Goal: Complete Application Form: Complete application form

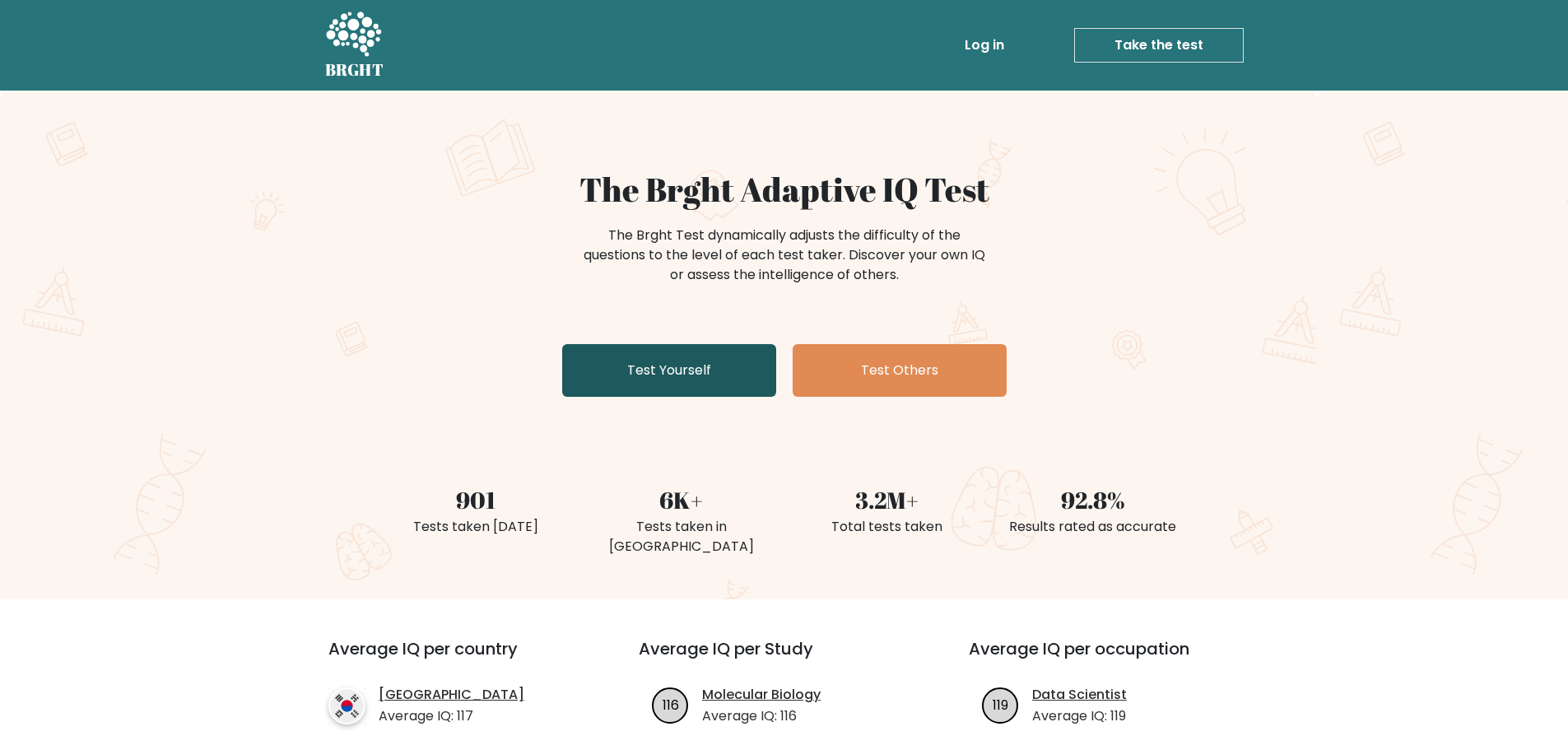
click at [679, 382] on link "Test Yourself" at bounding box center [669, 370] width 214 height 52
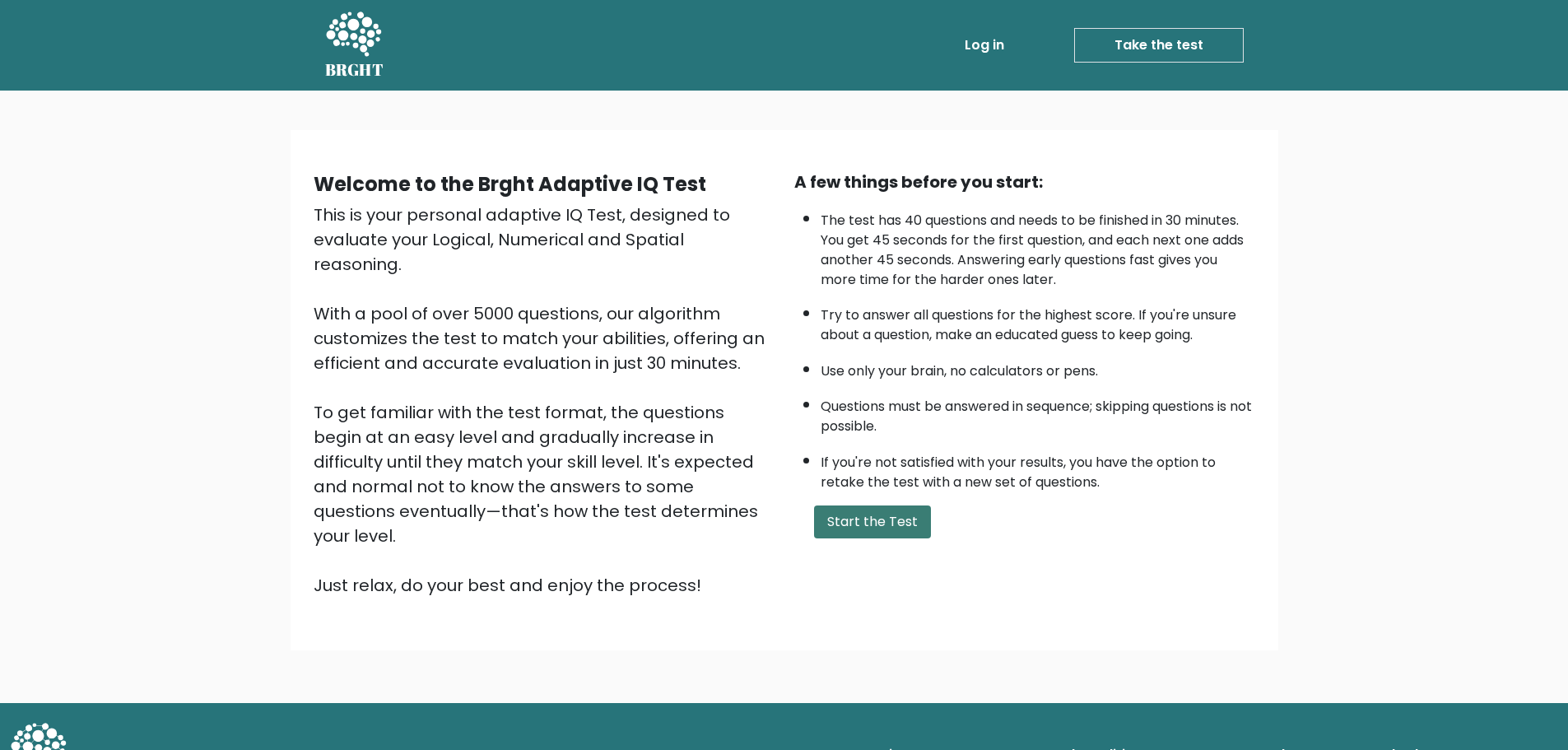
click at [863, 535] on button "Start the Test" at bounding box center [872, 522] width 117 height 33
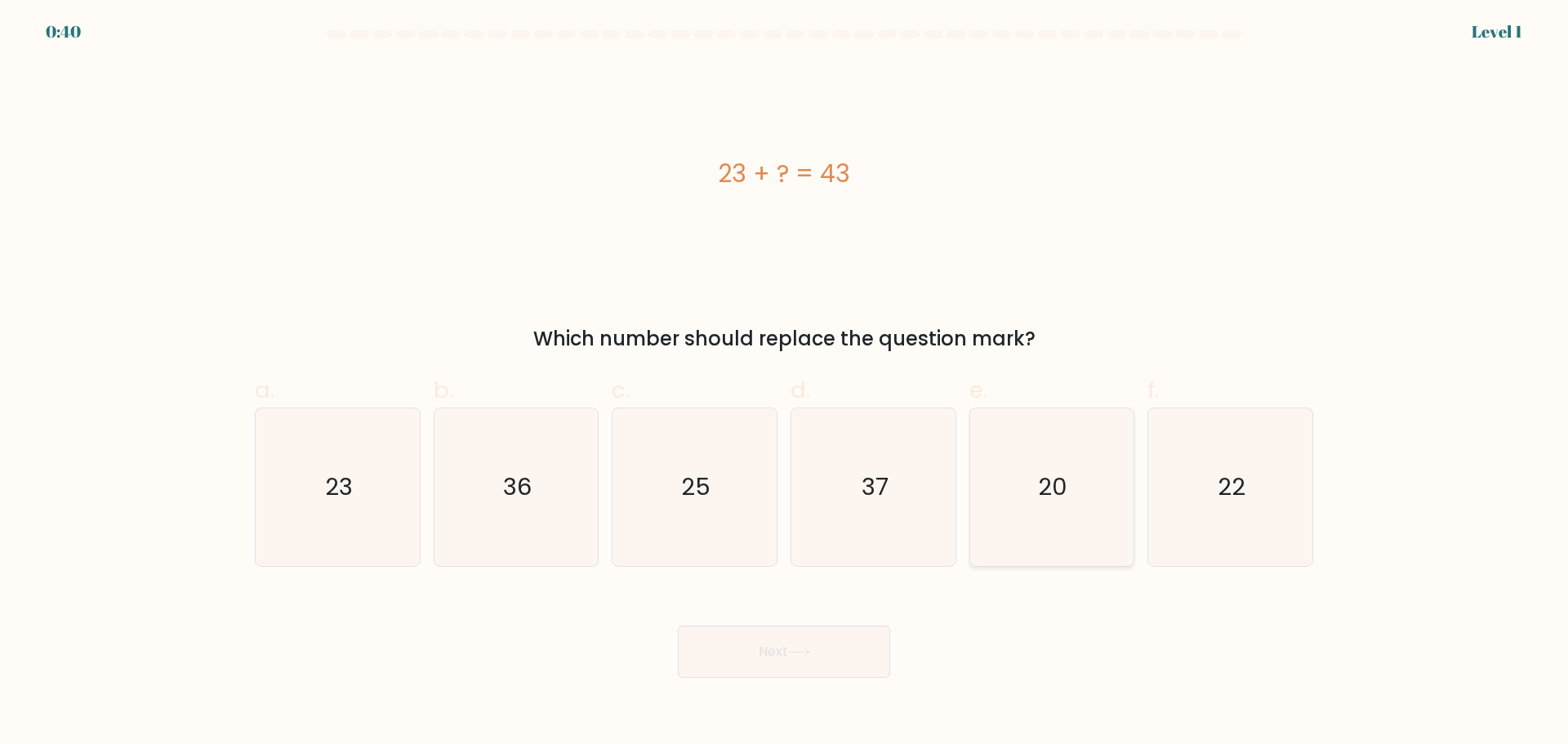
click at [1091, 507] on icon "20" at bounding box center [1051, 486] width 158 height 157
click at [785, 383] on input "e. 20" at bounding box center [784, 377] width 1 height 10
radio input "true"
click at [757, 719] on body "0:40 Level 1 a." at bounding box center [784, 372] width 1568 height 744
click at [747, 655] on button "Next" at bounding box center [784, 651] width 212 height 52
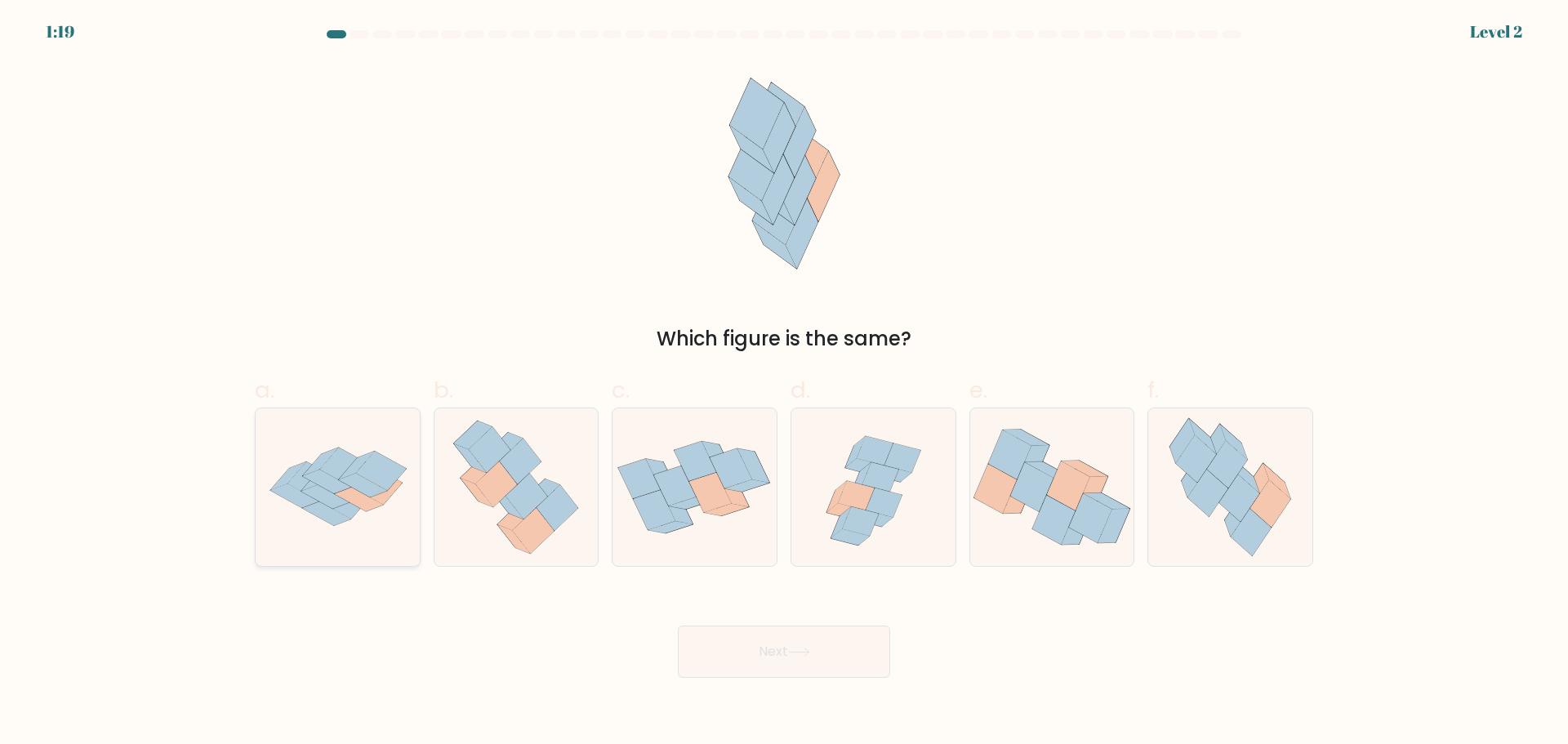
click at [365, 510] on icon at bounding box center [358, 500] width 49 height 24
click at [784, 383] on input "a." at bounding box center [784, 377] width 1 height 10
radio input "true"
click at [1203, 478] on icon at bounding box center [1208, 492] width 40 height 48
click at [785, 383] on input "f." at bounding box center [784, 377] width 1 height 10
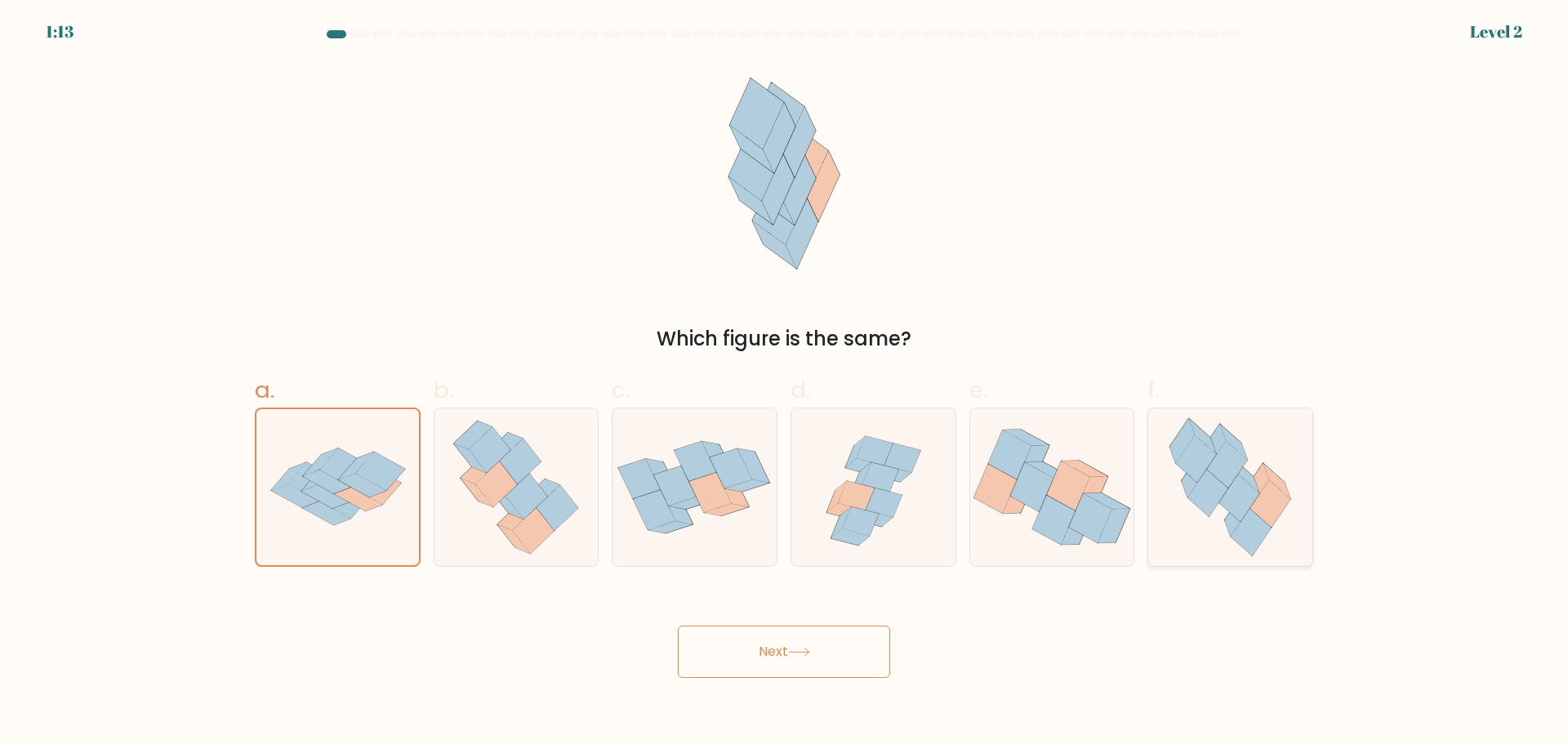
radio input "true"
click at [836, 655] on button "Next" at bounding box center [784, 651] width 212 height 52
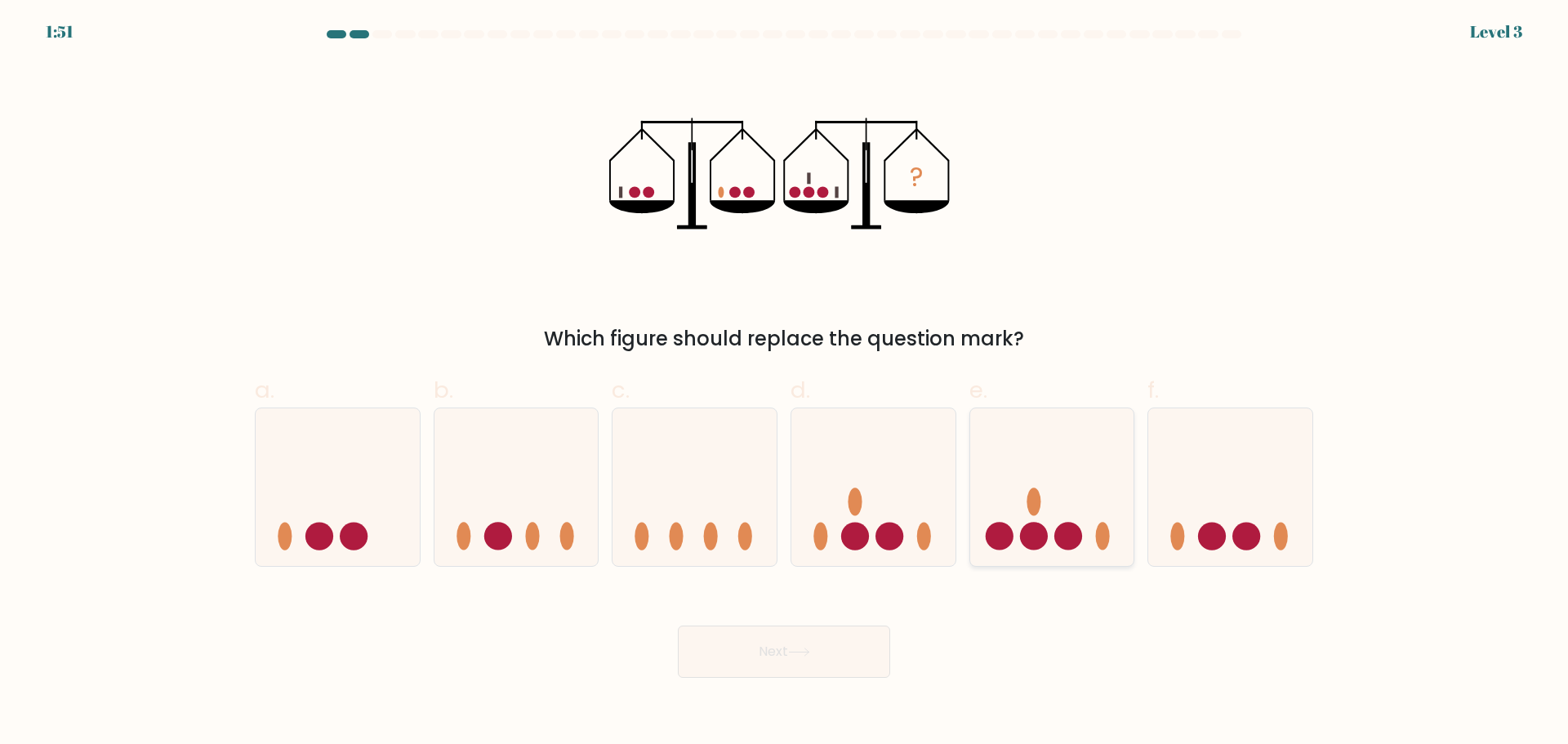
click at [1097, 501] on icon at bounding box center [1052, 486] width 164 height 135
click at [785, 383] on input "e." at bounding box center [784, 377] width 1 height 10
radio input "true"
click at [822, 661] on button "Next" at bounding box center [784, 651] width 212 height 52
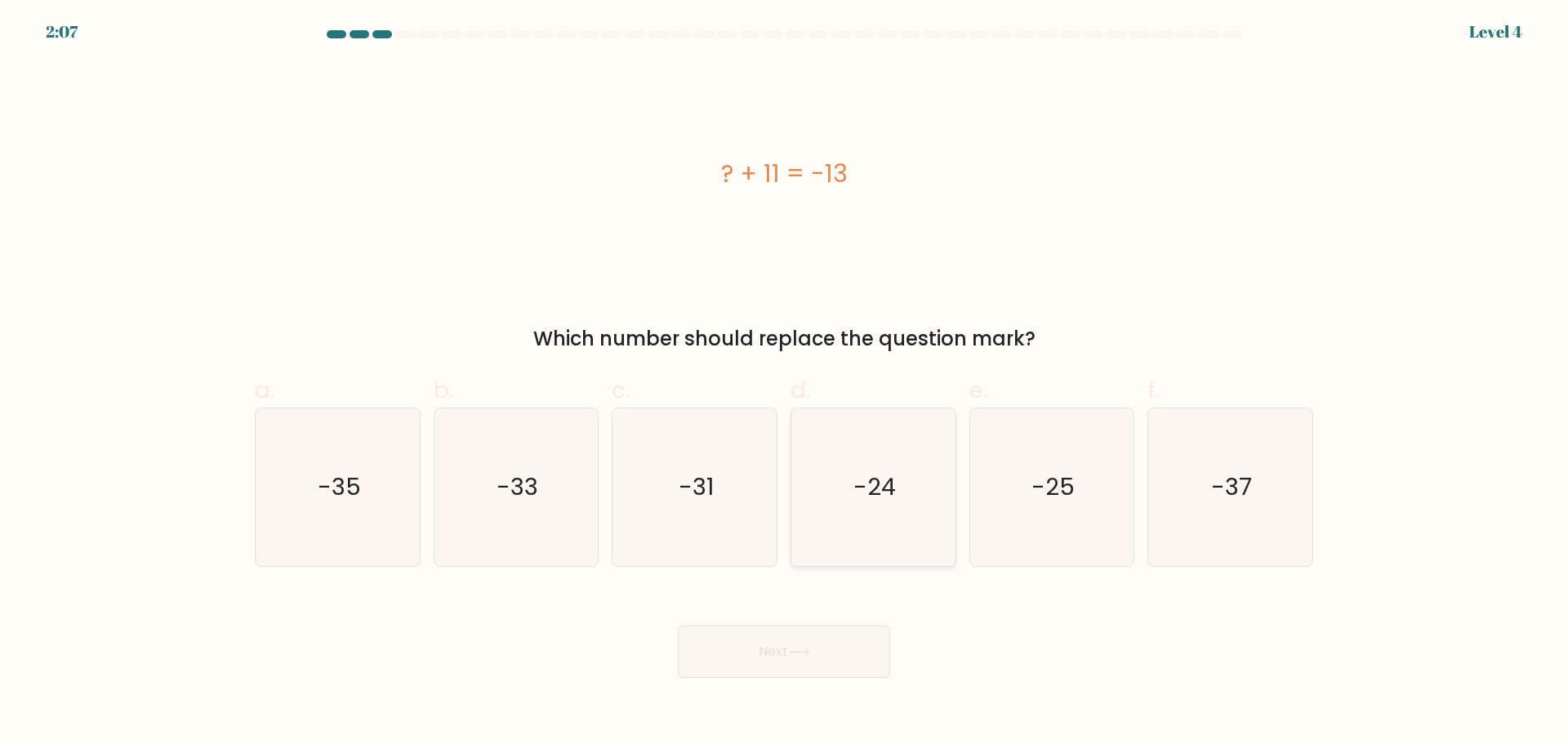
click at [797, 501] on icon "-24" at bounding box center [873, 486] width 158 height 157
click at [785, 383] on input "d. -24" at bounding box center [784, 377] width 1 height 10
radio input "true"
click at [841, 651] on button "Next" at bounding box center [784, 651] width 212 height 52
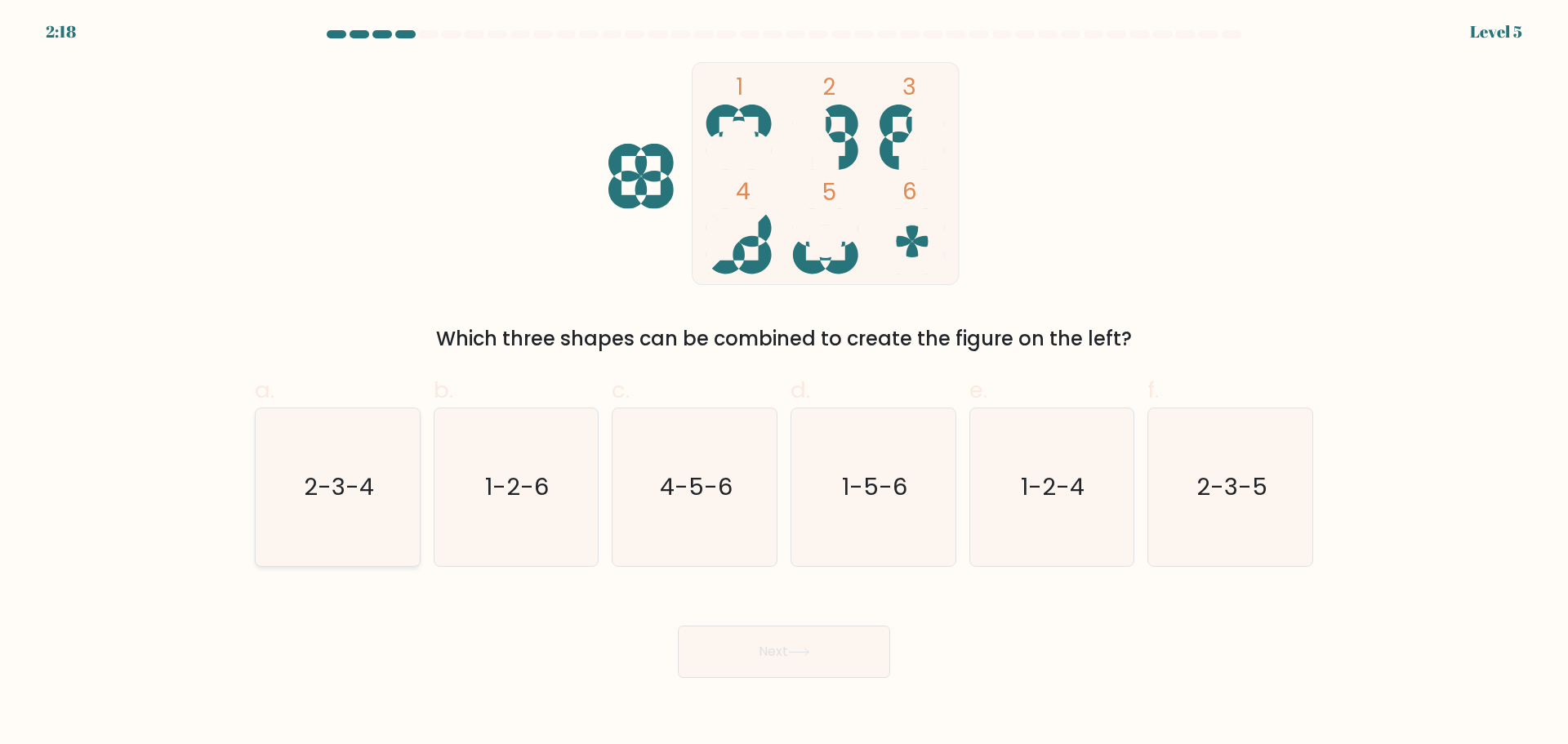
click at [319, 518] on icon "2-3-4" at bounding box center [337, 486] width 158 height 157
click at [784, 383] on input "a. 2-3-4" at bounding box center [784, 377] width 1 height 10
radio input "true"
click at [821, 644] on button "Next" at bounding box center [784, 651] width 212 height 52
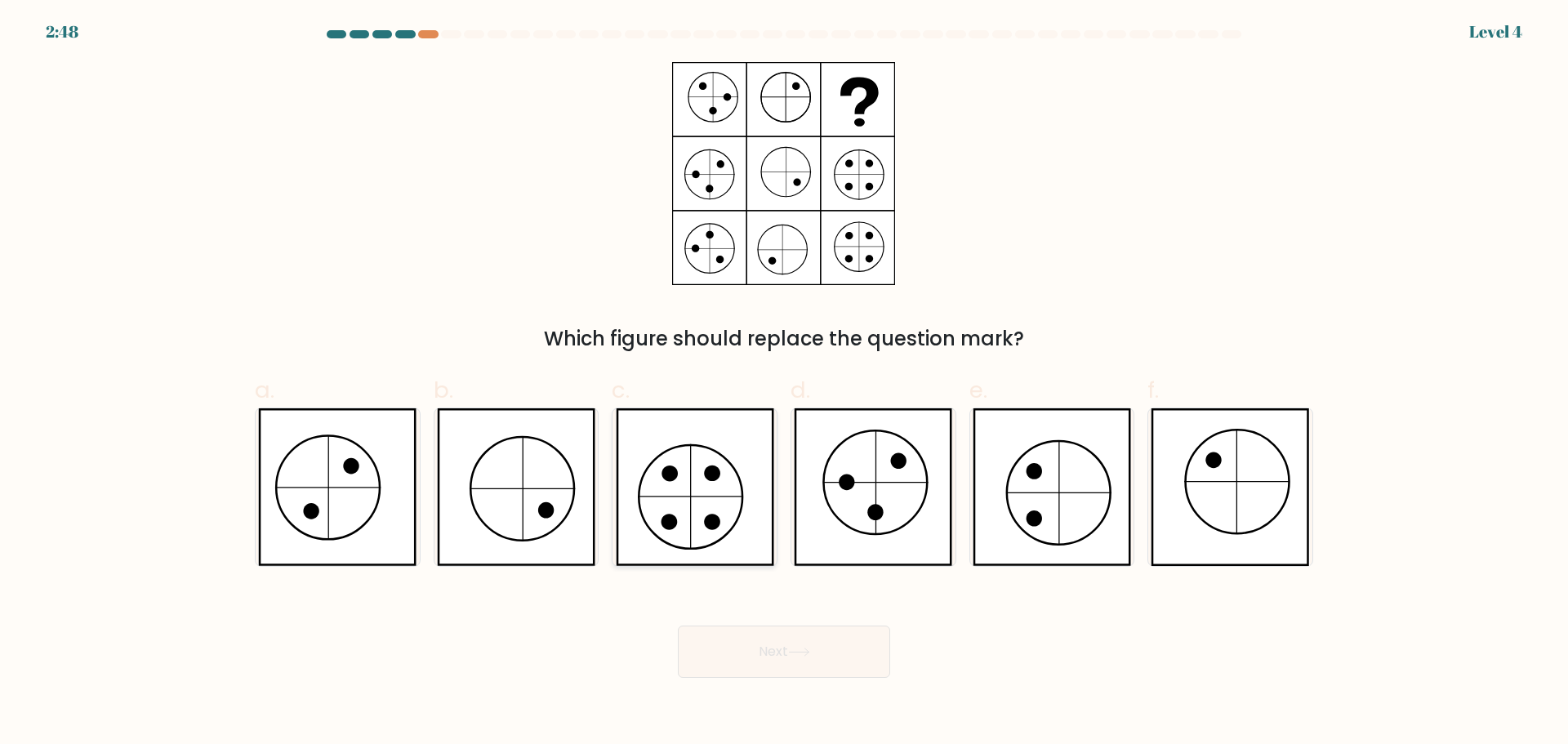
click at [690, 503] on icon at bounding box center [690, 496] width 0 height 104
click at [784, 383] on input "c." at bounding box center [784, 377] width 1 height 10
radio input "true"
click at [812, 680] on body "2:48 Level 4" at bounding box center [784, 372] width 1568 height 744
click at [818, 650] on button "Next" at bounding box center [784, 651] width 212 height 52
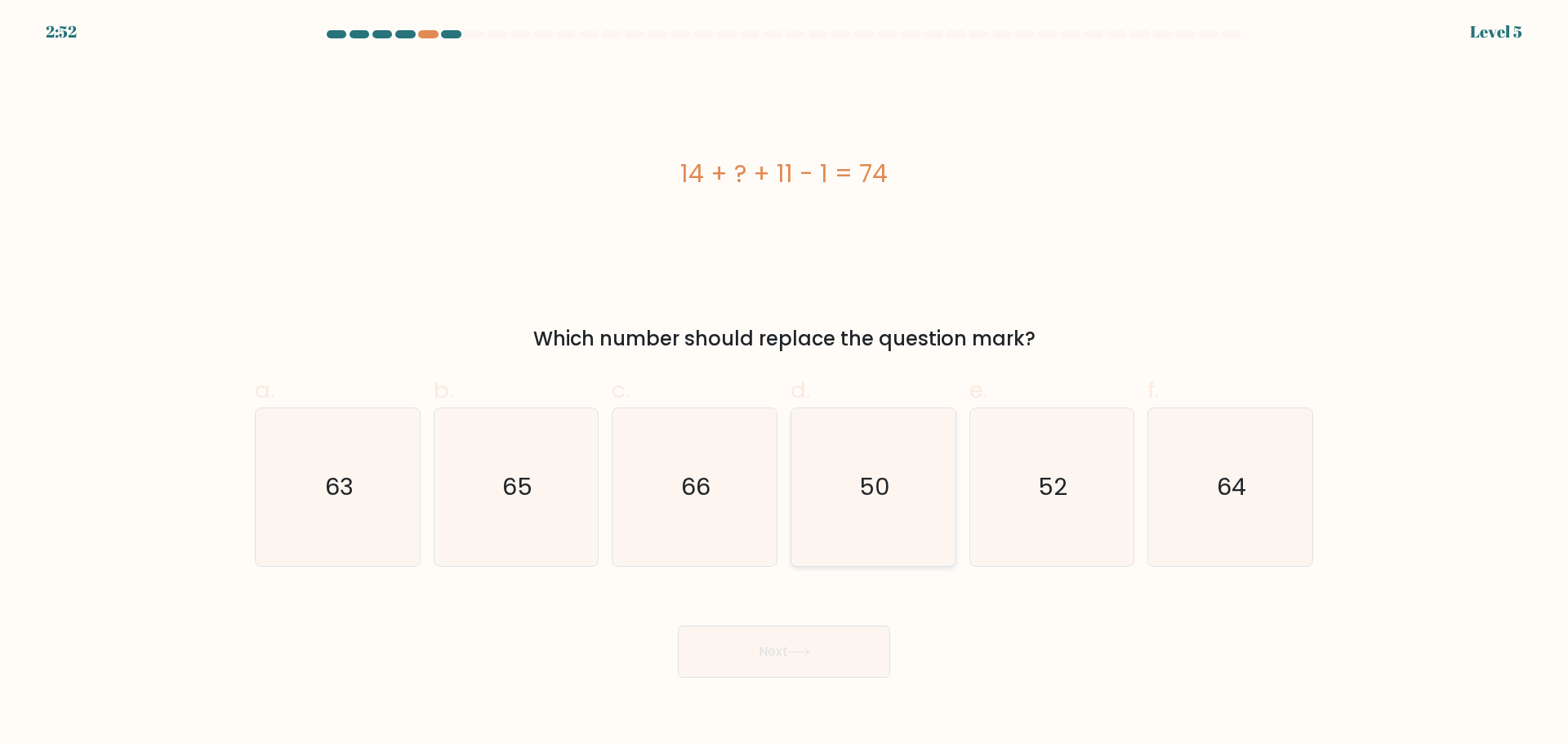
drag, startPoint x: 915, startPoint y: 484, endPoint x: 908, endPoint y: 536, distance: 52.5
click at [915, 484] on icon "50" at bounding box center [873, 486] width 158 height 157
click at [785, 383] on input "d. 50" at bounding box center [784, 377] width 1 height 10
radio input "true"
click at [795, 647] on icon at bounding box center [799, 651] width 22 height 9
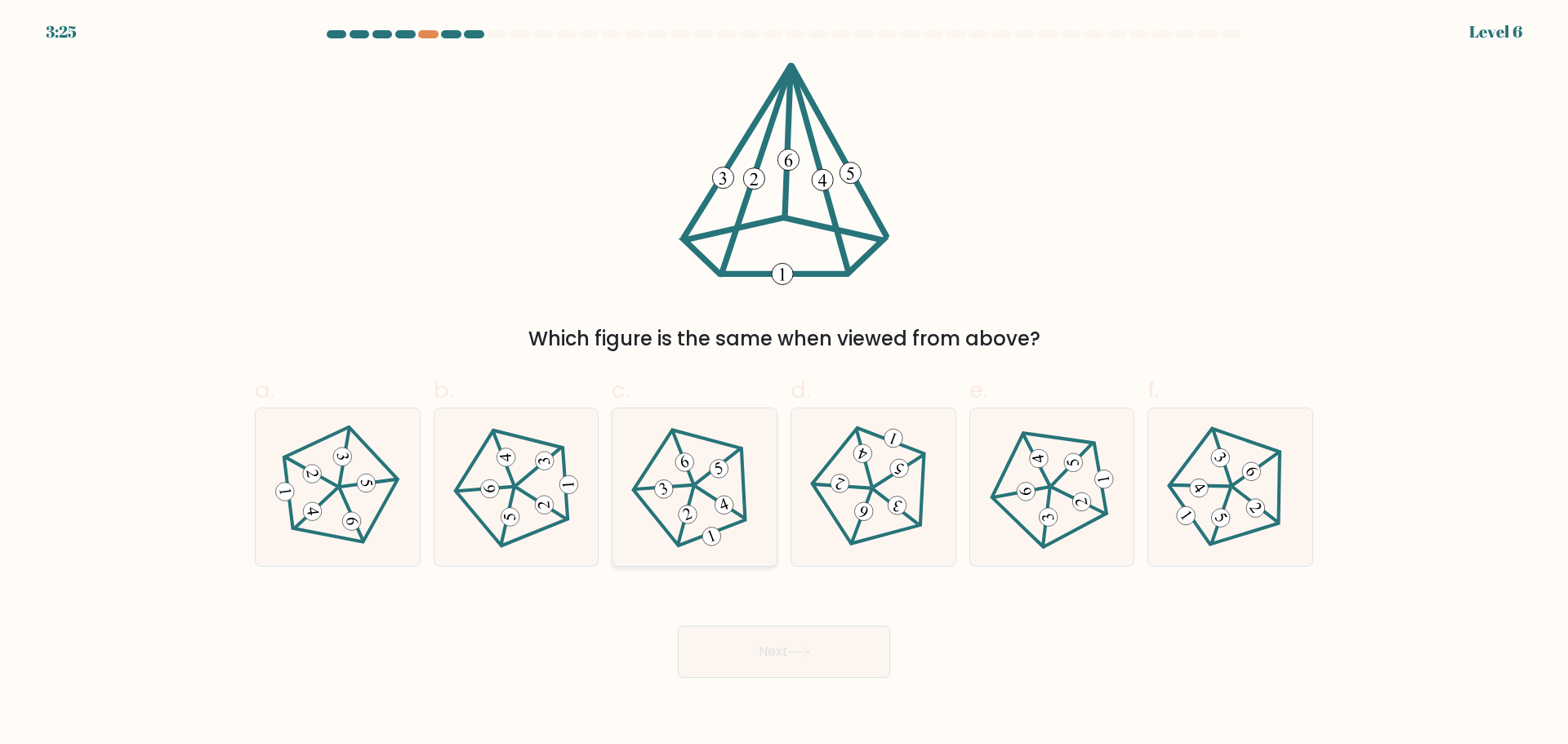
click at [693, 507] on 633 at bounding box center [688, 514] width 24 height 24
click at [784, 383] on input "c." at bounding box center [784, 377] width 1 height 10
radio input "true"
click at [776, 615] on div "Next" at bounding box center [784, 632] width 1078 height 91
click at [808, 642] on button "Next" at bounding box center [784, 651] width 212 height 52
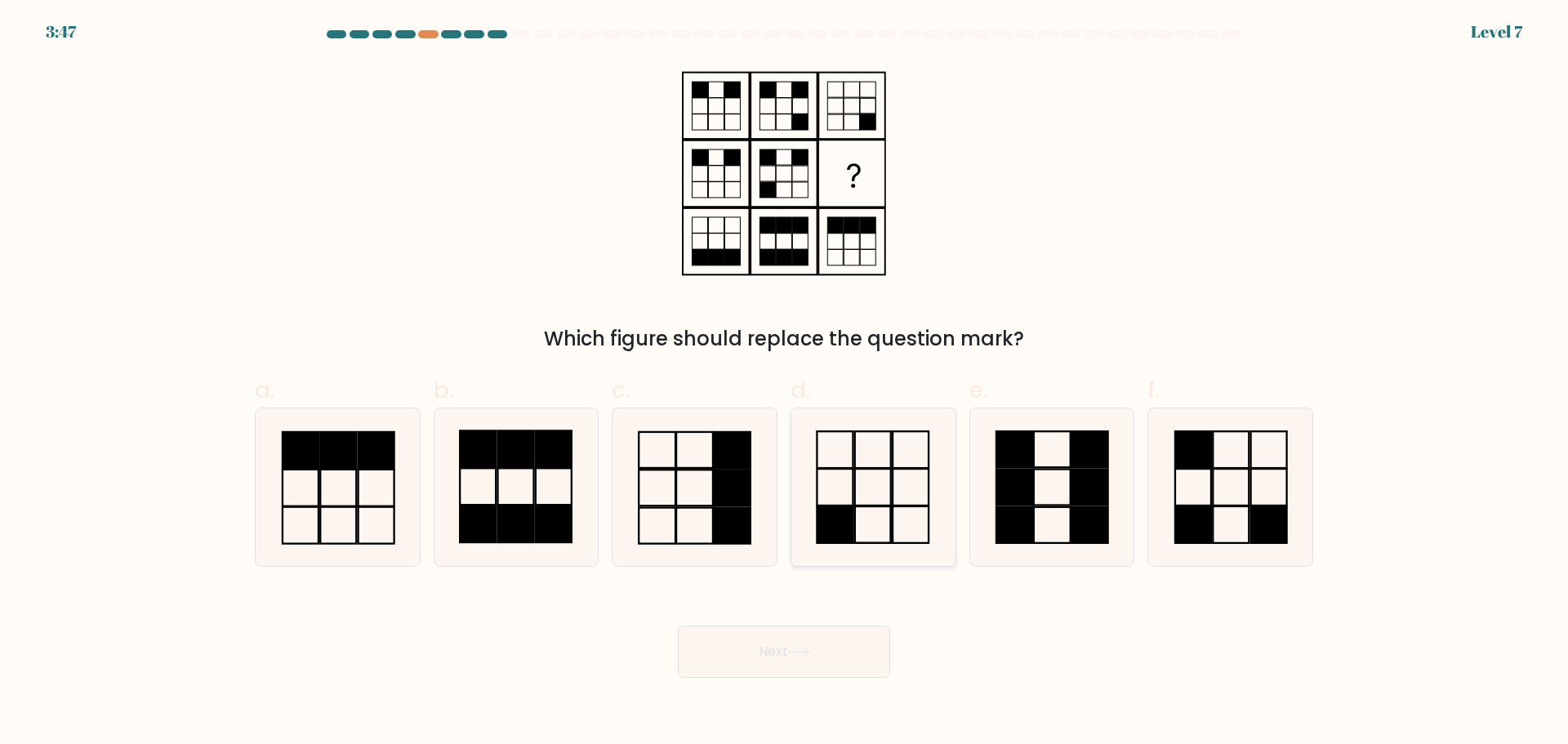
click at [847, 515] on rect at bounding box center [835, 524] width 36 height 37
click at [785, 383] on input "d." at bounding box center [784, 377] width 1 height 10
radio input "true"
click at [773, 652] on button "Next" at bounding box center [784, 651] width 212 height 52
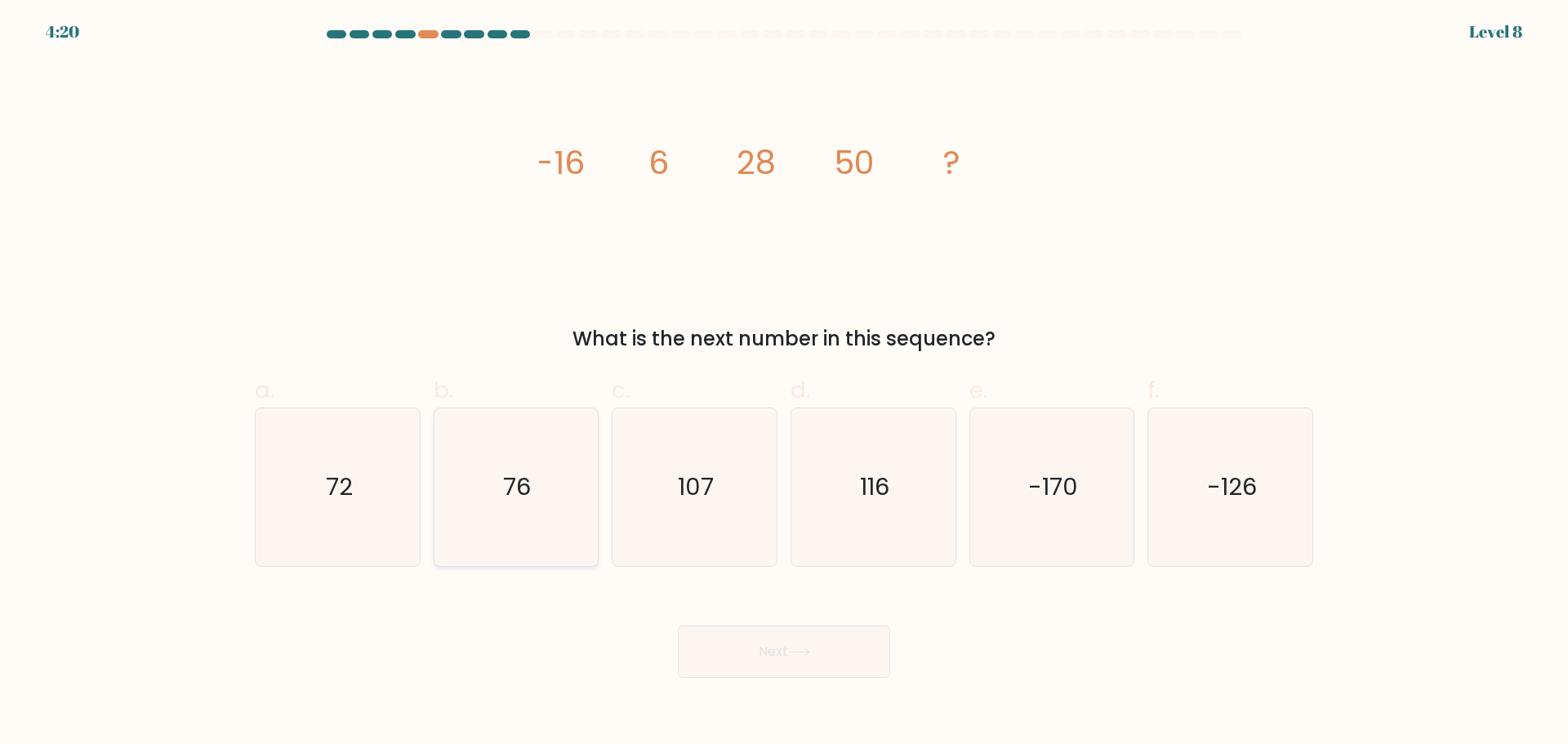
click at [503, 542] on icon "76" at bounding box center [515, 486] width 158 height 157
click at [784, 383] on input "b. 76" at bounding box center [784, 377] width 1 height 10
radio input "true"
click at [756, 665] on button "Next" at bounding box center [784, 651] width 212 height 52
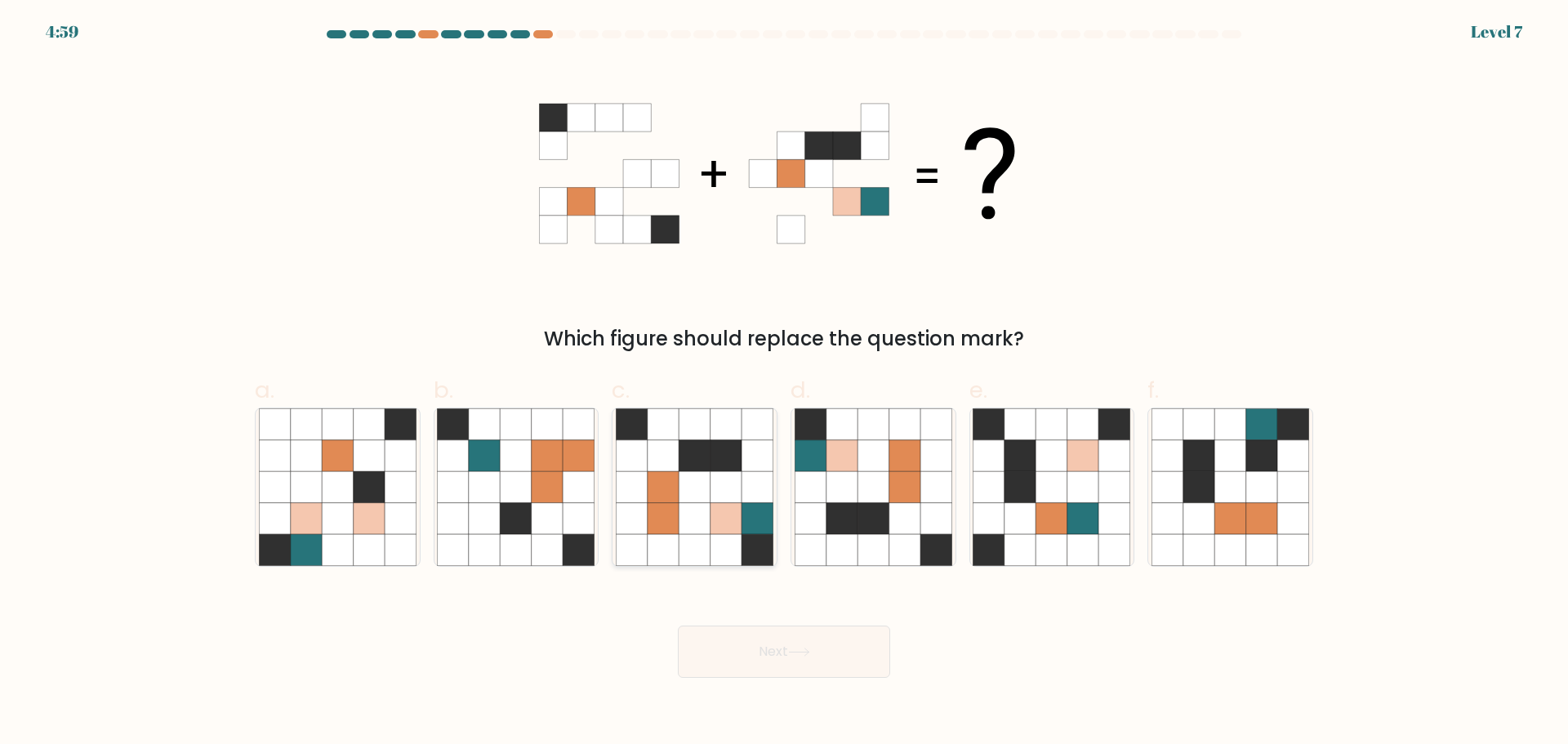
click at [741, 507] on icon at bounding box center [726, 518] width 31 height 31
click at [784, 383] on input "c." at bounding box center [784, 377] width 1 height 10
radio input "true"
click at [810, 648] on icon at bounding box center [799, 651] width 22 height 9
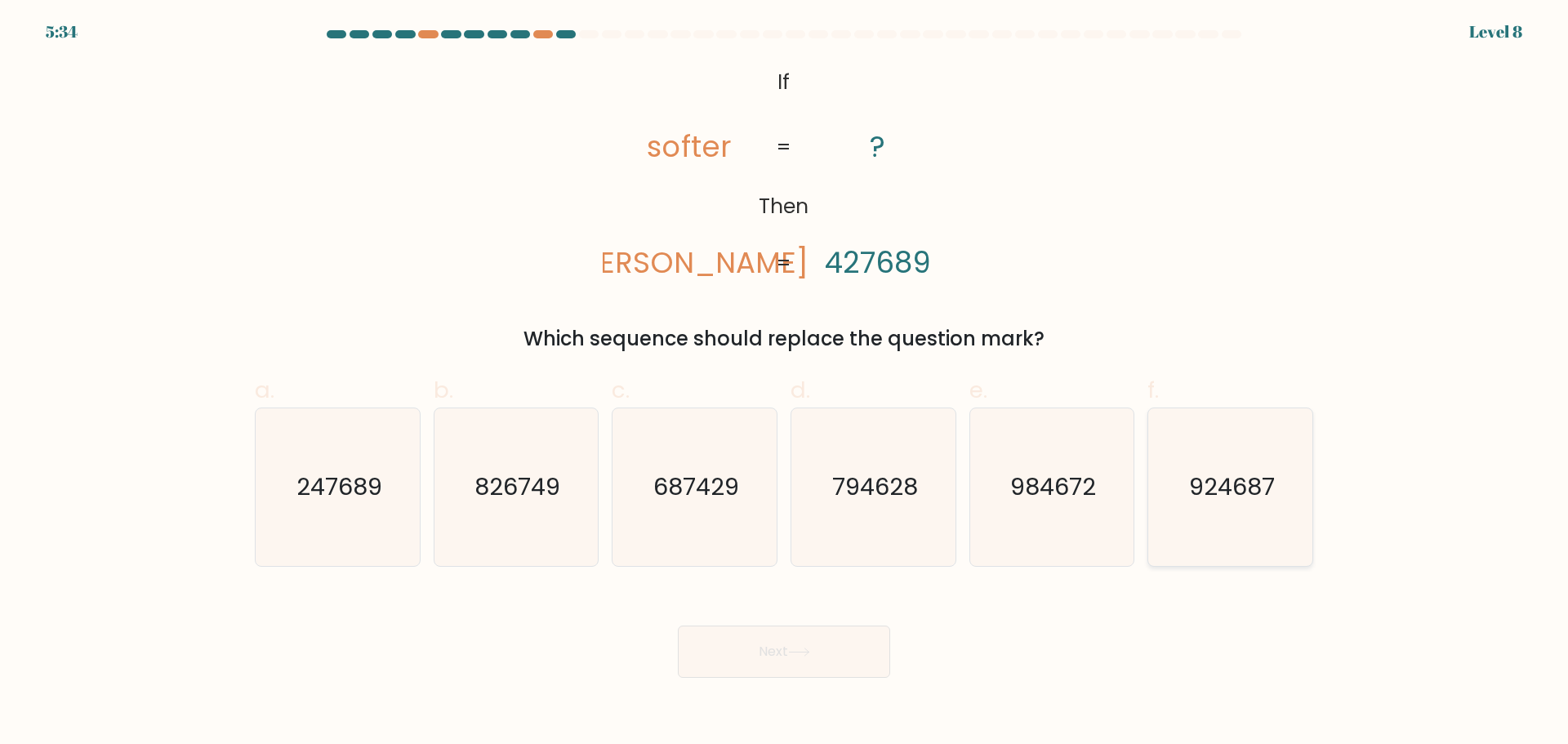
click at [1163, 493] on icon "924687" at bounding box center [1230, 486] width 158 height 157
click at [785, 383] on input "f. 924687" at bounding box center [784, 377] width 1 height 10
radio input "true"
click at [767, 691] on body "5:33 Level 8 If" at bounding box center [784, 372] width 1568 height 744
click at [793, 659] on button "Next" at bounding box center [784, 651] width 212 height 52
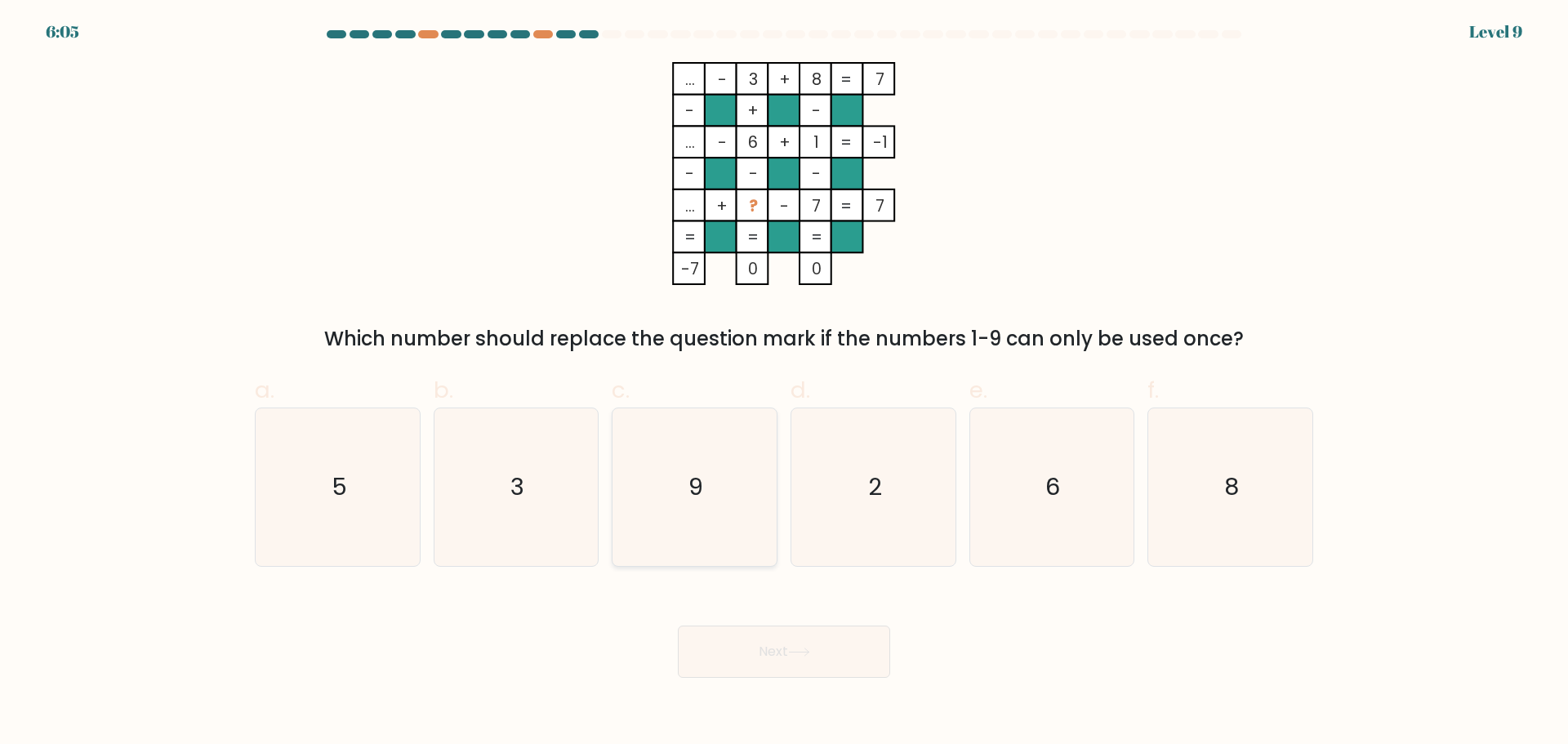
click at [701, 469] on icon "9" at bounding box center [694, 486] width 158 height 157
click at [784, 383] on input "c. 9" at bounding box center [784, 377] width 1 height 10
radio input "true"
click at [818, 659] on button "Next" at bounding box center [784, 651] width 212 height 52
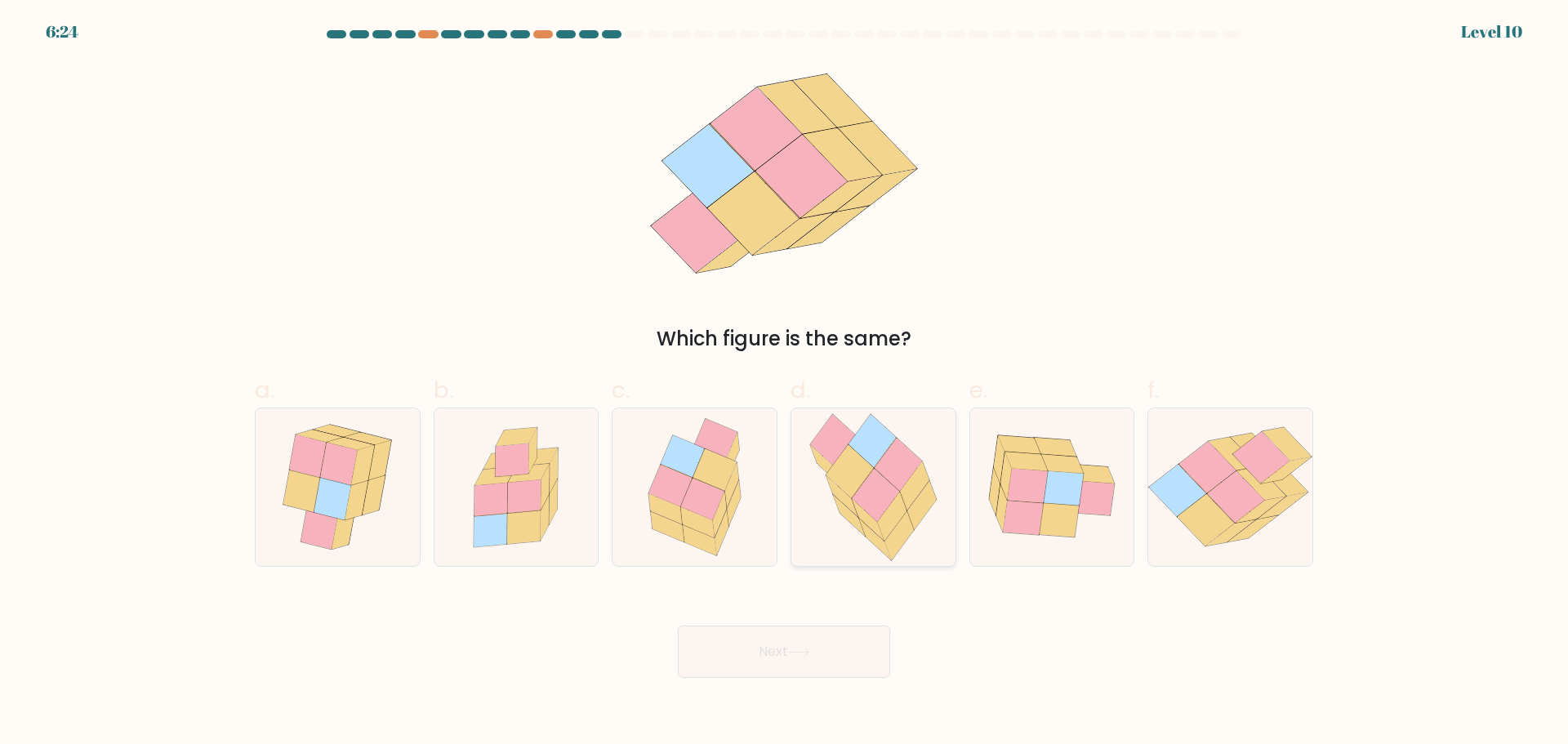
click at [917, 485] on icon at bounding box center [915, 486] width 30 height 49
click at [785, 383] on input "d." at bounding box center [784, 377] width 1 height 10
radio input "true"
click at [855, 657] on button "Next" at bounding box center [784, 651] width 212 height 52
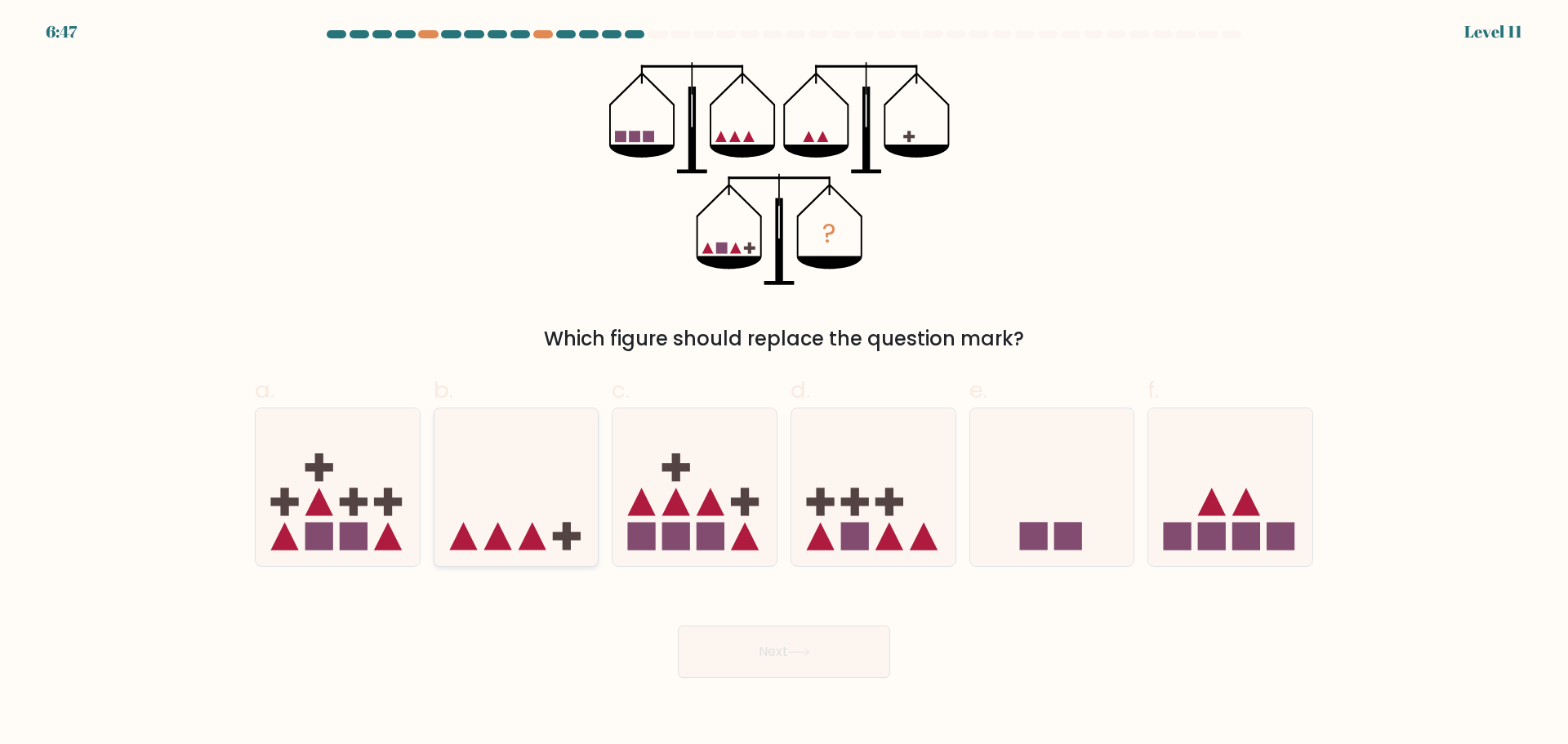
click at [543, 508] on icon at bounding box center [516, 486] width 164 height 135
click at [784, 383] on input "b." at bounding box center [784, 377] width 1 height 10
radio input "true"
click at [790, 655] on button "Next" at bounding box center [784, 651] width 212 height 52
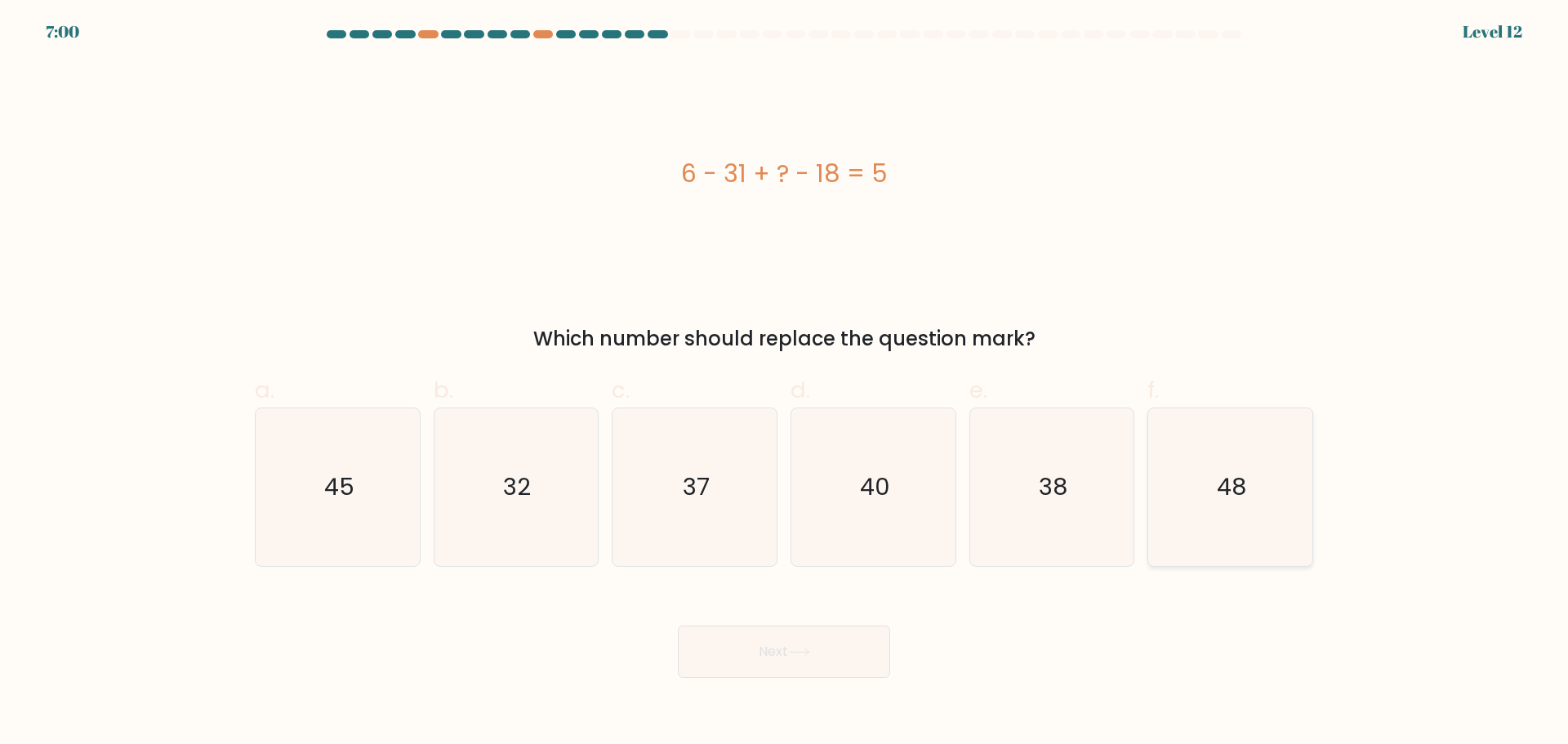
click at [1278, 472] on icon "48" at bounding box center [1230, 486] width 158 height 157
click at [785, 383] on input "f. 48" at bounding box center [784, 377] width 1 height 10
radio input "true"
click at [735, 649] on button "Next" at bounding box center [784, 651] width 212 height 52
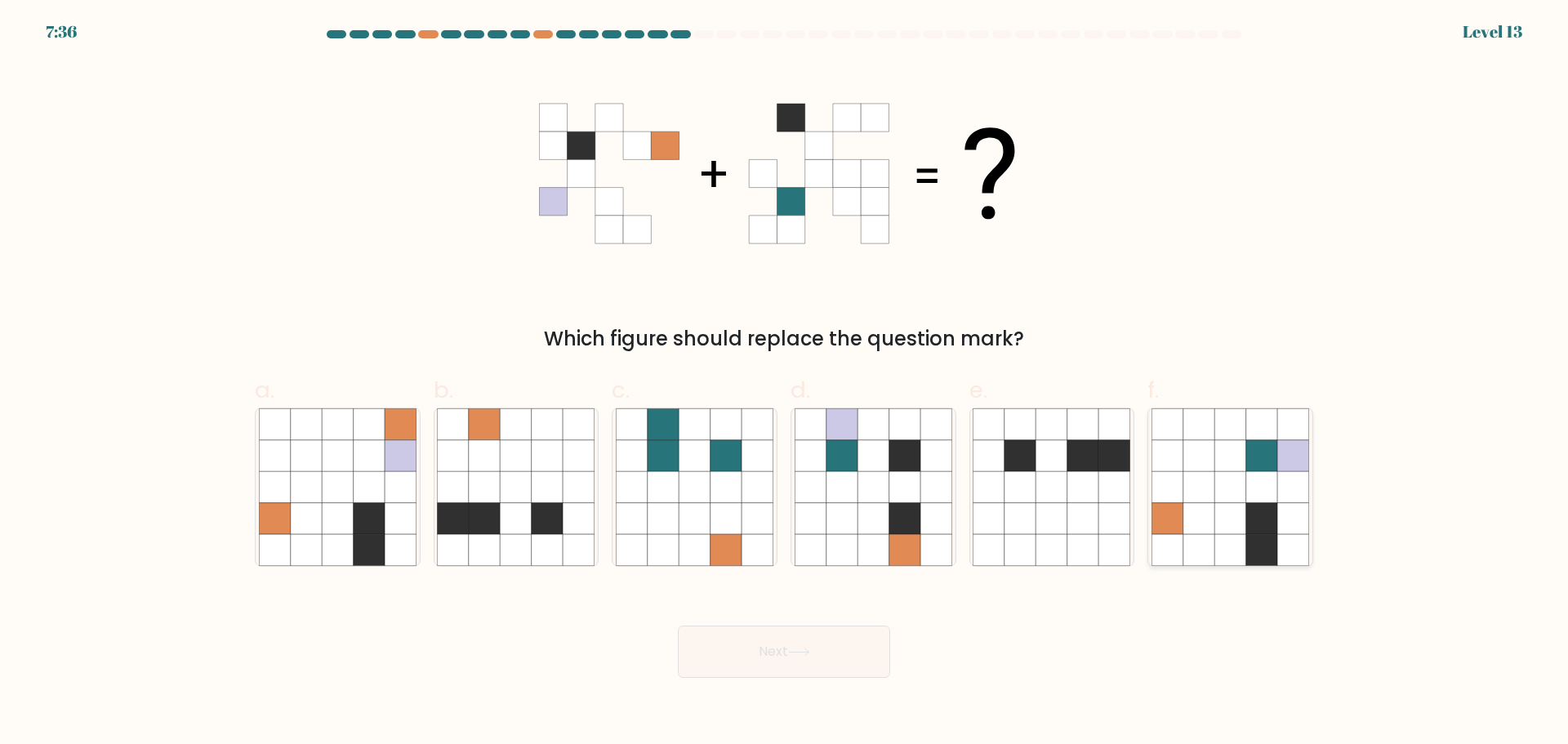
click at [1250, 523] on icon at bounding box center [1261, 518] width 31 height 31
click at [785, 383] on input "f." at bounding box center [784, 377] width 1 height 10
radio input "true"
click at [740, 676] on button "Next" at bounding box center [784, 651] width 212 height 52
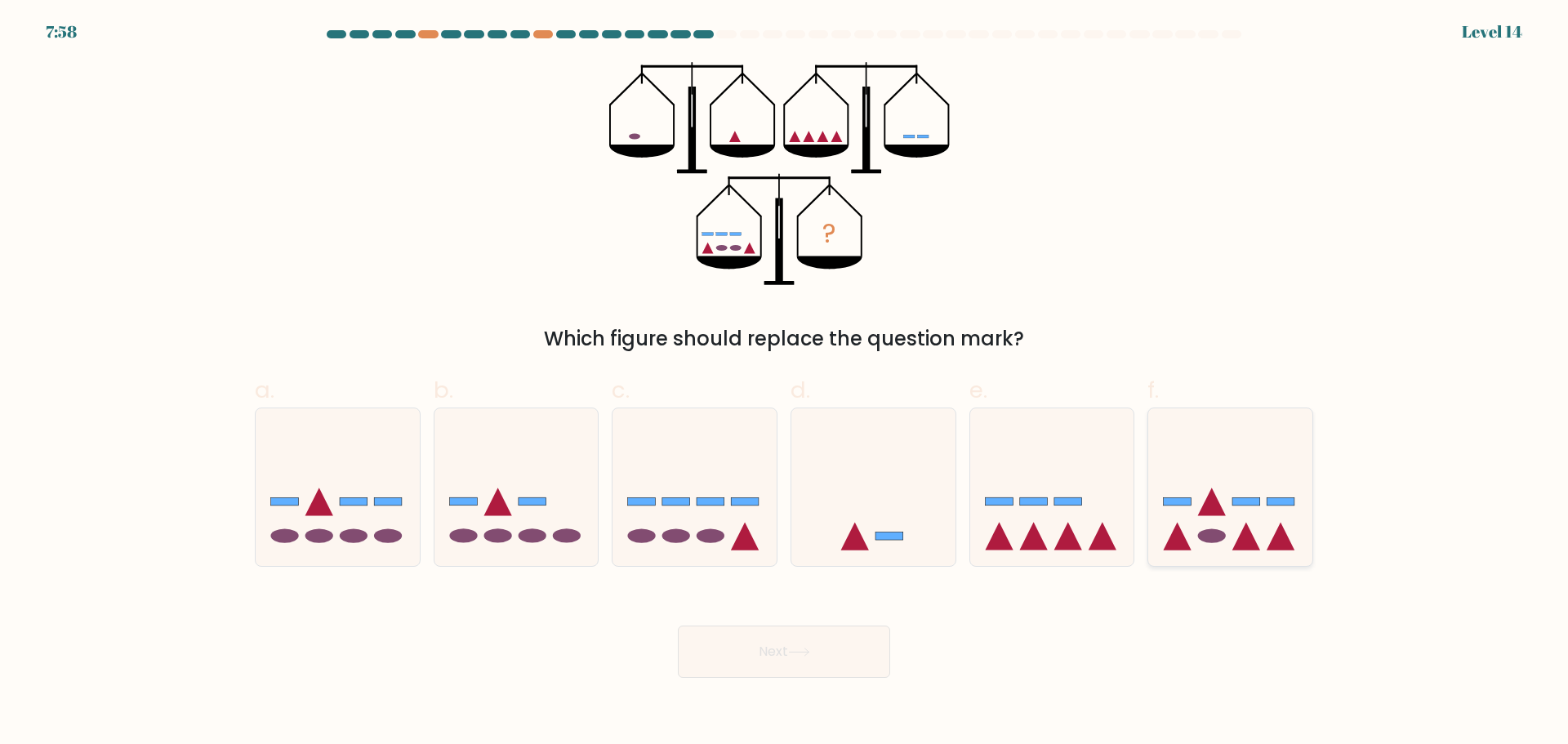
click at [1205, 507] on icon at bounding box center [1212, 501] width 28 height 28
click at [785, 383] on input "f." at bounding box center [784, 377] width 1 height 10
radio input "true"
click at [1244, 504] on rect at bounding box center [1246, 501] width 27 height 9
click at [785, 383] on input "f." at bounding box center [784, 377] width 1 height 10
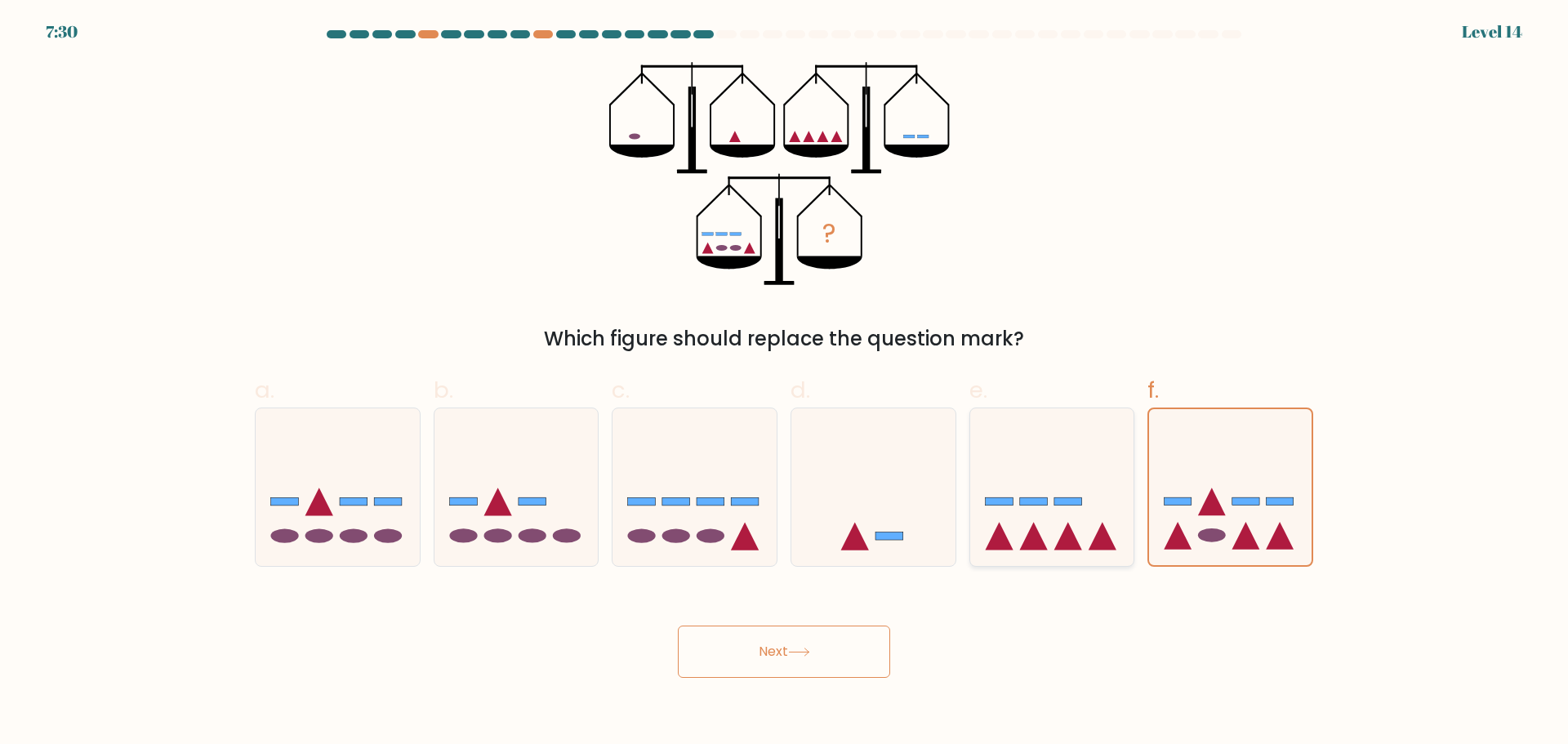
click at [1003, 528] on icon at bounding box center [1052, 486] width 164 height 135
click at [785, 383] on input "e." at bounding box center [784, 377] width 1 height 10
radio input "true"
click at [721, 649] on button "Next" at bounding box center [784, 651] width 212 height 52
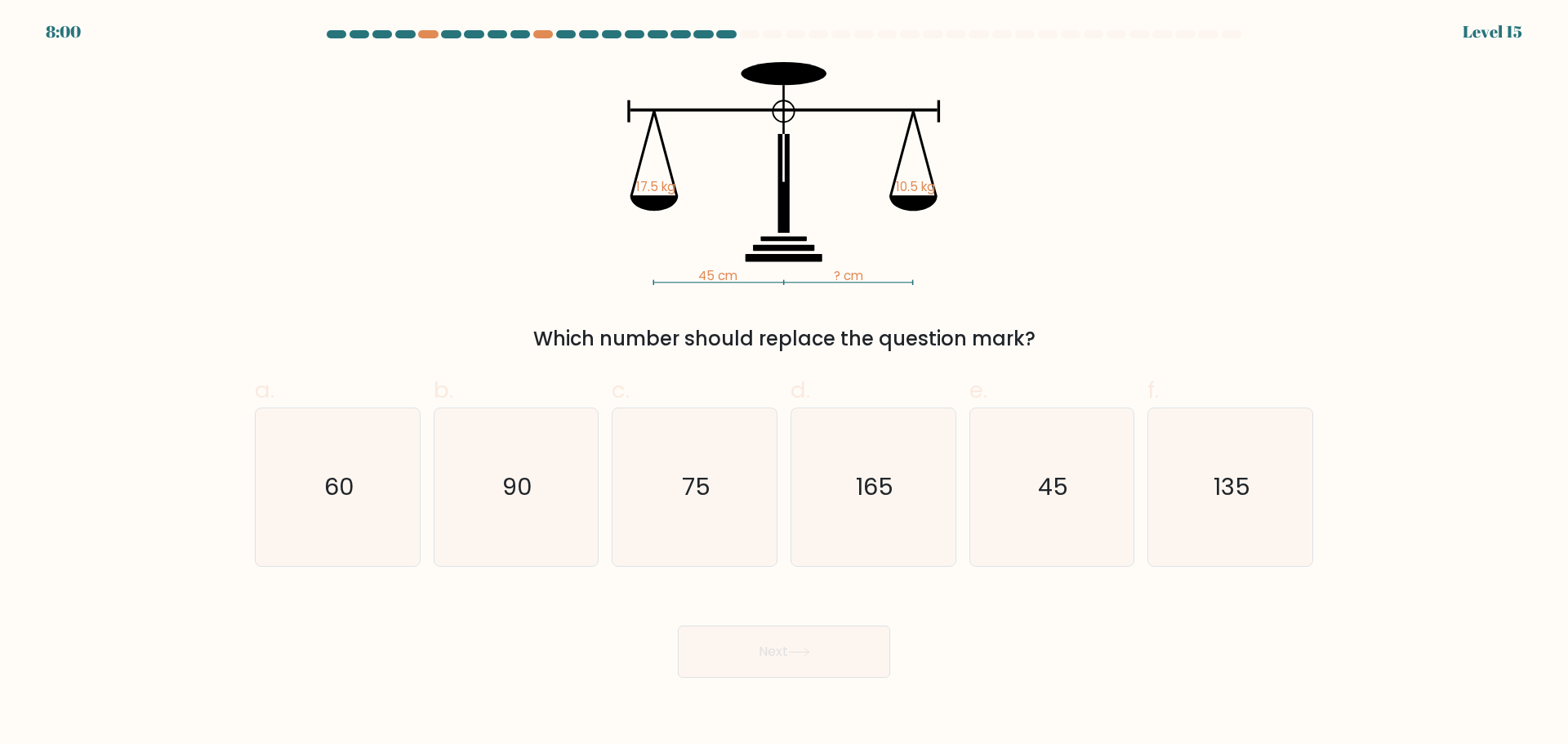
click at [407, 269] on div "45 cm ? cm 17.5 kg 10.5 kg Which number should replace the question mark?" at bounding box center [784, 208] width 1078 height 291
click at [657, 518] on icon "75" at bounding box center [694, 486] width 158 height 157
click at [784, 383] on input "c. 75" at bounding box center [784, 377] width 1 height 10
radio input "true"
click at [768, 640] on button "Next" at bounding box center [784, 651] width 212 height 52
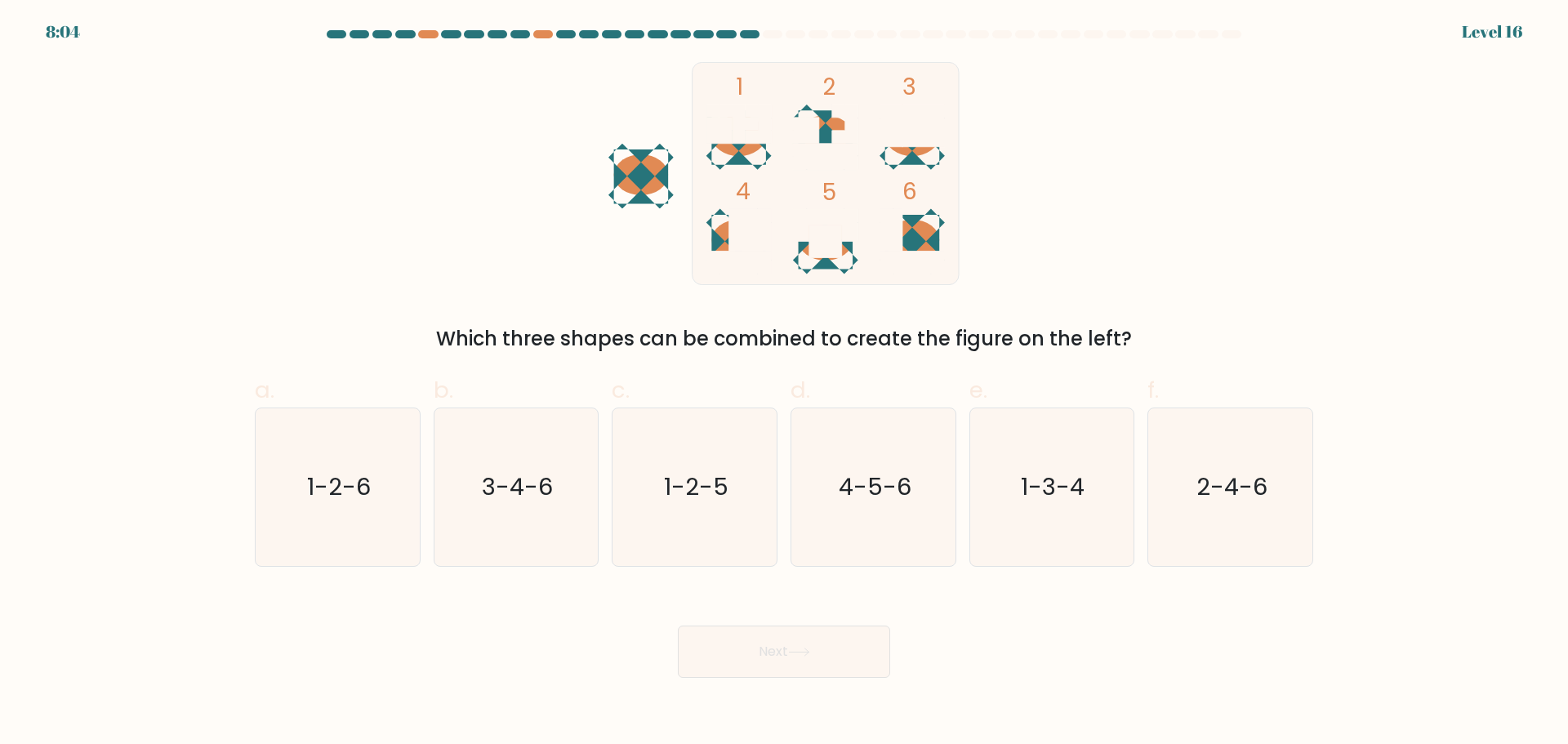
click at [853, 264] on rect at bounding box center [826, 173] width 267 height 222
click at [893, 499] on text "4-5-6" at bounding box center [875, 486] width 72 height 32
click at [785, 383] on input "d. 4-5-6" at bounding box center [784, 377] width 1 height 10
radio input "true"
click at [810, 647] on icon at bounding box center [799, 651] width 22 height 9
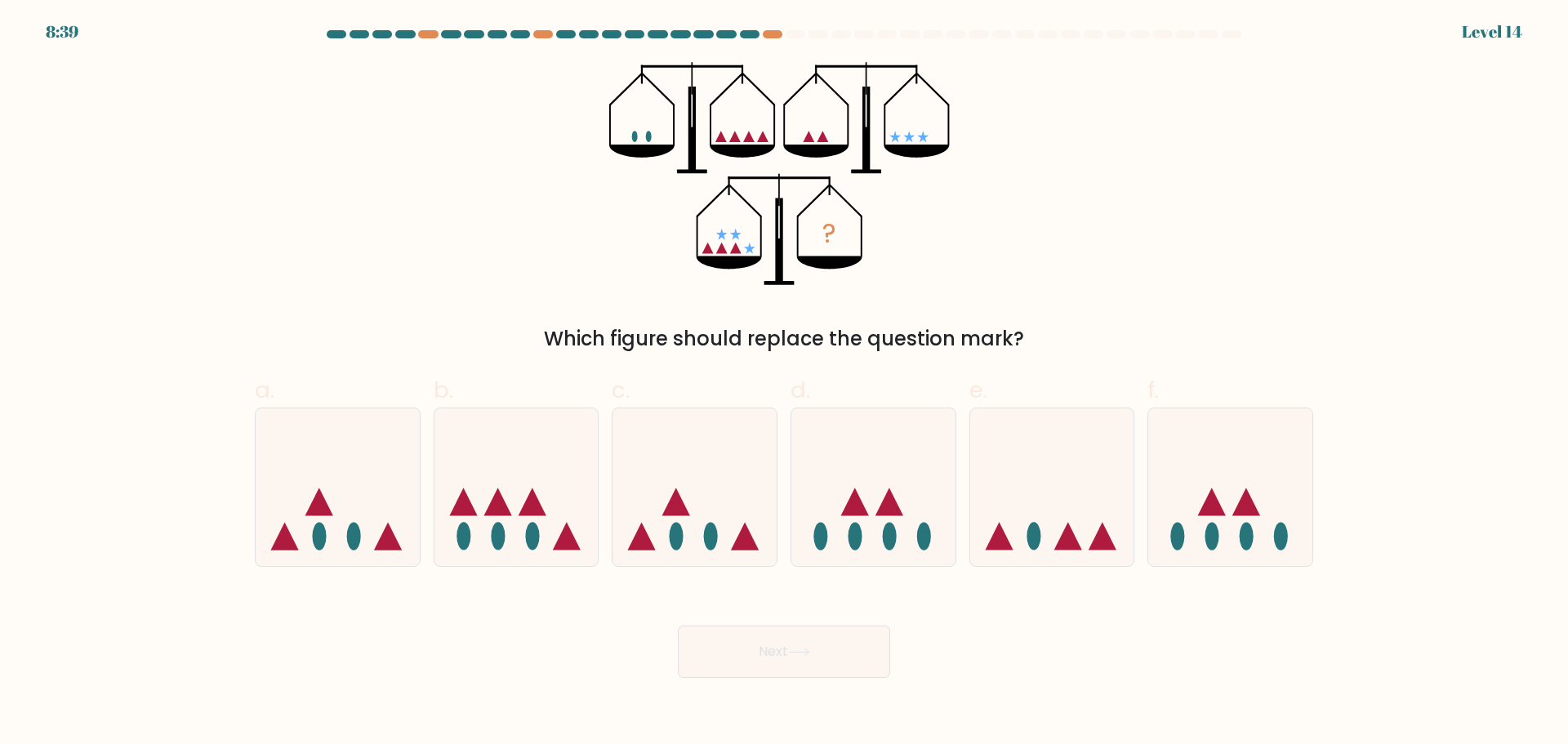
click at [388, 238] on div "? Which figure should replace the question mark?" at bounding box center [784, 208] width 1078 height 291
click at [1043, 495] on icon at bounding box center [1052, 486] width 164 height 135
click at [785, 383] on input "e." at bounding box center [784, 377] width 1 height 10
radio input "true"
click at [803, 647] on icon at bounding box center [799, 651] width 22 height 9
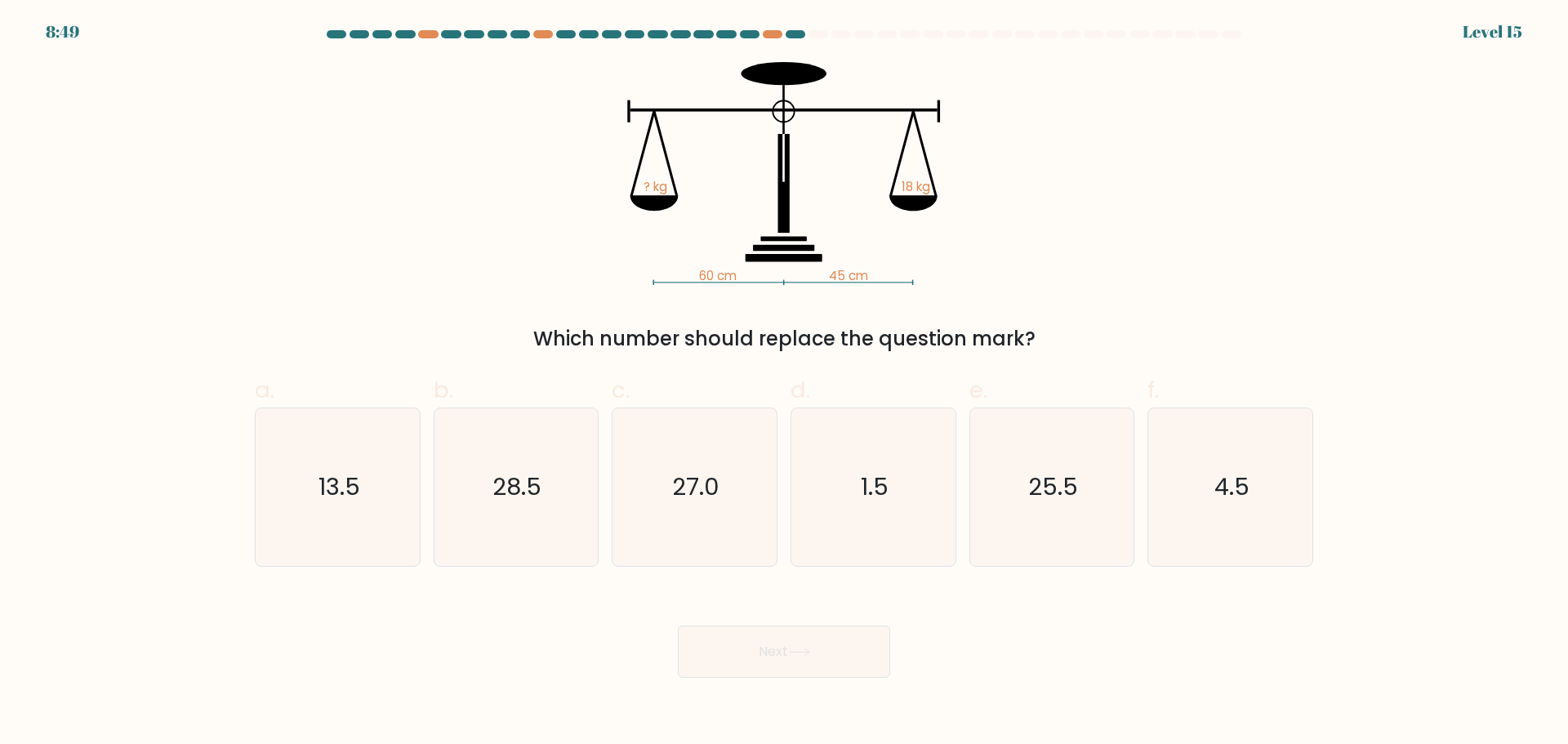
click at [232, 209] on form at bounding box center [784, 353] width 1568 height 647
click at [362, 488] on icon "13.5" at bounding box center [337, 486] width 158 height 157
click at [784, 383] on input "a. 13.5" at bounding box center [784, 377] width 1 height 10
radio input "true"
click at [757, 638] on button "Next" at bounding box center [784, 651] width 212 height 52
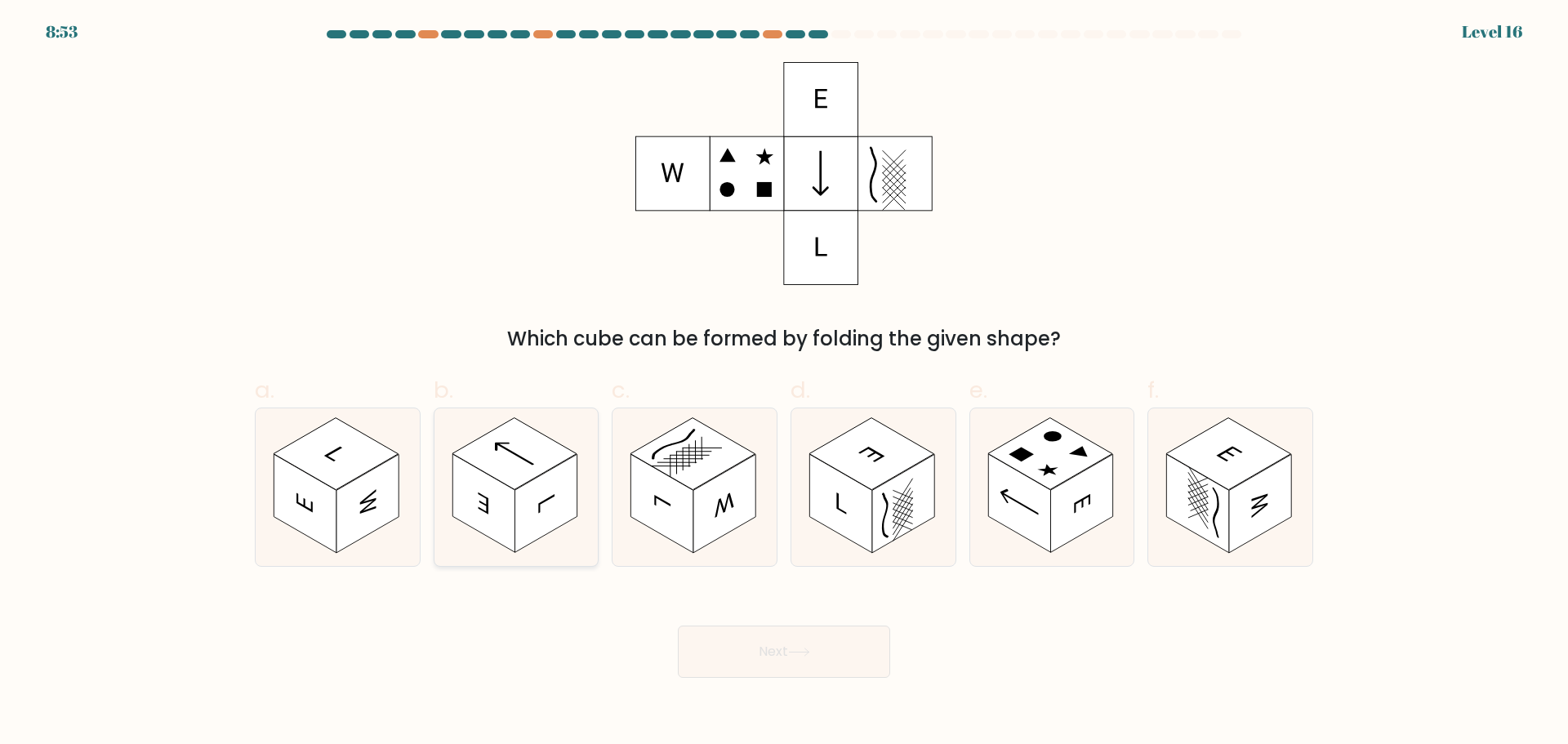
click at [488, 459] on rect at bounding box center [514, 453] width 125 height 72
click at [784, 383] on input "b." at bounding box center [784, 377] width 1 height 10
radio input "true"
click at [819, 661] on button "Next" at bounding box center [784, 651] width 212 height 52
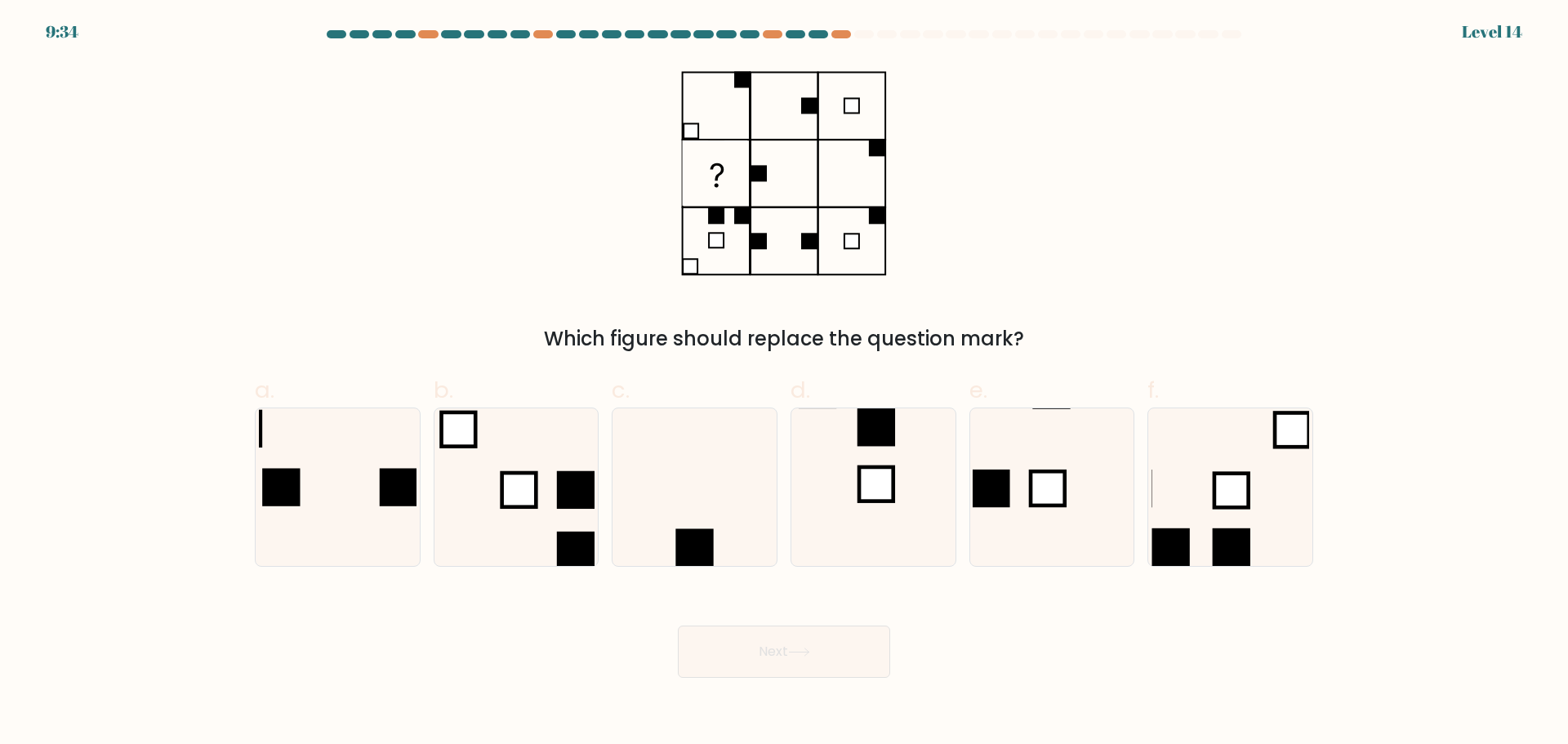
click at [361, 216] on div "Which figure should replace the question mark?" at bounding box center [784, 208] width 1078 height 291
click at [1036, 474] on rect at bounding box center [1048, 488] width 34 height 34
click at [785, 383] on input "e." at bounding box center [784, 377] width 1 height 10
radio input "true"
click at [827, 655] on button "Next" at bounding box center [784, 651] width 212 height 52
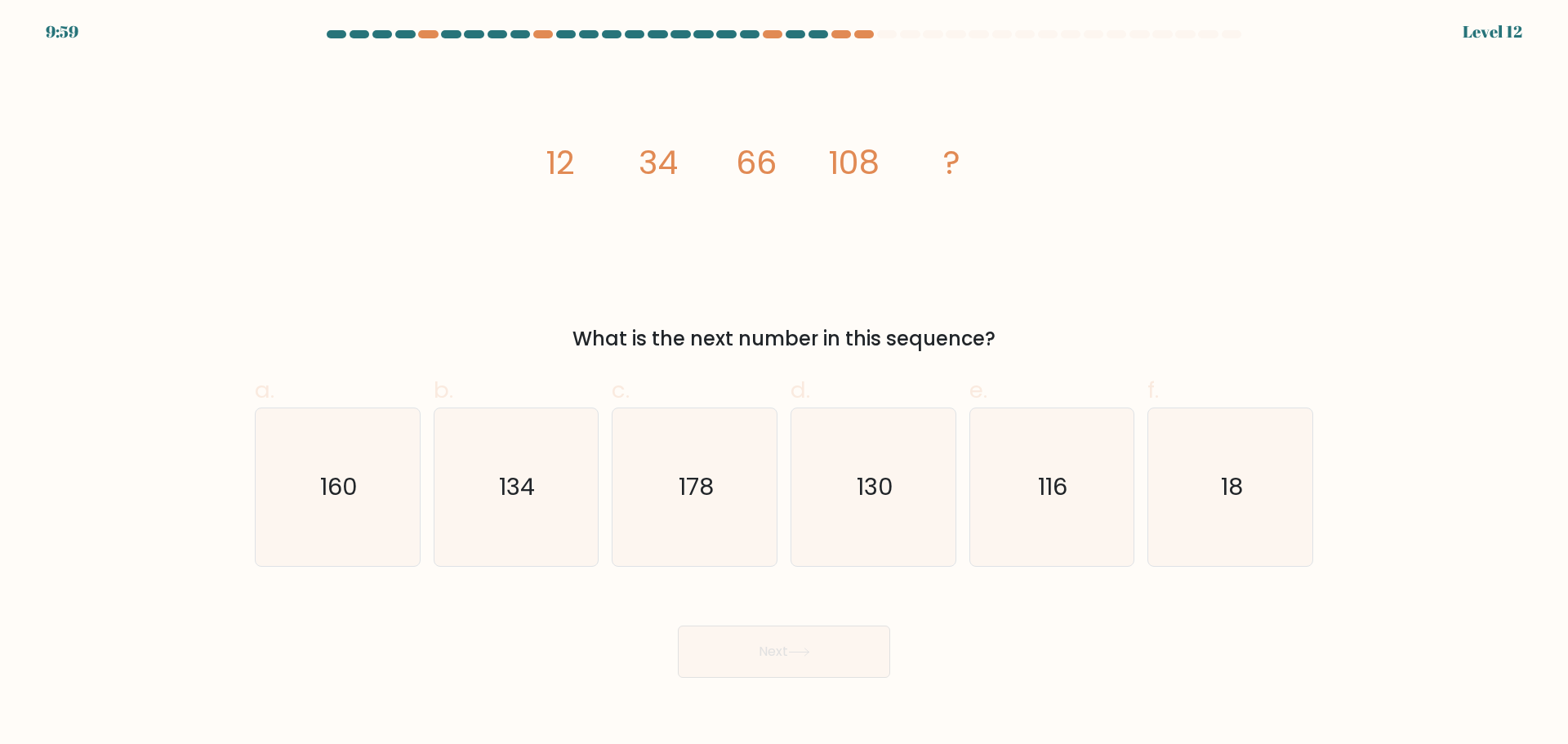
click at [319, 238] on div "image/svg+xml 12 34 66 108 ? What is the next number in this sequence?" at bounding box center [784, 208] width 1078 height 291
click at [267, 490] on icon "160" at bounding box center [337, 486] width 158 height 157
click at [784, 383] on input "a. 160" at bounding box center [784, 377] width 1 height 10
radio input "true"
click at [728, 628] on button "Next" at bounding box center [784, 651] width 212 height 52
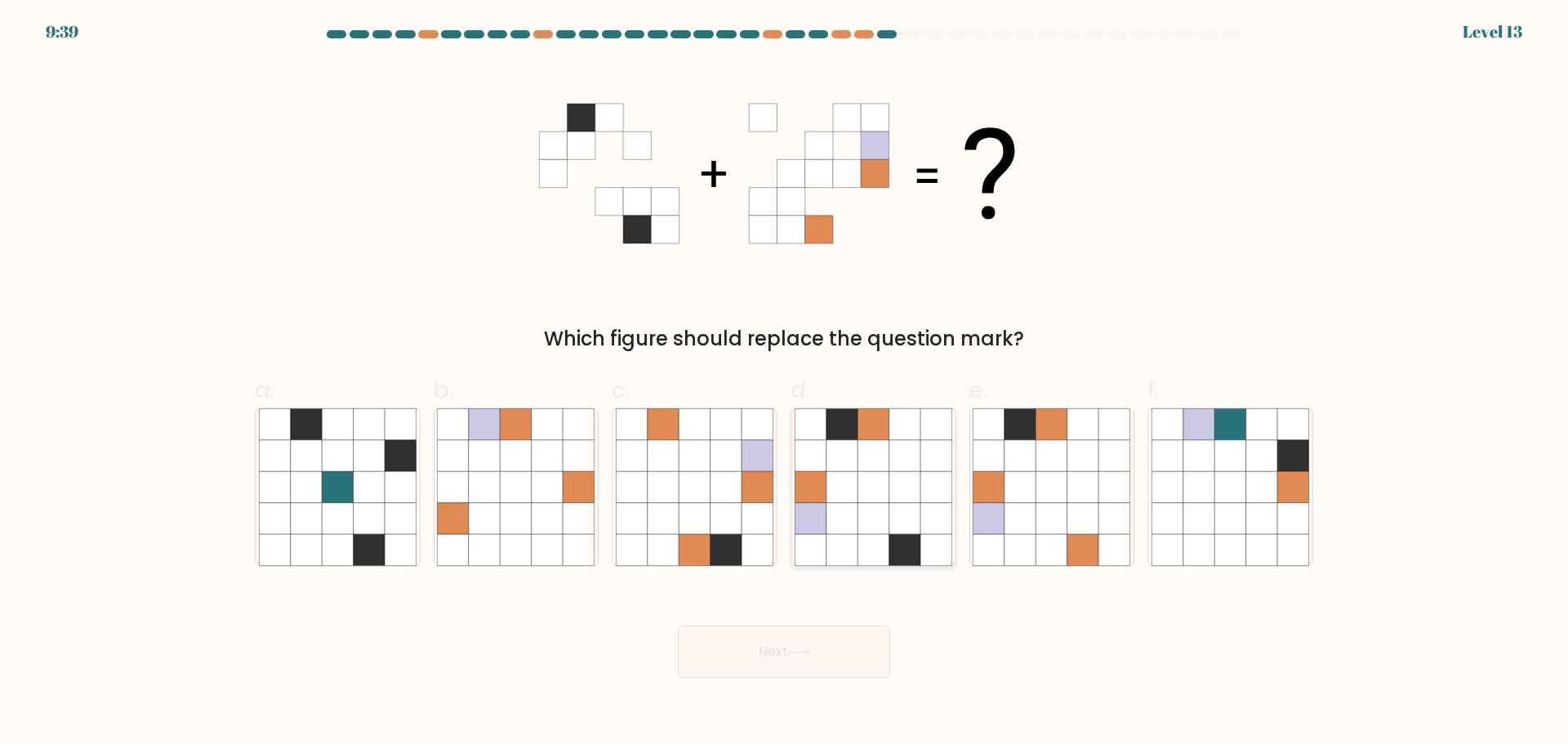
click at [886, 499] on icon at bounding box center [873, 486] width 31 height 31
click at [785, 383] on input "d." at bounding box center [784, 377] width 1 height 10
radio input "true"
click at [806, 658] on button "Next" at bounding box center [784, 651] width 212 height 52
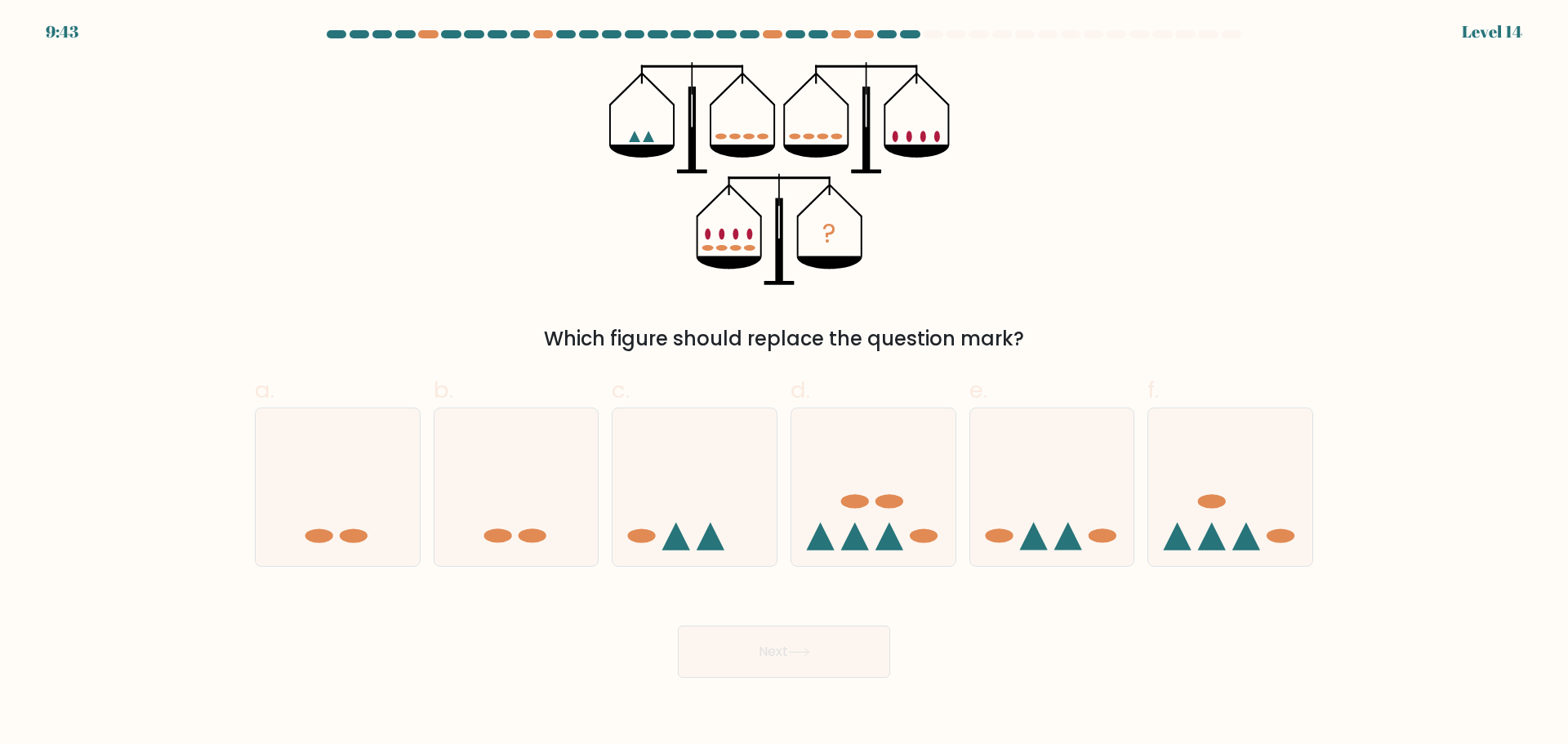
click at [451, 243] on div "? Which figure should replace the question mark?" at bounding box center [784, 208] width 1078 height 291
click at [877, 497] on icon at bounding box center [873, 486] width 164 height 135
click at [785, 383] on input "d." at bounding box center [784, 377] width 1 height 10
radio input "true"
click at [846, 655] on button "Next" at bounding box center [784, 651] width 212 height 52
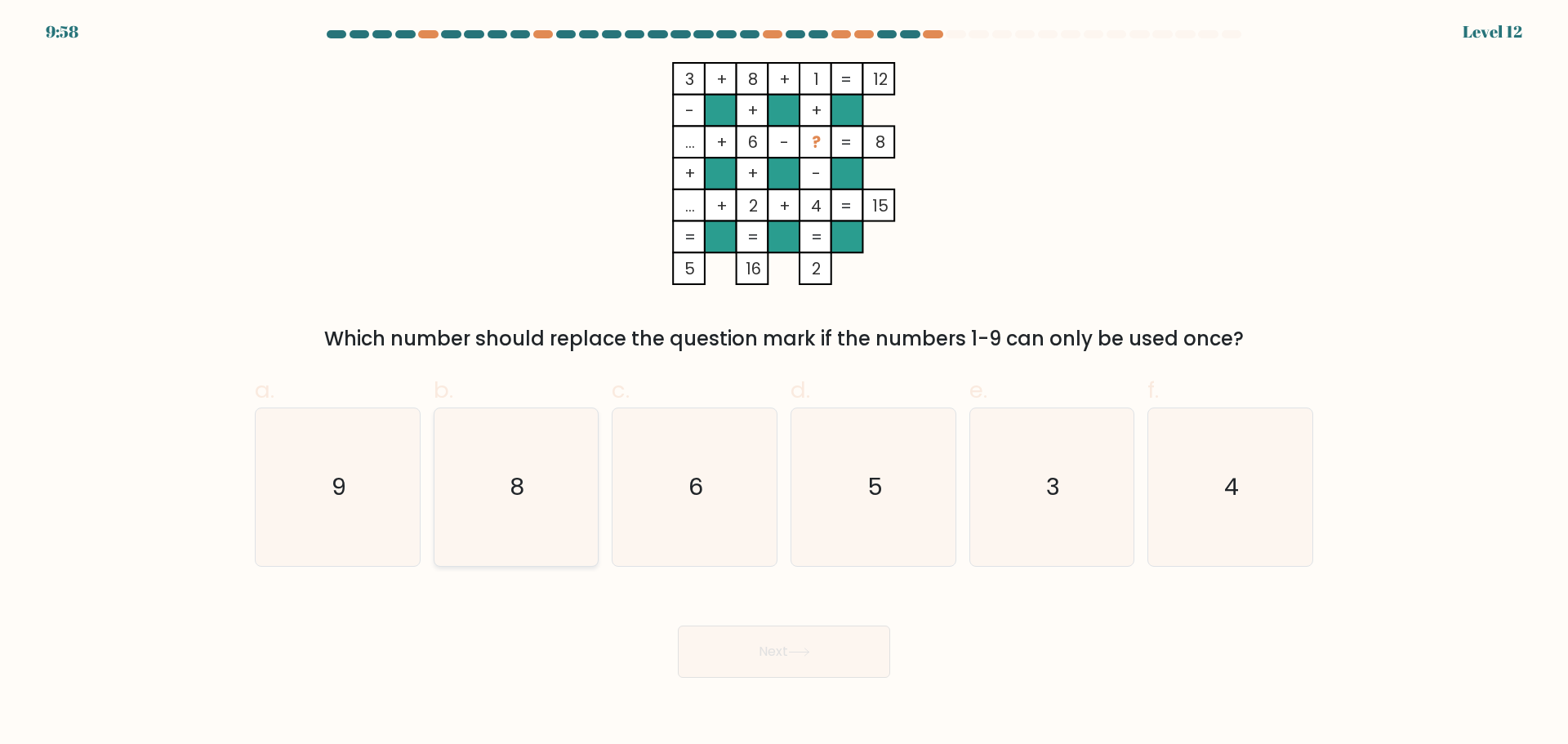
click at [528, 479] on icon "8" at bounding box center [515, 486] width 158 height 157
click at [784, 383] on input "b. 8" at bounding box center [784, 377] width 1 height 10
radio input "true"
click at [815, 665] on button "Next" at bounding box center [784, 651] width 212 height 52
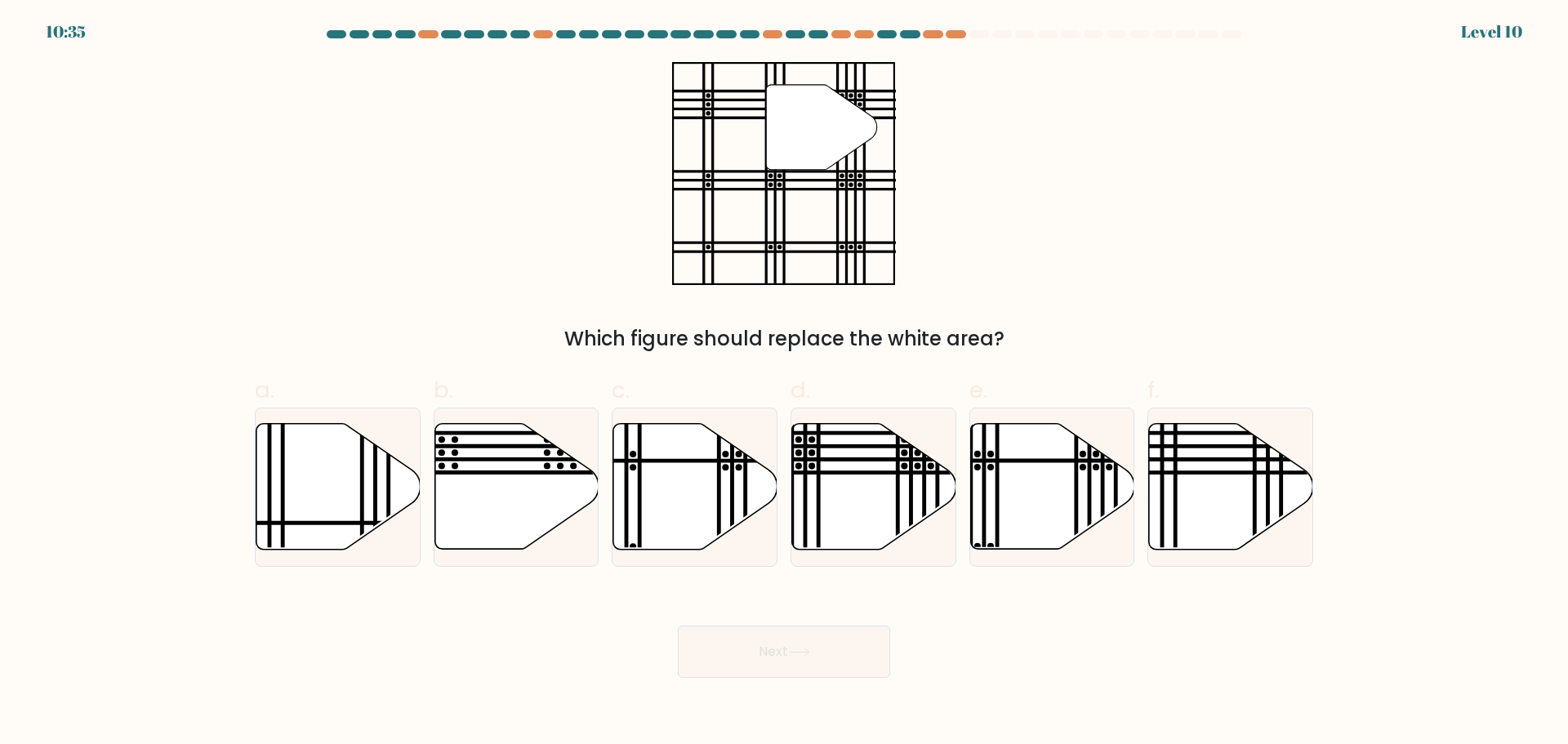
drag, startPoint x: 866, startPoint y: 472, endPoint x: 855, endPoint y: 612, distance: 140.4
click at [866, 472] on line at bounding box center [819, 472] width 330 height 0
click at [785, 383] on input "d." at bounding box center [784, 377] width 1 height 10
radio input "true"
click at [790, 633] on button "Next" at bounding box center [784, 651] width 212 height 52
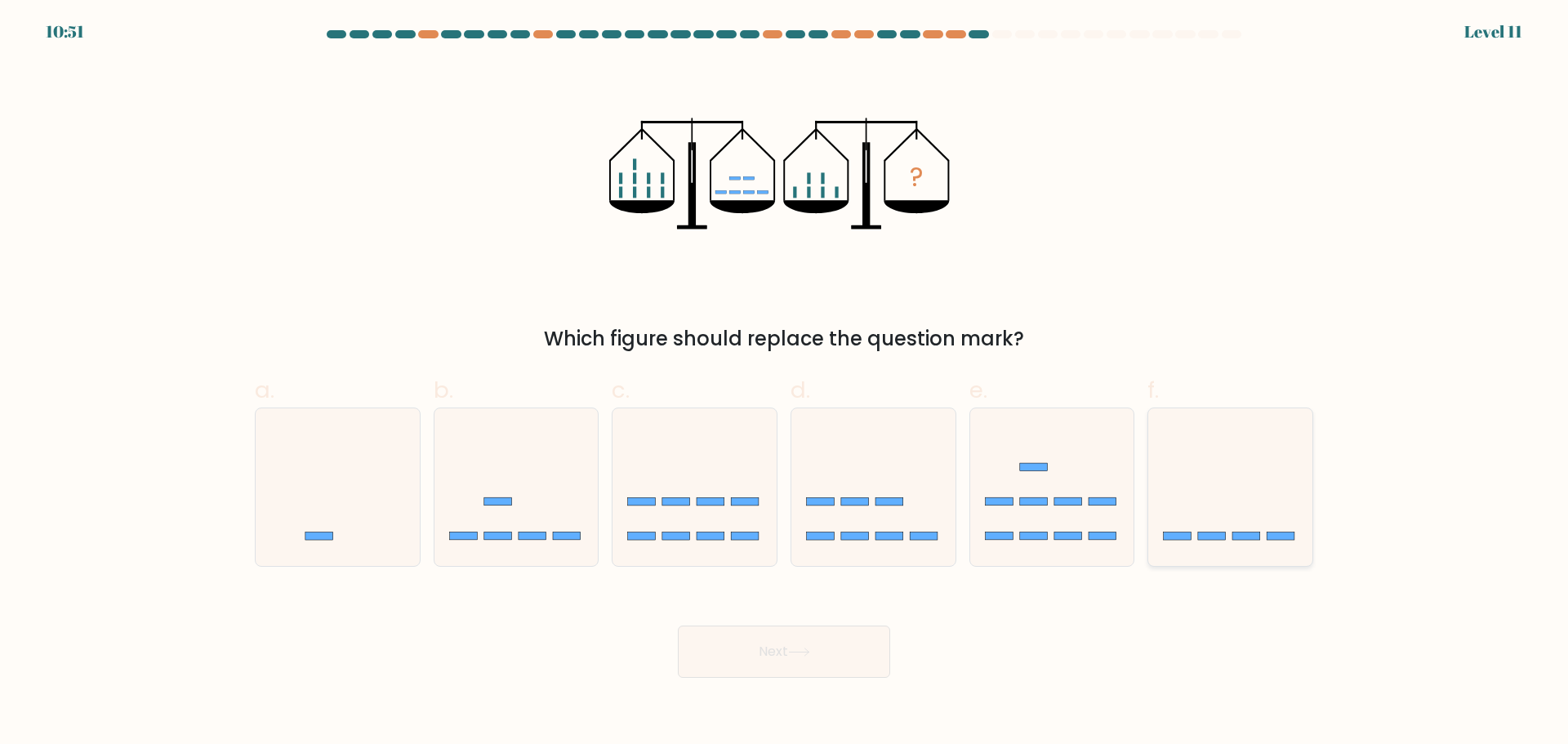
click at [1254, 529] on icon at bounding box center [1230, 486] width 164 height 135
click at [785, 383] on input "f." at bounding box center [784, 377] width 1 height 10
radio input "true"
click at [763, 667] on button "Next" at bounding box center [784, 651] width 212 height 52
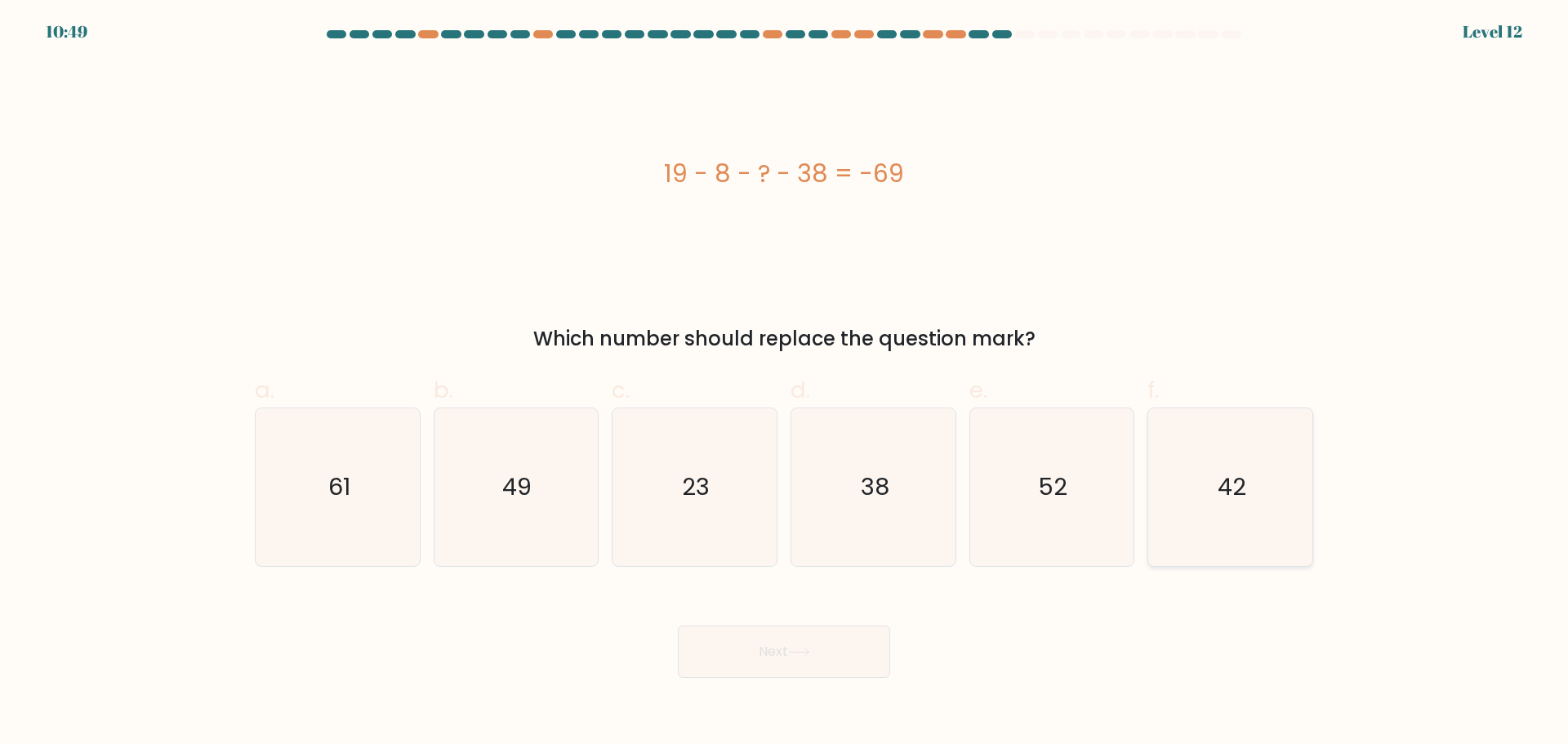
click at [1180, 522] on icon "42" at bounding box center [1230, 486] width 158 height 157
click at [785, 383] on input "f. 42" at bounding box center [784, 377] width 1 height 10
radio input "true"
click at [767, 644] on button "Next" at bounding box center [784, 651] width 212 height 52
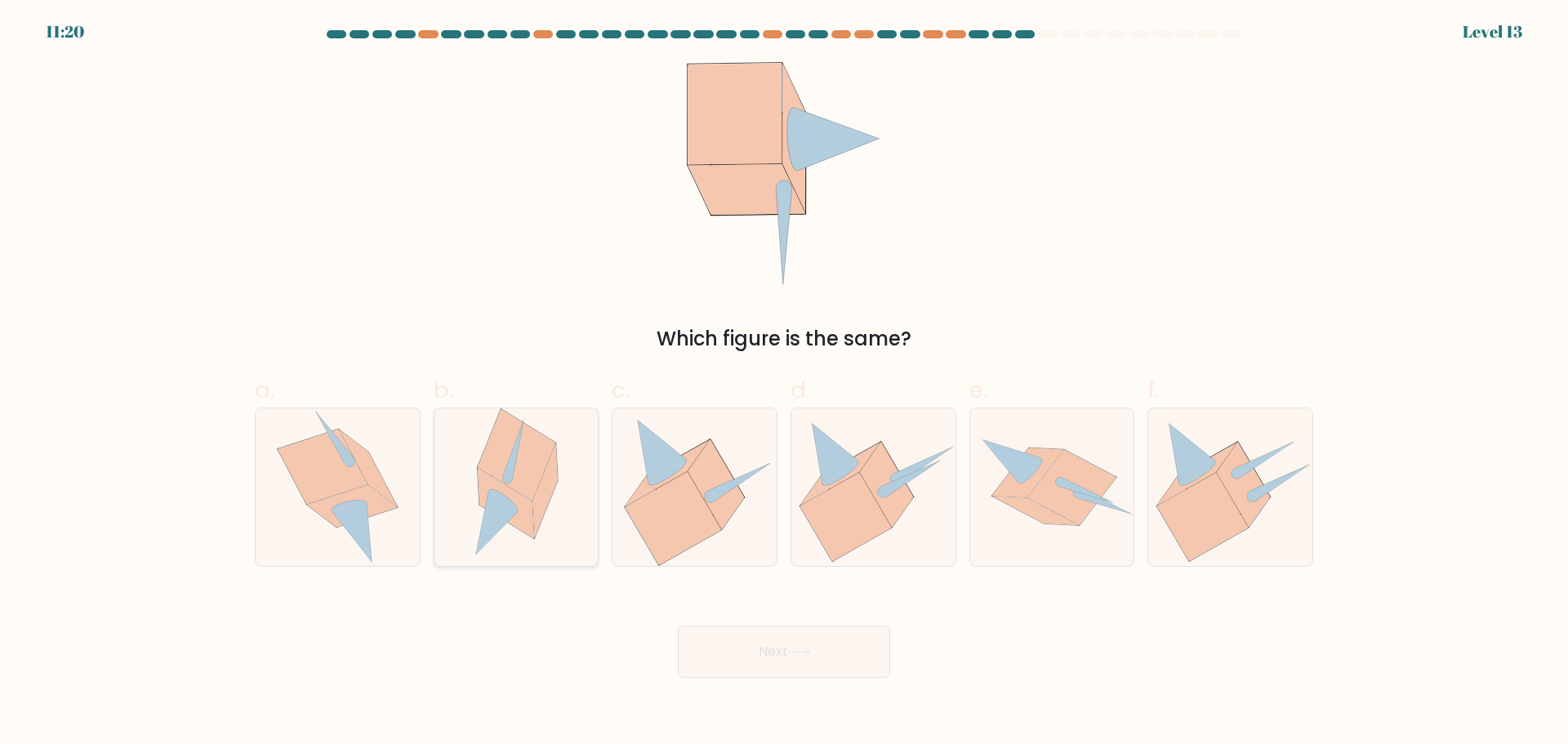
click at [519, 493] on icon at bounding box center [506, 502] width 56 height 71
click at [784, 383] on input "b." at bounding box center [784, 377] width 1 height 10
radio input "true"
click at [766, 649] on button "Next" at bounding box center [784, 651] width 212 height 52
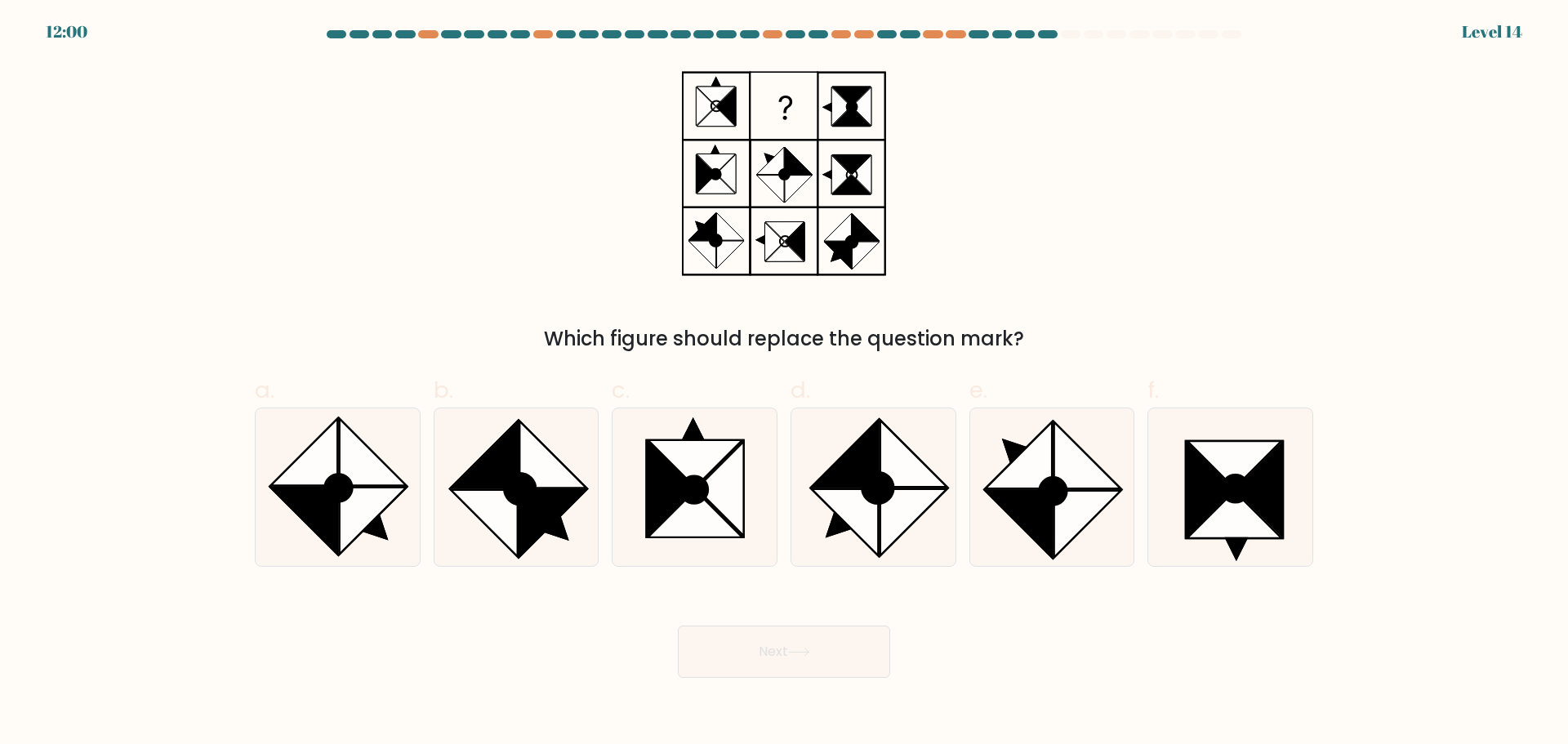
click at [251, 217] on div "Which figure should replace the question mark?" at bounding box center [784, 208] width 1078 height 291
click at [348, 492] on icon at bounding box center [338, 487] width 26 height 26
click at [784, 383] on input "a." at bounding box center [784, 377] width 1 height 10
radio input "true"
drag, startPoint x: 833, startPoint y: 635, endPoint x: 820, endPoint y: 631, distance: 13.6
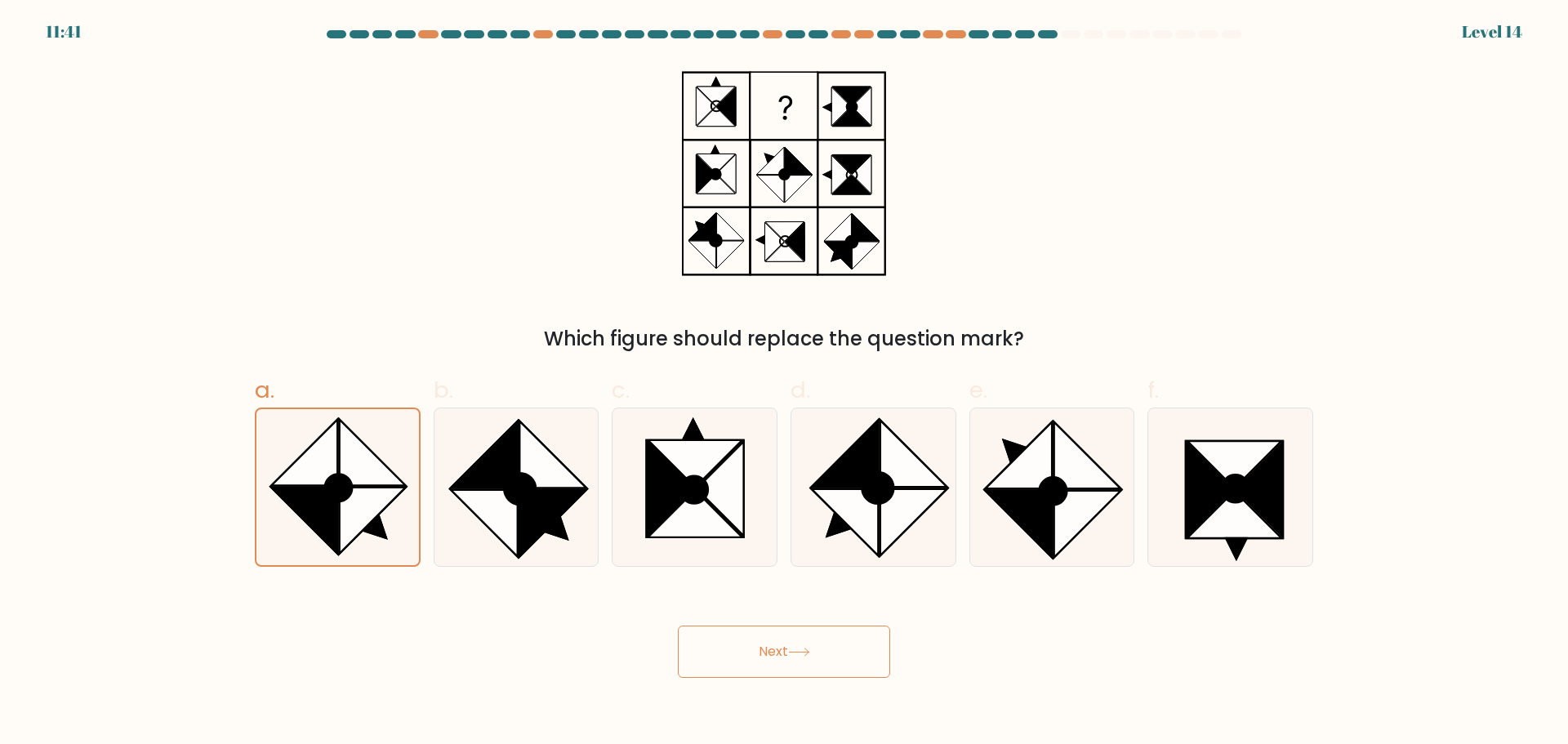
click at [821, 633] on button "Next" at bounding box center [784, 651] width 212 height 52
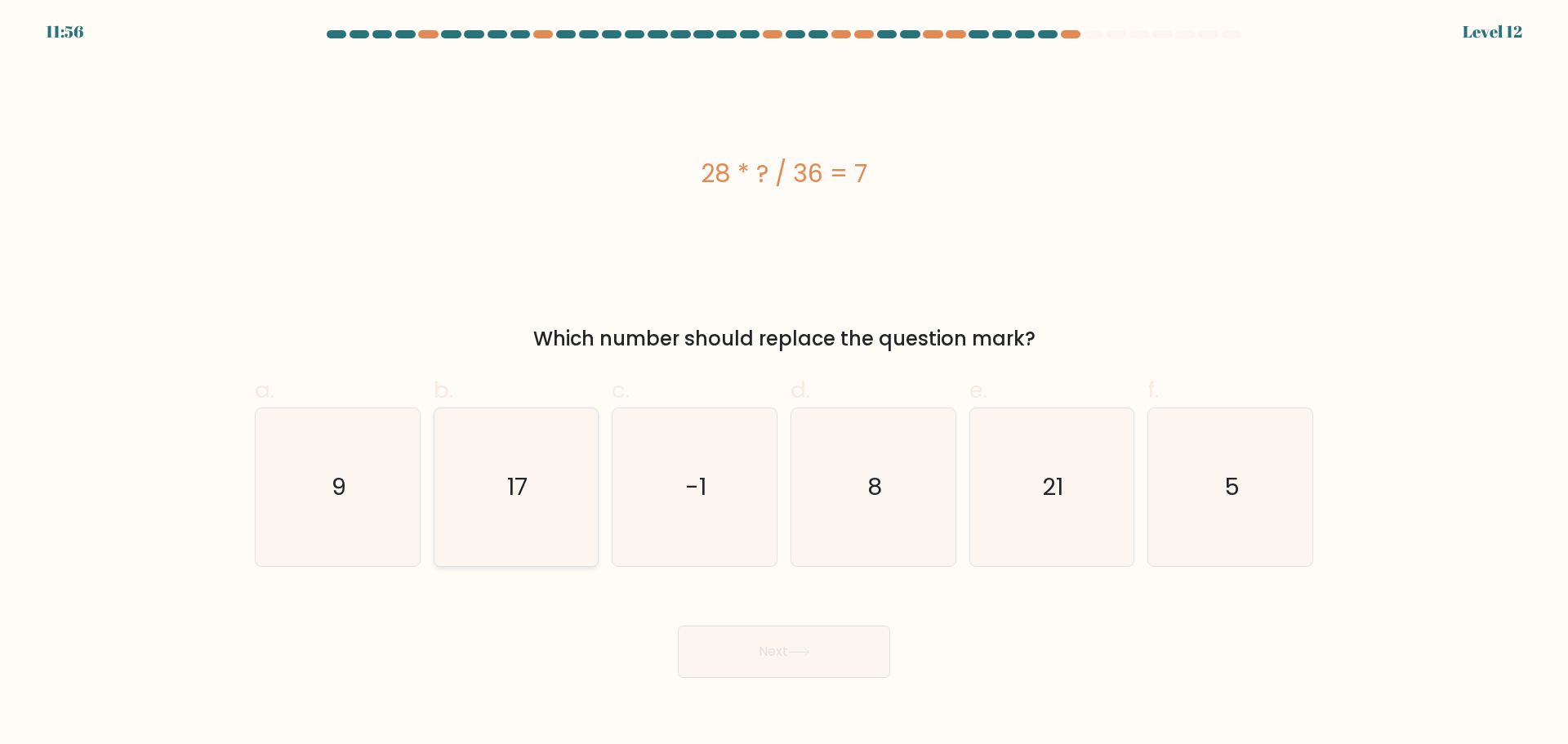
drag, startPoint x: 342, startPoint y: 501, endPoint x: 457, endPoint y: 523, distance: 117.1
click at [342, 501] on text "9" at bounding box center [338, 486] width 14 height 32
click at [784, 383] on input "a. 9" at bounding box center [784, 377] width 1 height 10
radio input "true"
click at [801, 638] on button "Next" at bounding box center [784, 651] width 212 height 52
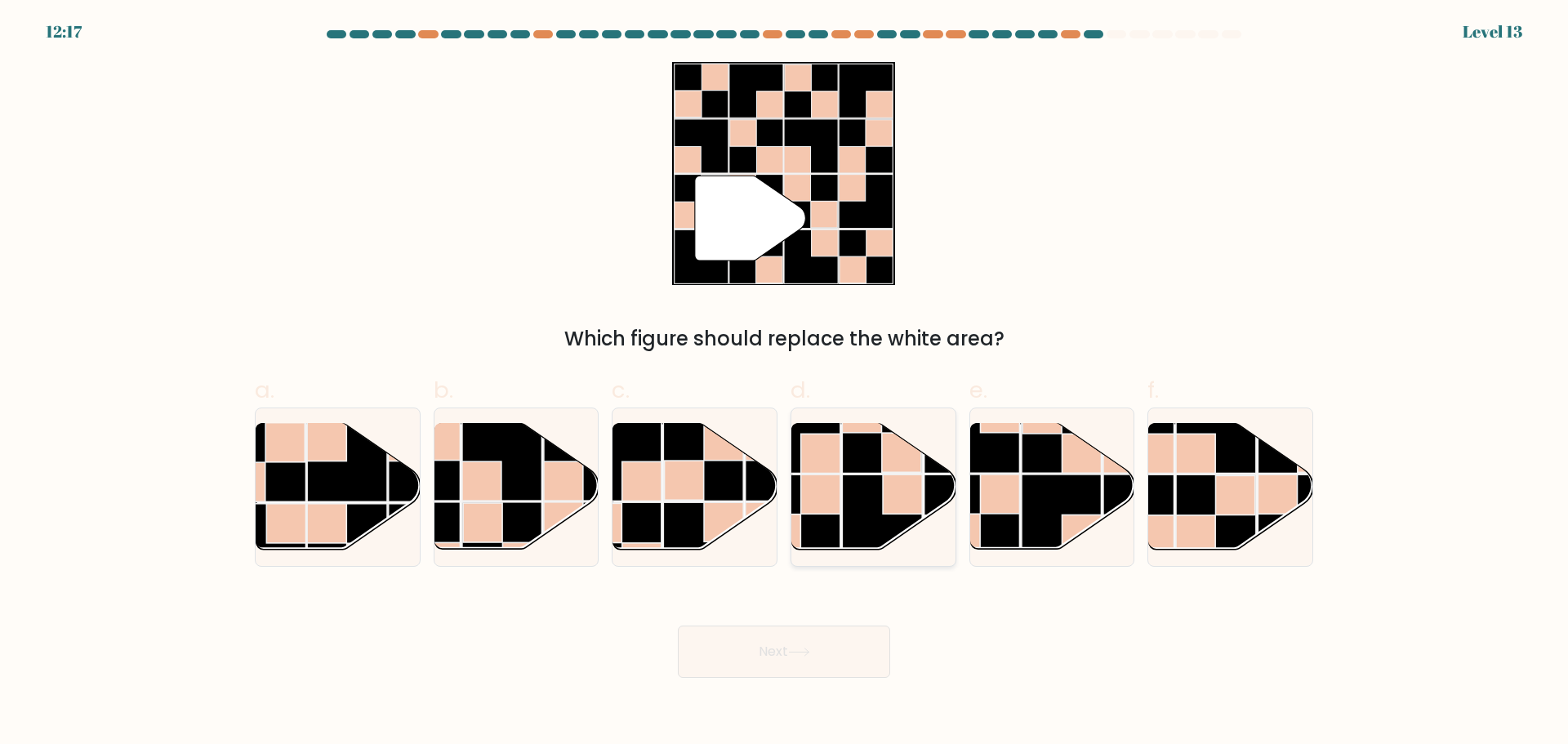
click at [853, 482] on rect at bounding box center [882, 514] width 80 height 80
click at [785, 383] on input "d." at bounding box center [784, 377] width 1 height 10
radio input "true"
click at [766, 653] on button "Next" at bounding box center [784, 651] width 212 height 52
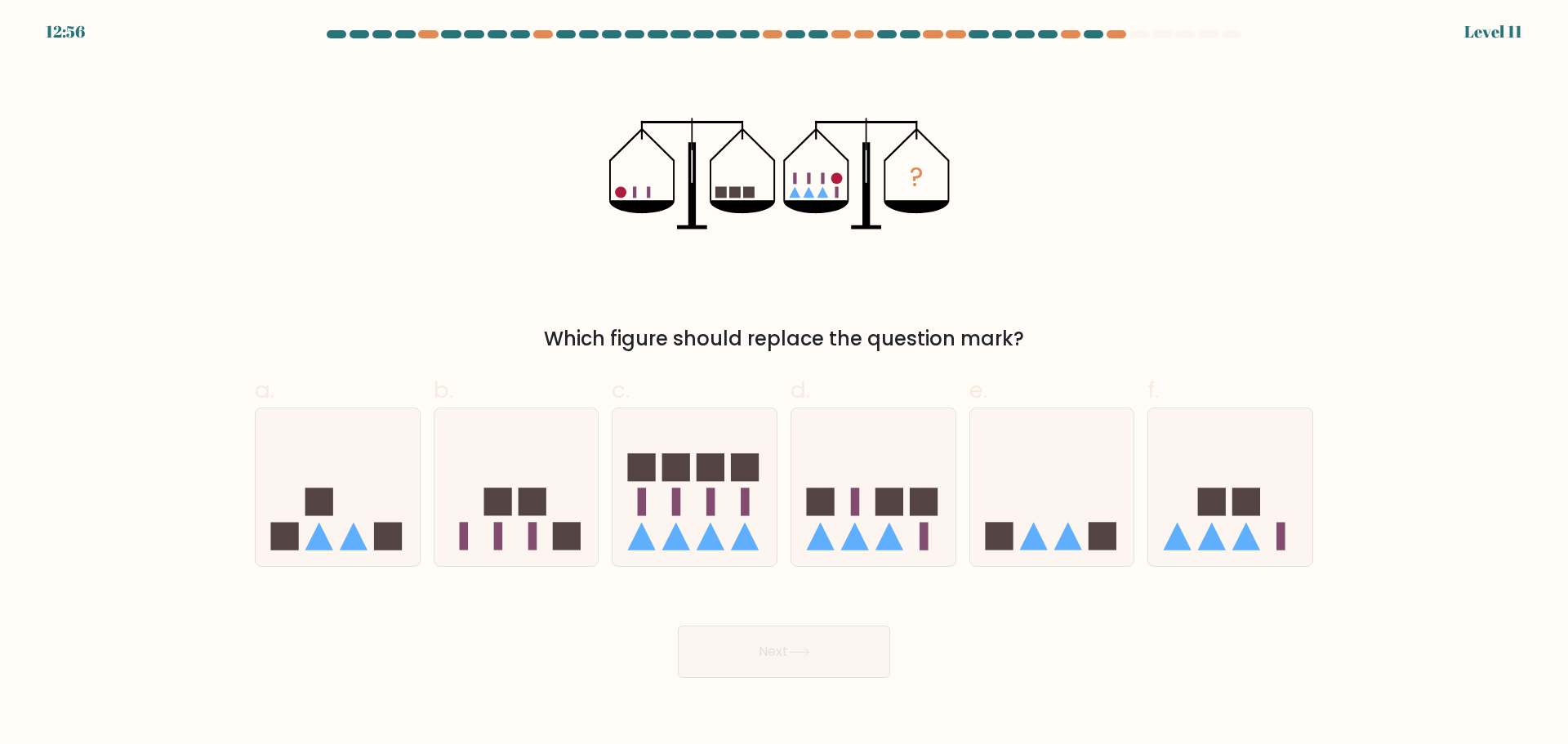
click at [414, 277] on div "? Which figure should replace the question mark?" at bounding box center [784, 208] width 1078 height 291
click at [1241, 467] on icon at bounding box center [1230, 486] width 164 height 135
click at [785, 383] on input "f." at bounding box center [784, 377] width 1 height 10
radio input "true"
click at [805, 648] on icon at bounding box center [799, 651] width 22 height 9
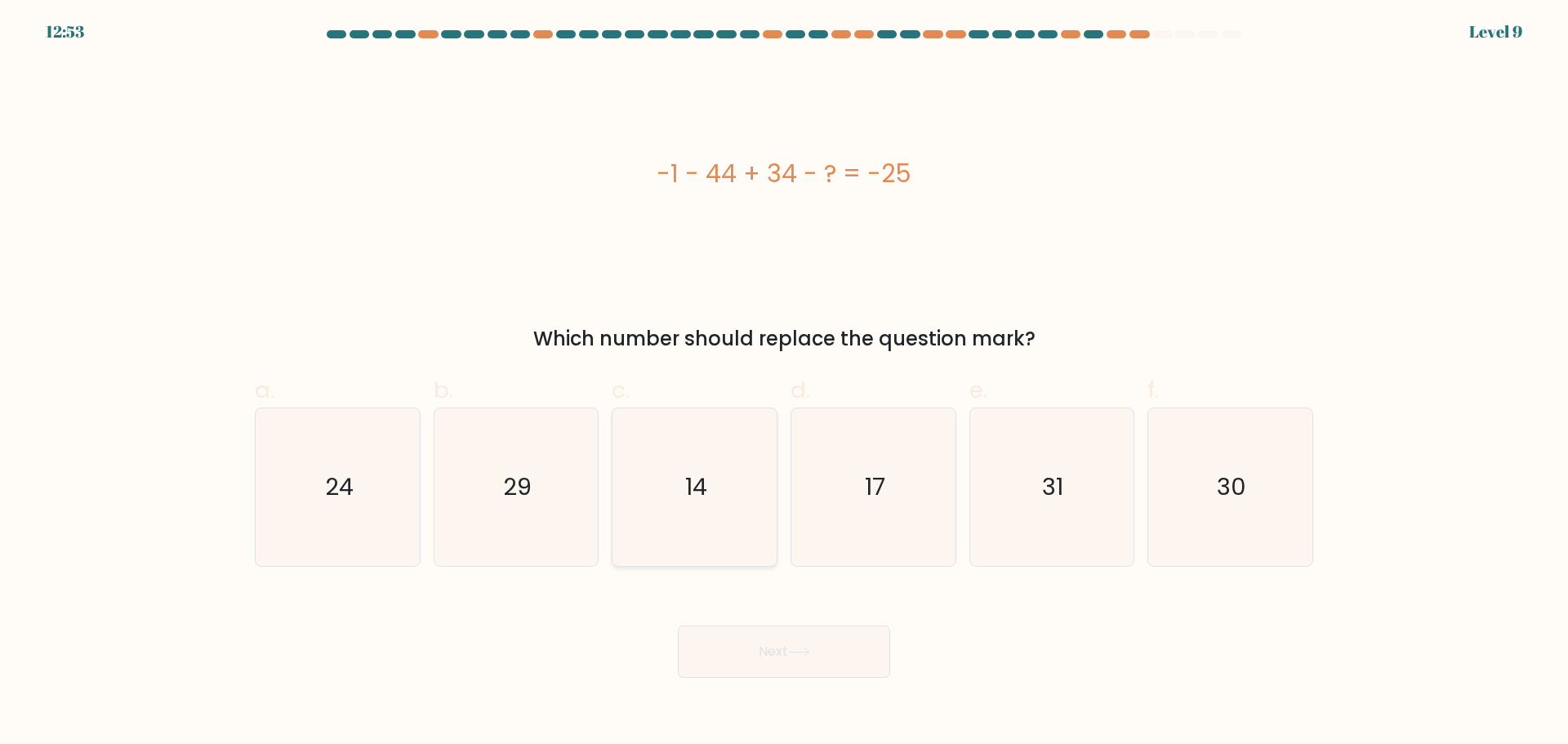
click at [715, 461] on icon "14" at bounding box center [694, 486] width 158 height 157
click at [784, 383] on input "c. 14" at bounding box center [784, 377] width 1 height 10
radio input "true"
click at [755, 616] on div "Next" at bounding box center [784, 632] width 1078 height 91
click at [761, 656] on button "Next" at bounding box center [784, 651] width 212 height 52
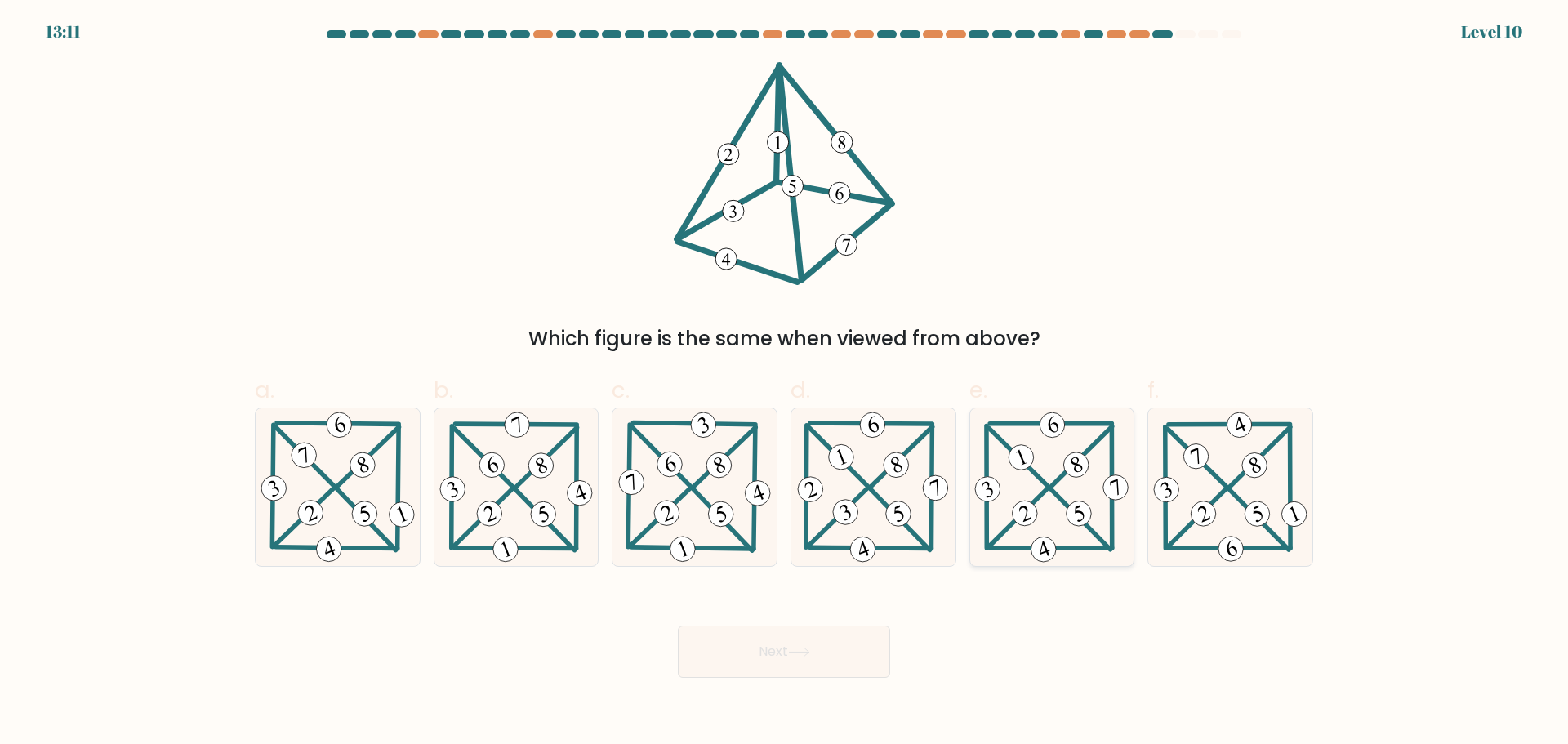
click at [1036, 457] on icon at bounding box center [1051, 486] width 161 height 157
click at [785, 383] on input "e." at bounding box center [784, 377] width 1 height 10
radio input "true"
click at [713, 658] on button "Next" at bounding box center [784, 651] width 212 height 52
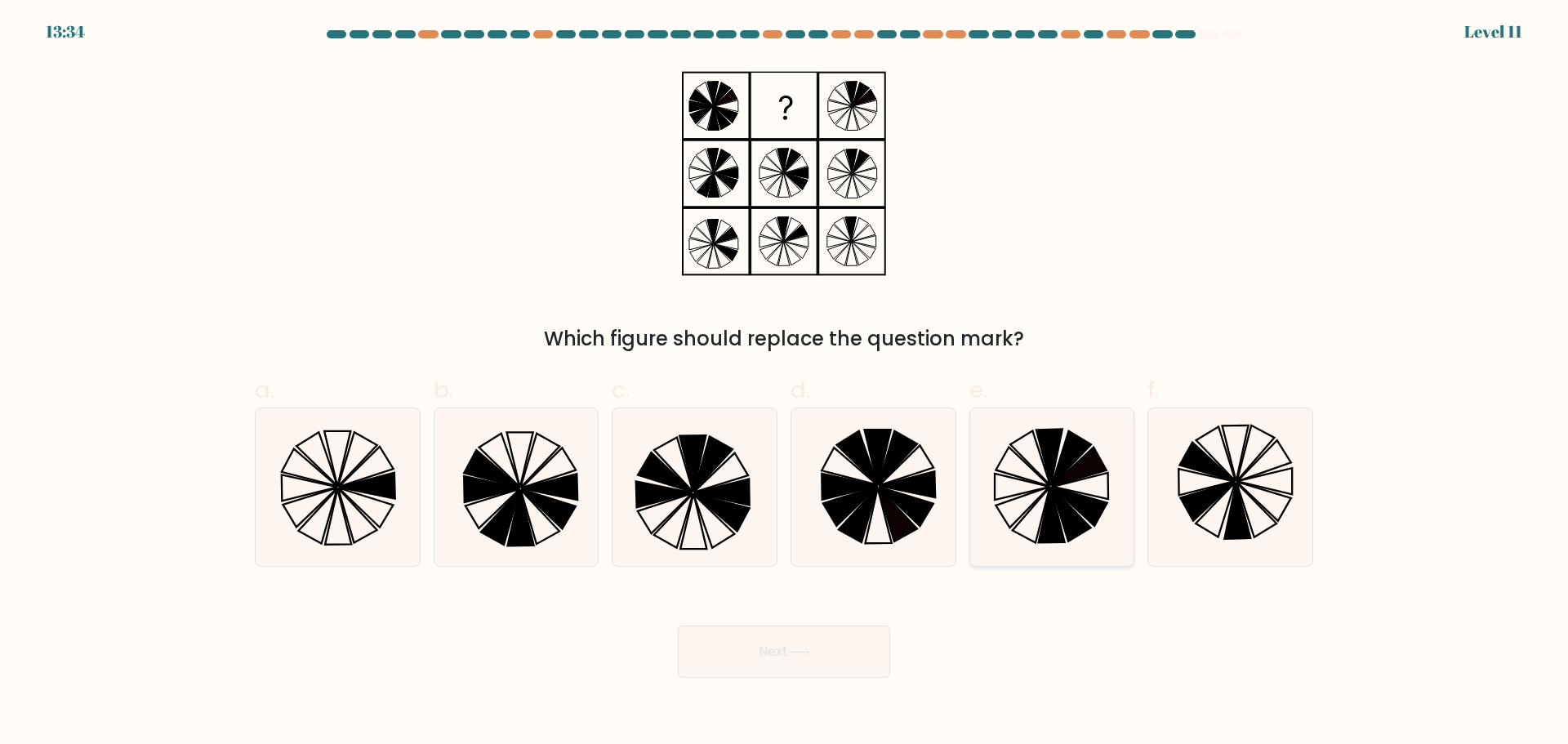
click at [1056, 518] on icon at bounding box center [1052, 514] width 26 height 55
click at [785, 383] on input "e." at bounding box center [784, 377] width 1 height 10
radio input "true"
click at [778, 604] on div "Next" at bounding box center [784, 632] width 1078 height 91
click at [715, 662] on button "Next" at bounding box center [784, 651] width 212 height 52
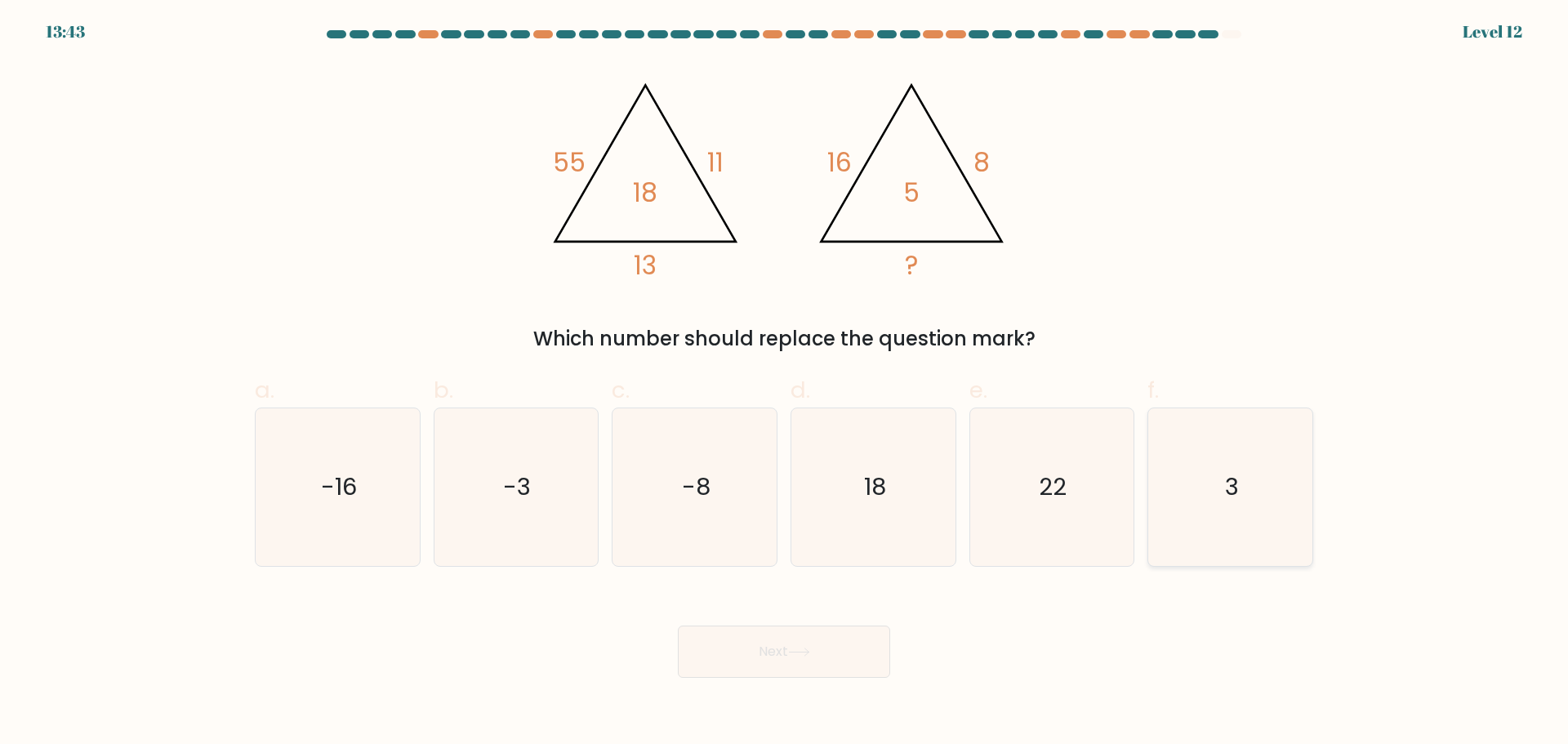
click at [1247, 495] on icon "3" at bounding box center [1230, 486] width 158 height 157
click at [785, 383] on input "f. 3" at bounding box center [784, 377] width 1 height 10
radio input "true"
click at [744, 656] on button "Next" at bounding box center [784, 651] width 212 height 52
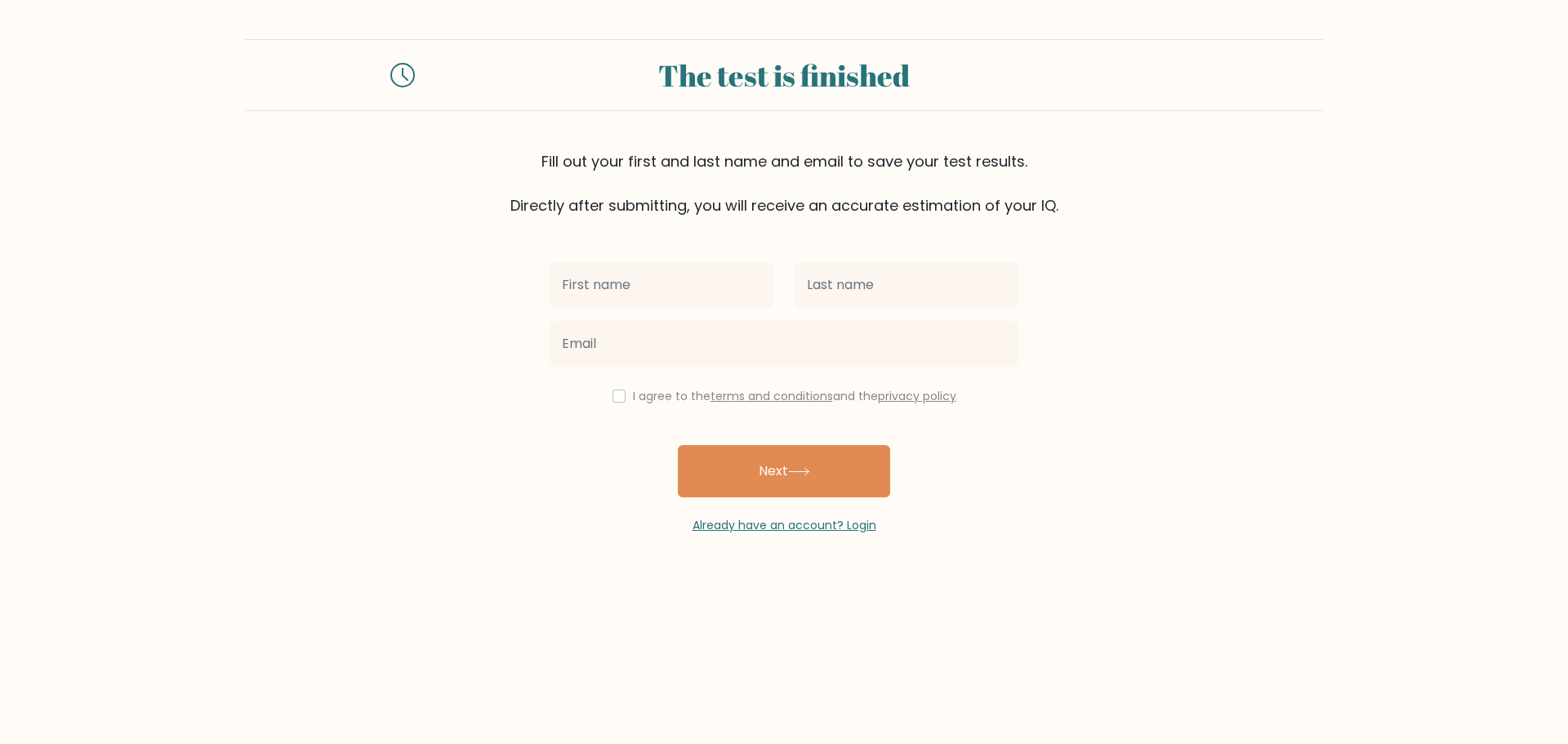
click at [608, 289] on input "text" at bounding box center [661, 285] width 226 height 46
type input "Nicole Andrea"
type input "Talaver"
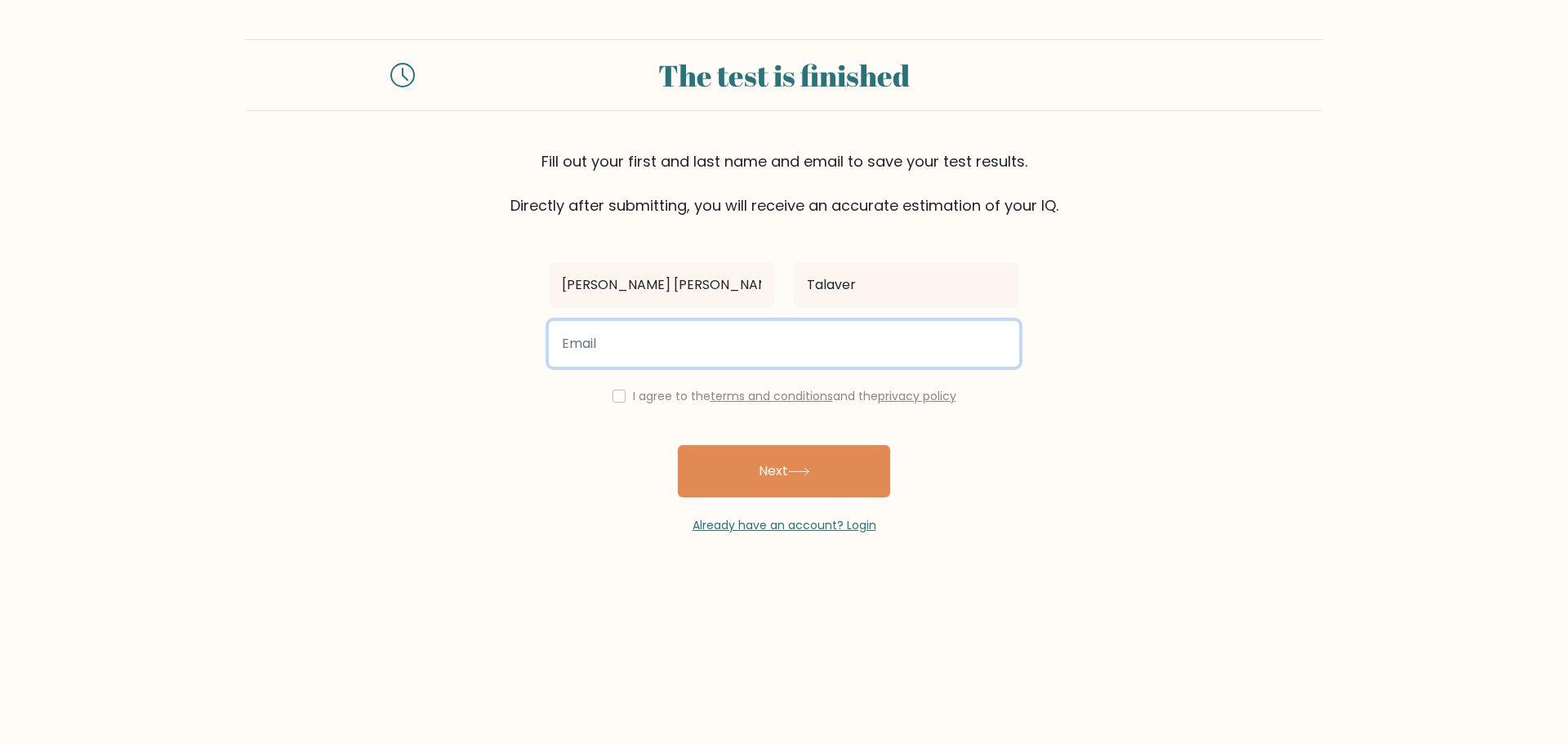
click at [573, 348] on input "email" at bounding box center [784, 344] width 470 height 46
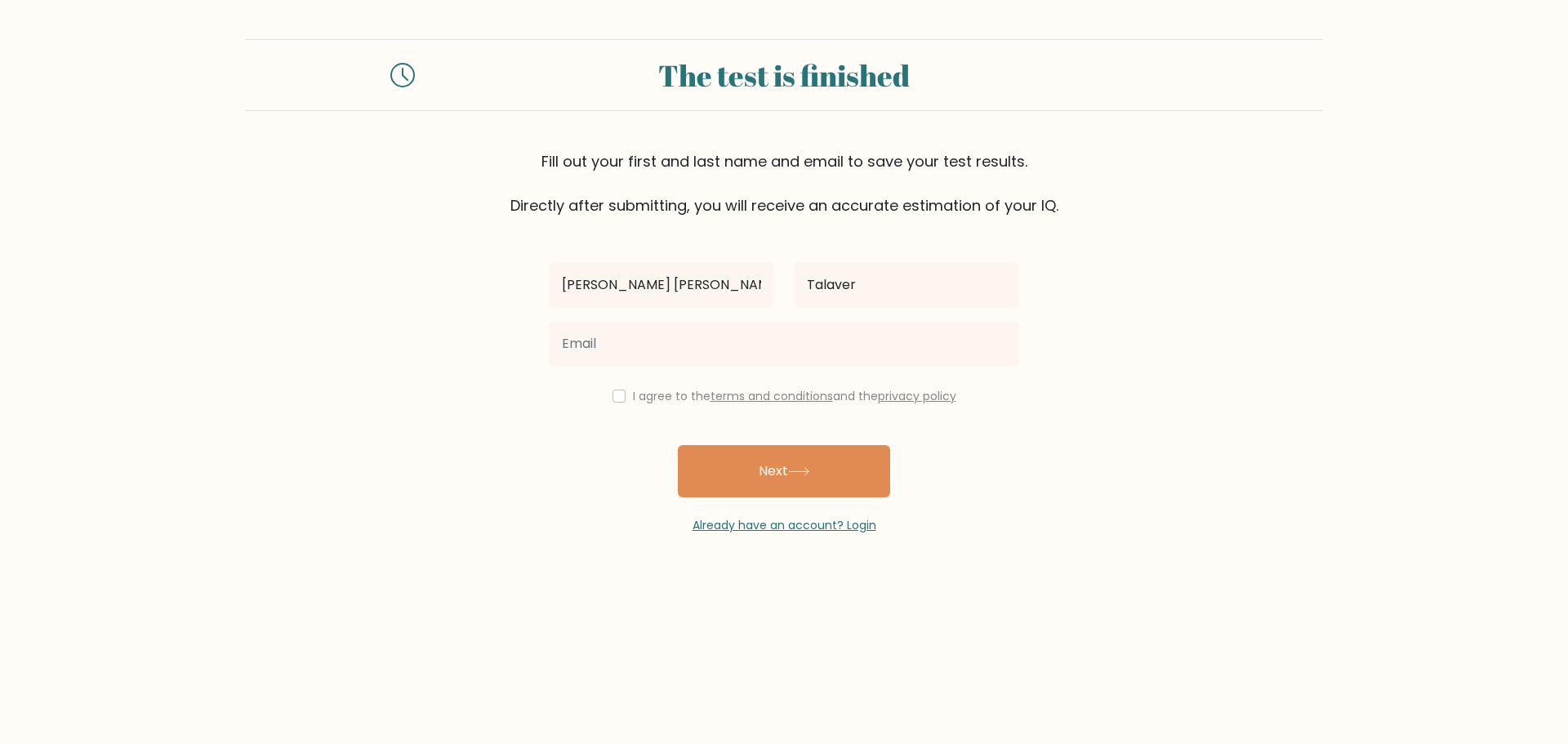
click at [605, 395] on div "I agree to the terms and conditions and the privacy policy" at bounding box center [784, 396] width 490 height 20
click at [612, 395] on input "checkbox" at bounding box center [618, 395] width 13 height 13
checkbox input "true"
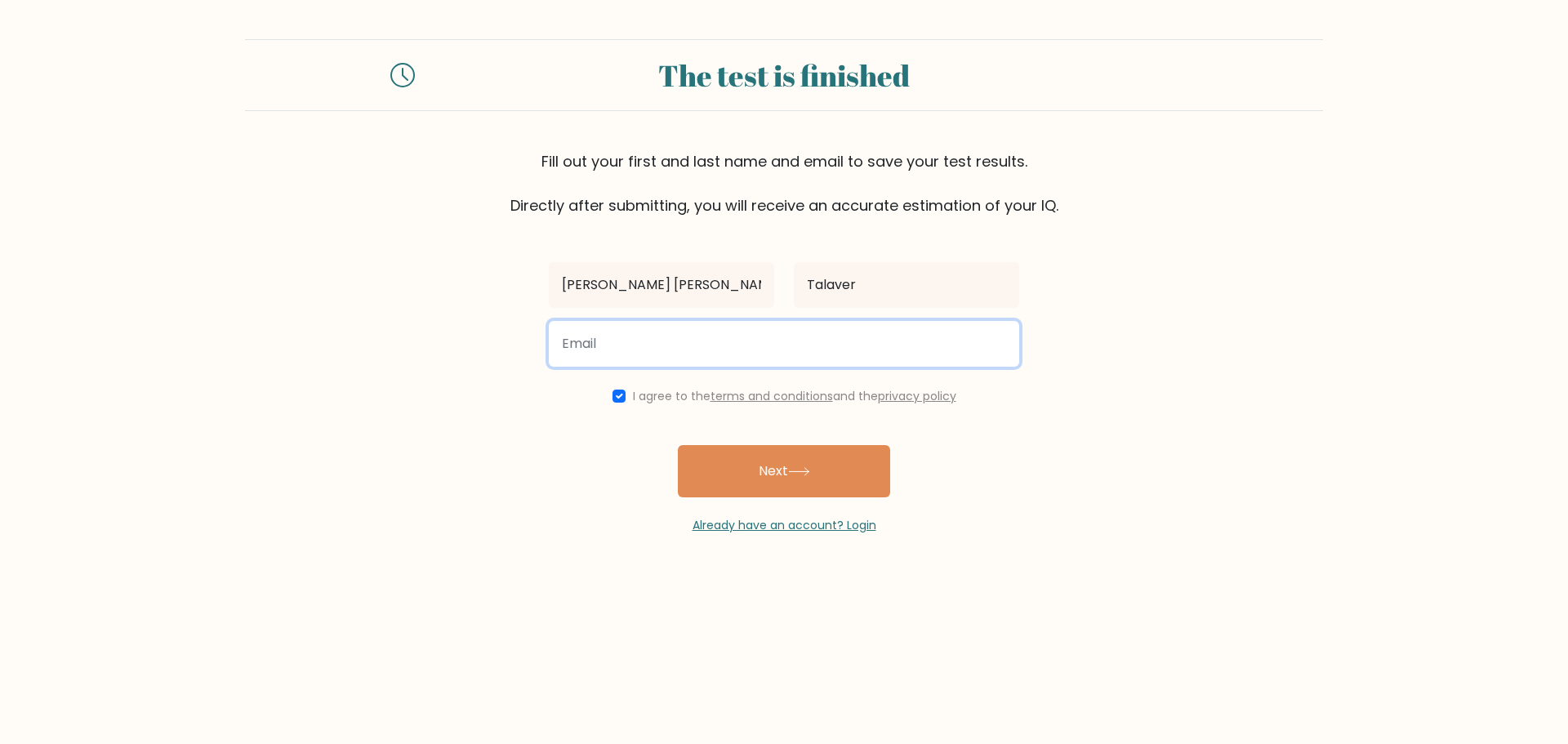
click at [613, 327] on input "email" at bounding box center [784, 344] width 470 height 46
type input "n"
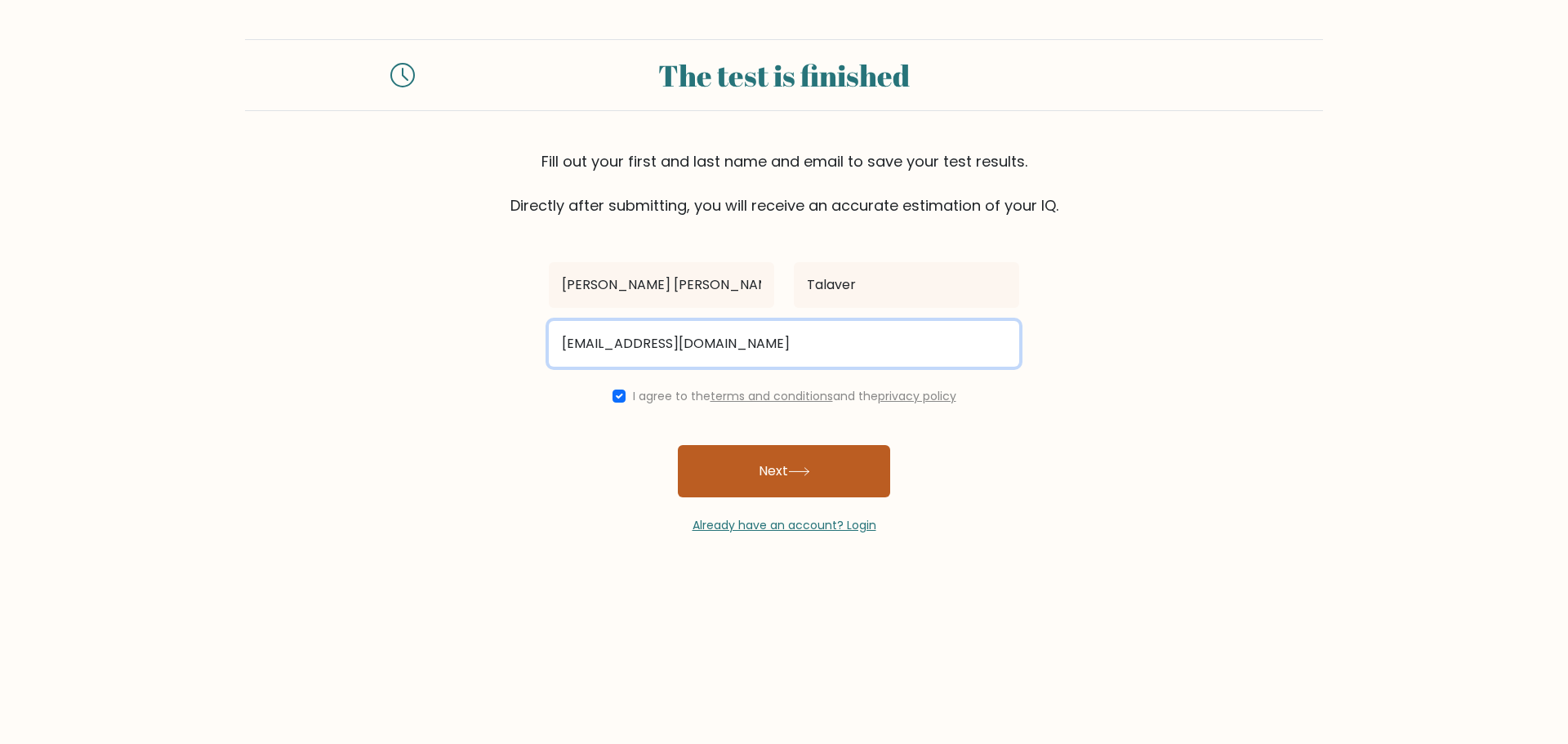
type input "nikoruthegreat@gmail.com"
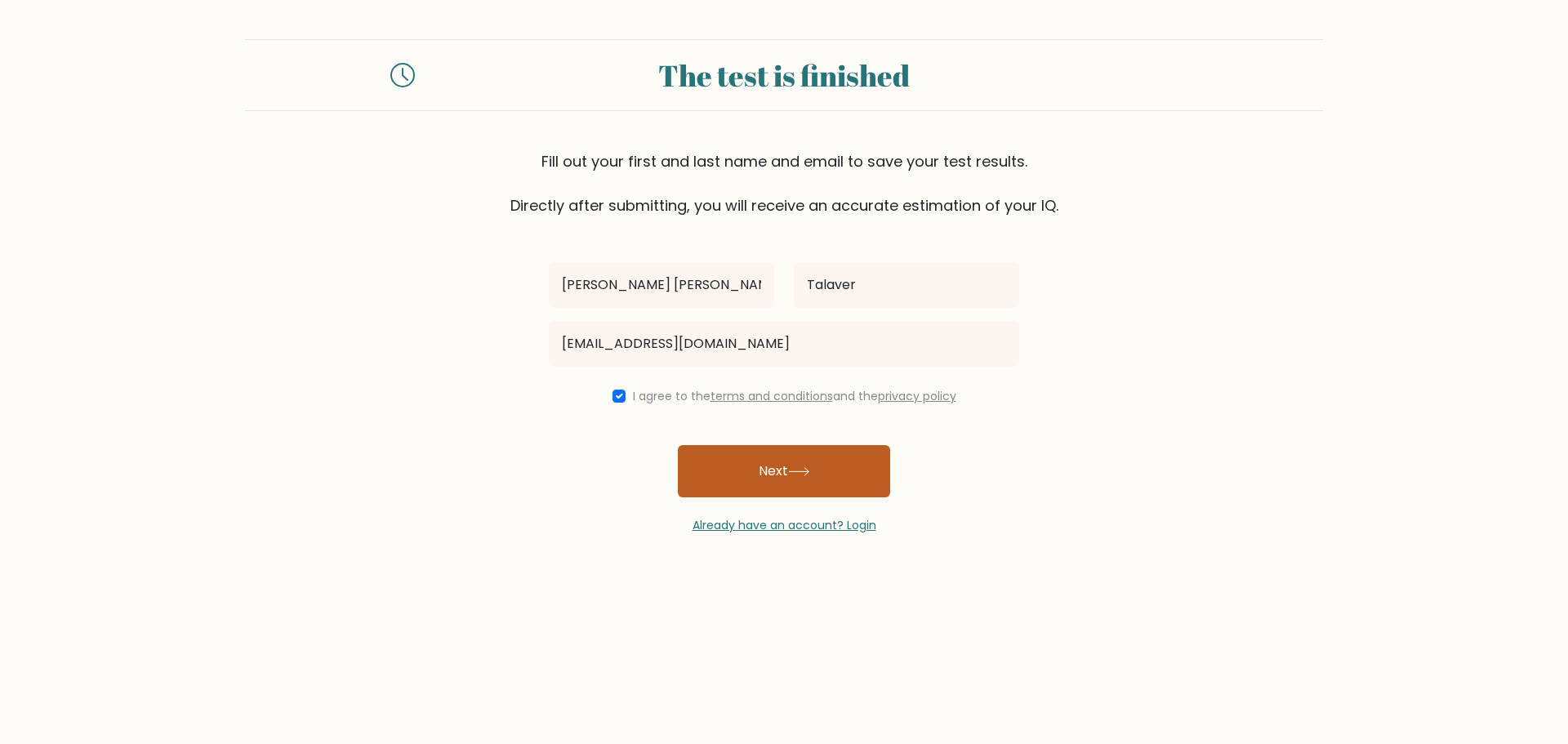
click at [736, 478] on button "Next" at bounding box center [784, 471] width 212 height 52
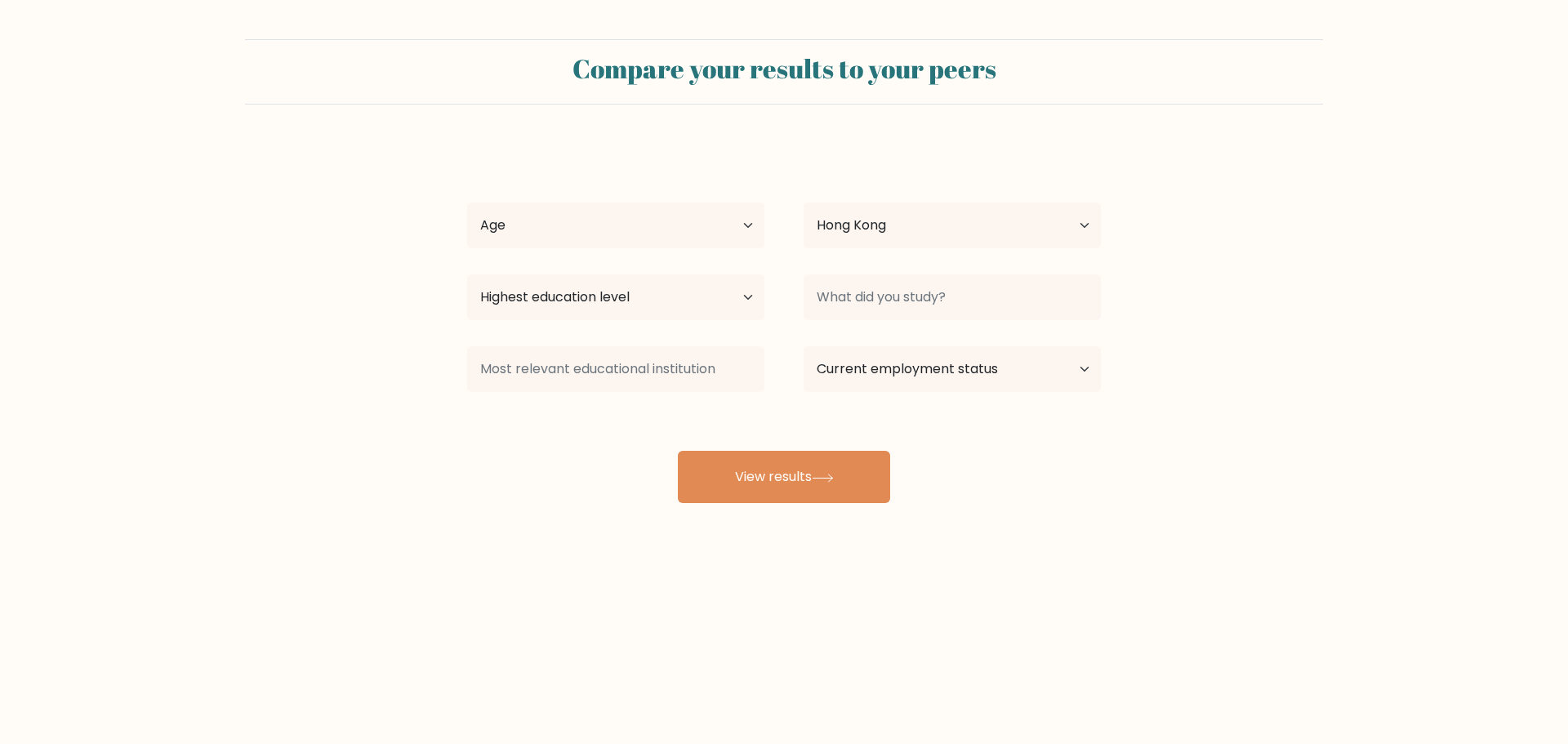
select select "HK"
click at [592, 239] on select "Age Under [DEMOGRAPHIC_DATA] [DEMOGRAPHIC_DATA] [DEMOGRAPHIC_DATA] [DEMOGRAPHIC…" at bounding box center [616, 226] width 297 height 46
select select "25_34"
click at [468, 203] on select "Age Under [DEMOGRAPHIC_DATA] [DEMOGRAPHIC_DATA] [DEMOGRAPHIC_DATA] [DEMOGRAPHIC…" at bounding box center [616, 226] width 297 height 46
click at [830, 219] on select "Country Afghanistan Albania Algeria American Samoa Andorra Angola Anguilla Anta…" at bounding box center [952, 226] width 297 height 46
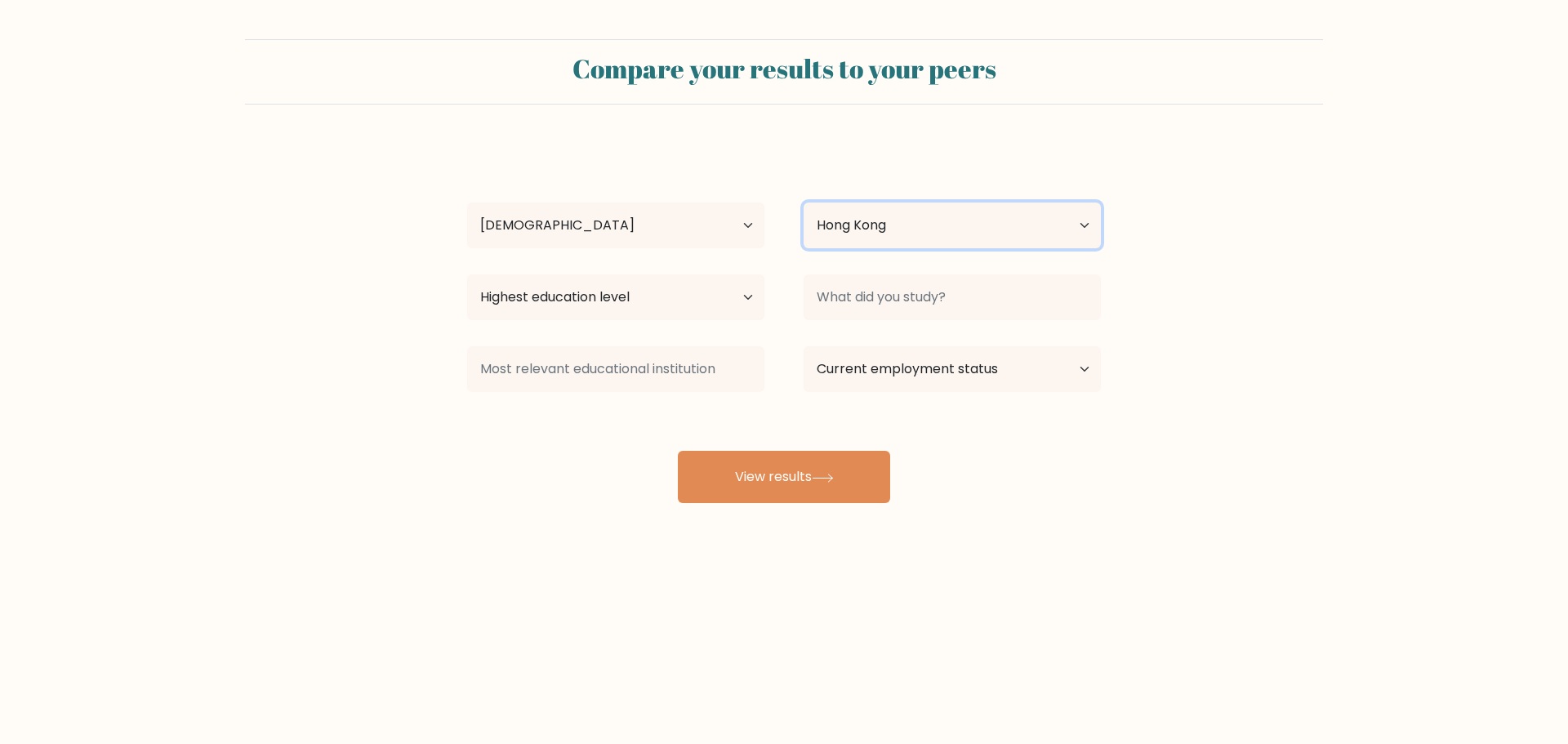
select select "PH"
click at [804, 203] on select "Country Afghanistan Albania Algeria American Samoa Andorra Angola Anguilla Anta…" at bounding box center [952, 226] width 297 height 46
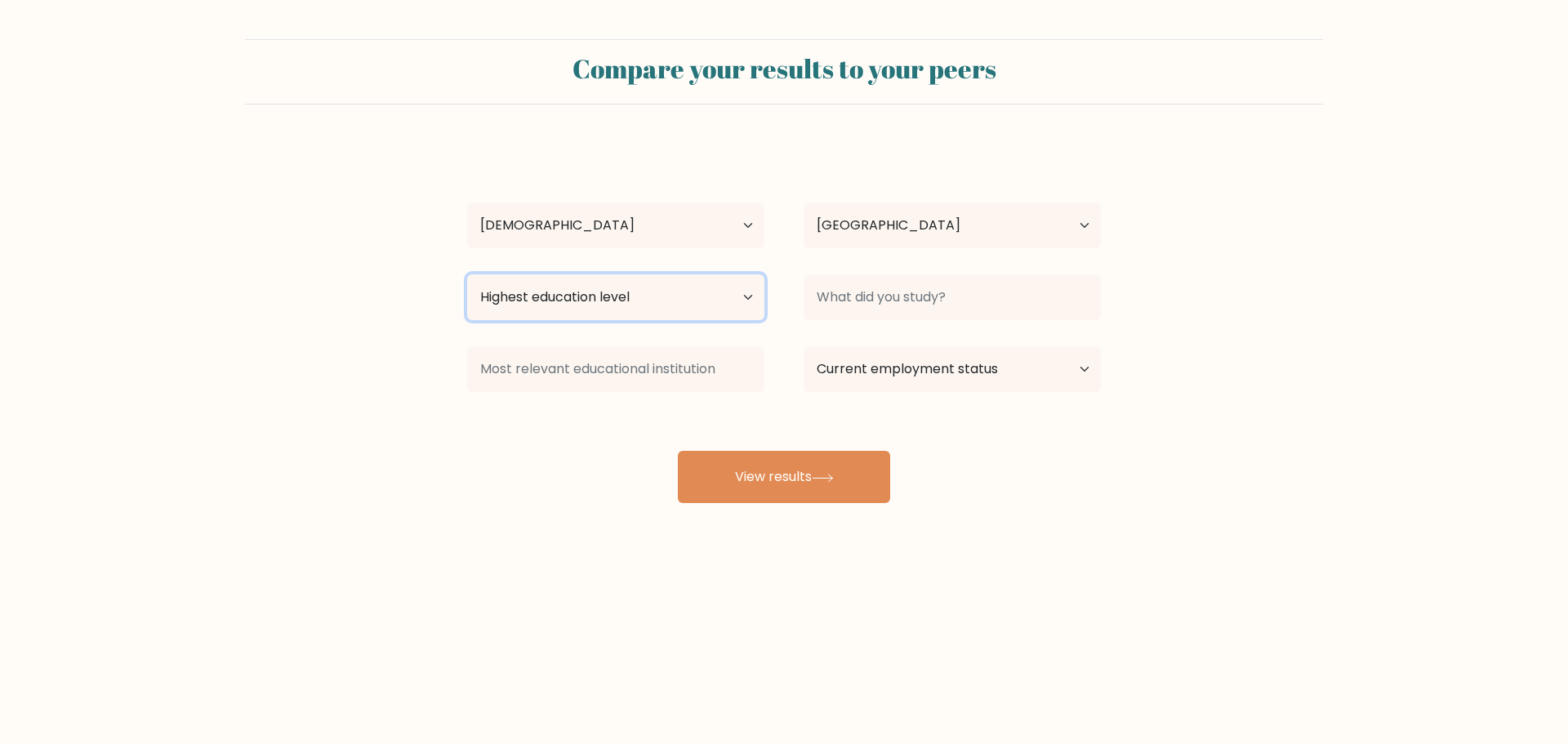
click at [670, 297] on select "Highest education level No schooling Primary Lower Secondary Upper Secondary Oc…" at bounding box center [616, 297] width 297 height 46
select select "bachelors_degree"
click at [468, 274] on select "Highest education level No schooling Primary Lower Secondary Upper Secondary Oc…" at bounding box center [616, 297] width 297 height 46
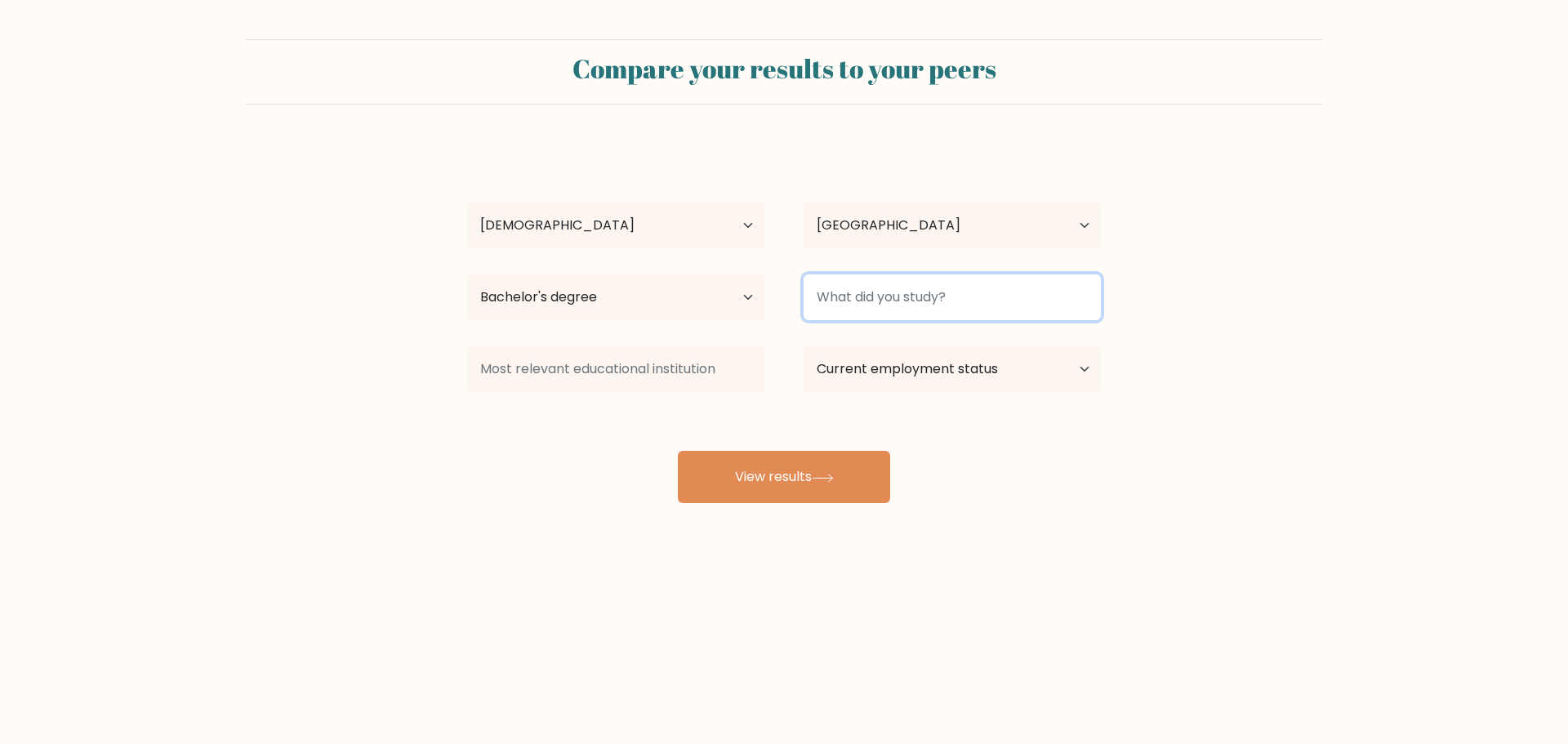
click at [946, 315] on input at bounding box center [952, 297] width 297 height 46
click at [944, 296] on input at bounding box center [952, 297] width 297 height 46
type input "computer science"
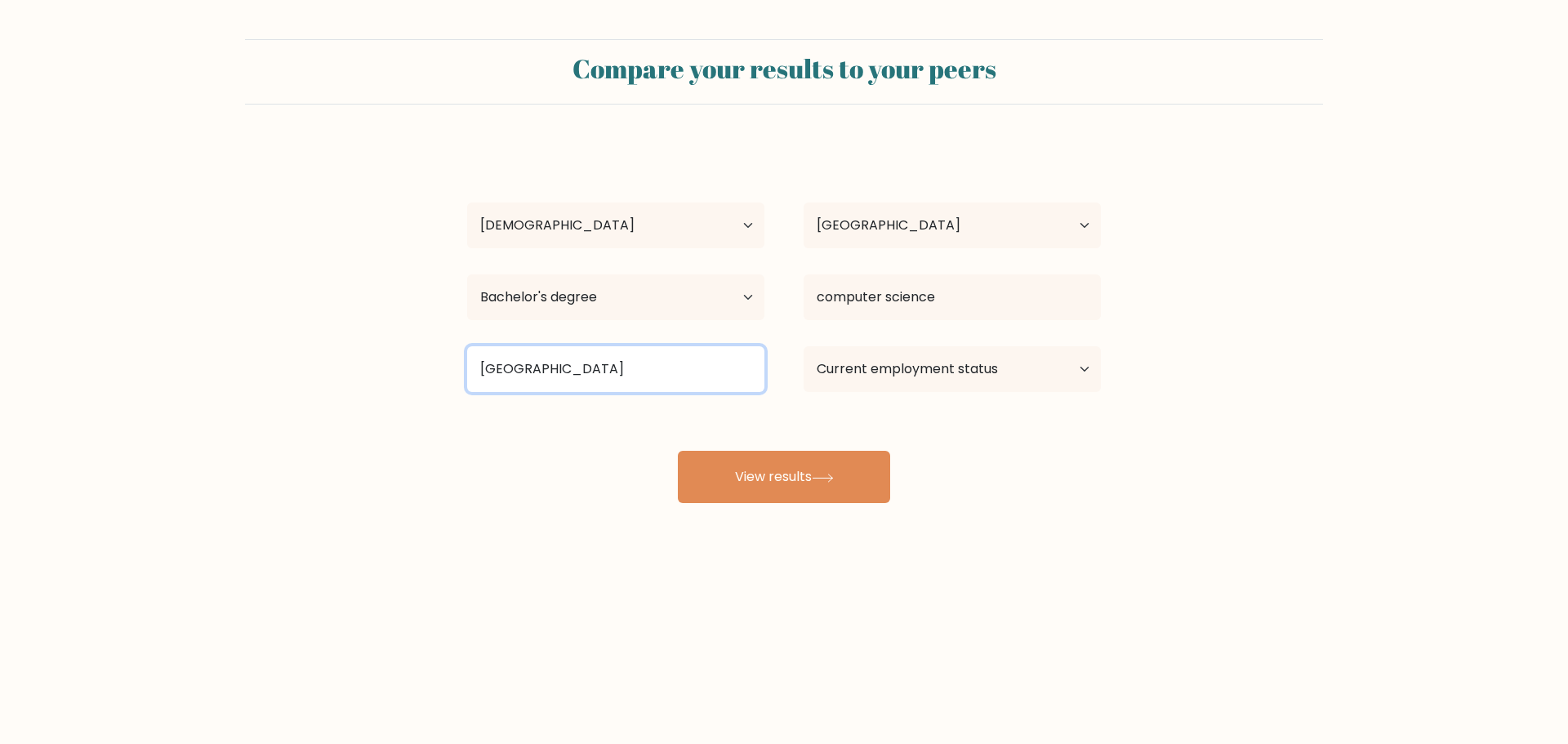
type input "bulacan state university"
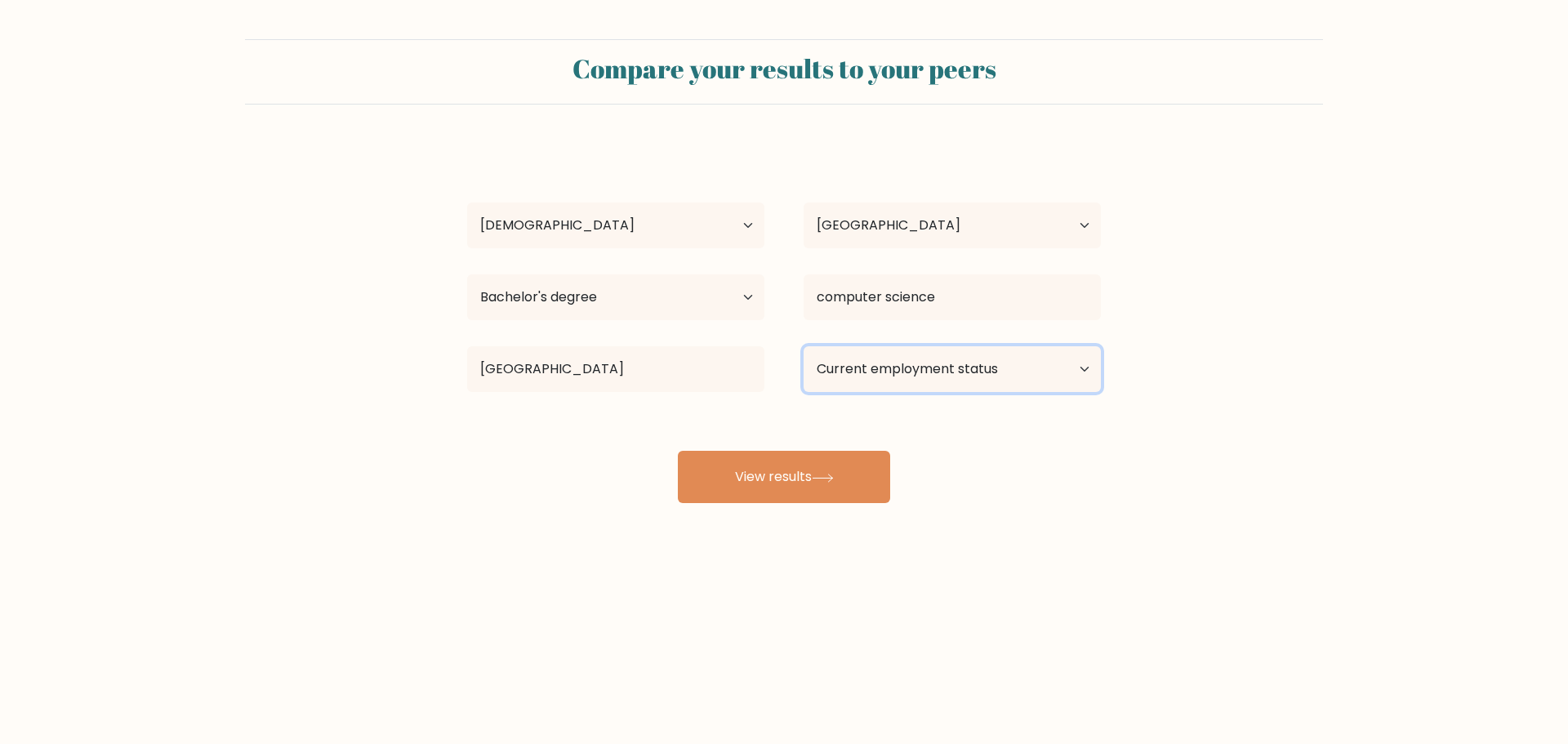
click at [974, 371] on select "Current employment status Employed Student Retired Other / prefer not to answer" at bounding box center [952, 369] width 297 height 46
select select "employed"
click at [804, 346] on select "Current employment status Employed Student Retired Other / prefer not to answer" at bounding box center [952, 369] width 297 height 46
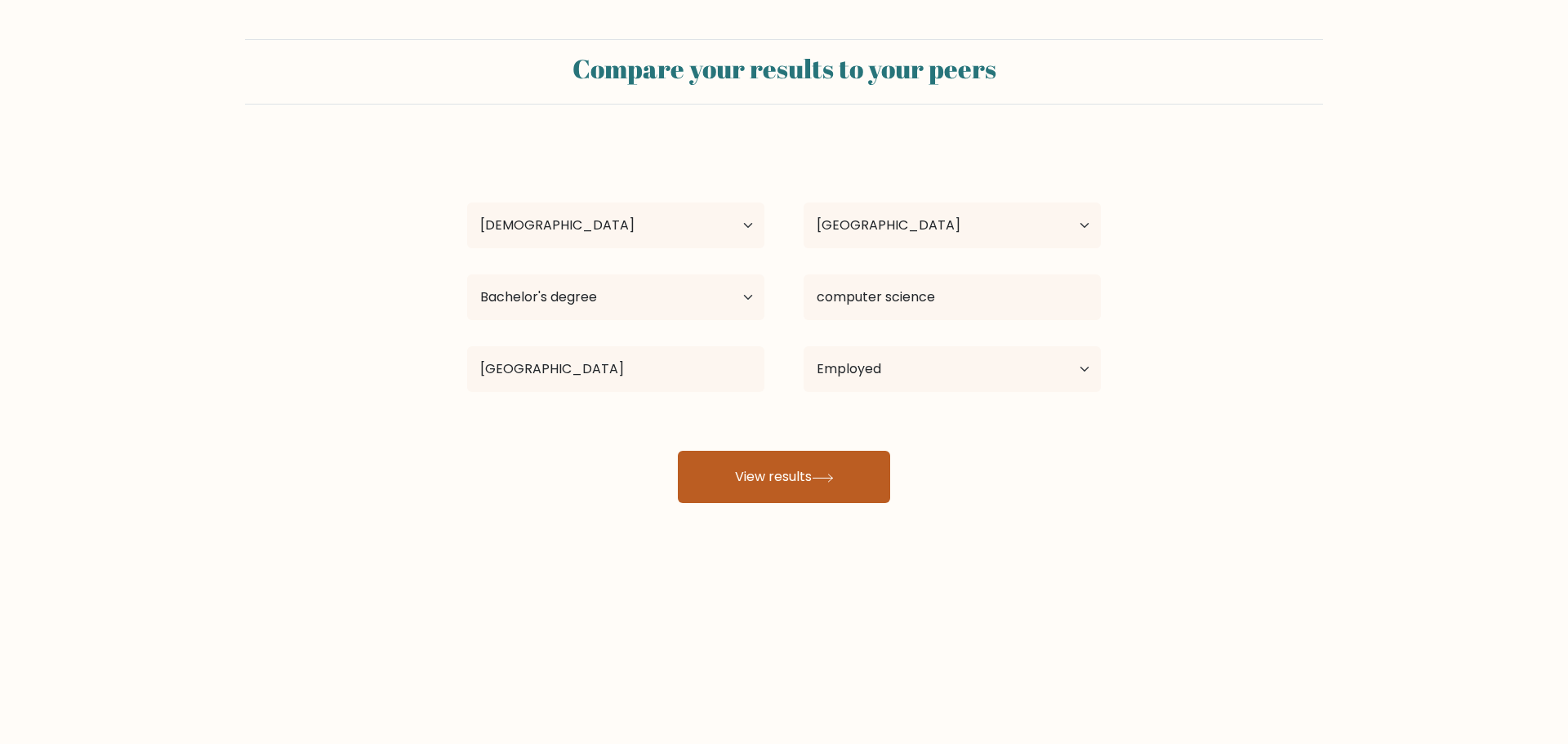
click at [860, 488] on button "View results" at bounding box center [784, 476] width 212 height 52
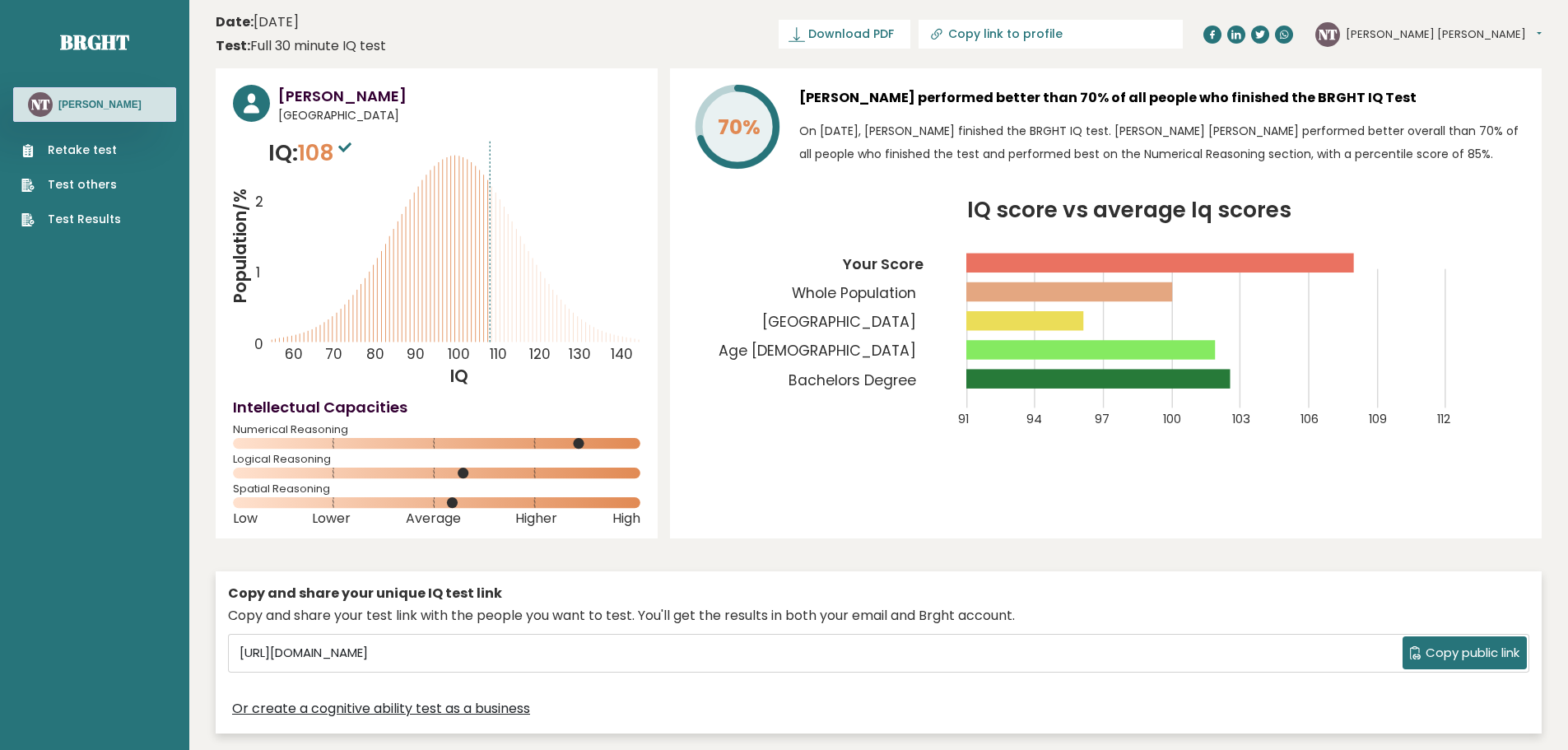
click at [1454, 649] on span "Copy public link" at bounding box center [1472, 653] width 94 height 19
